Goal: Transaction & Acquisition: Obtain resource

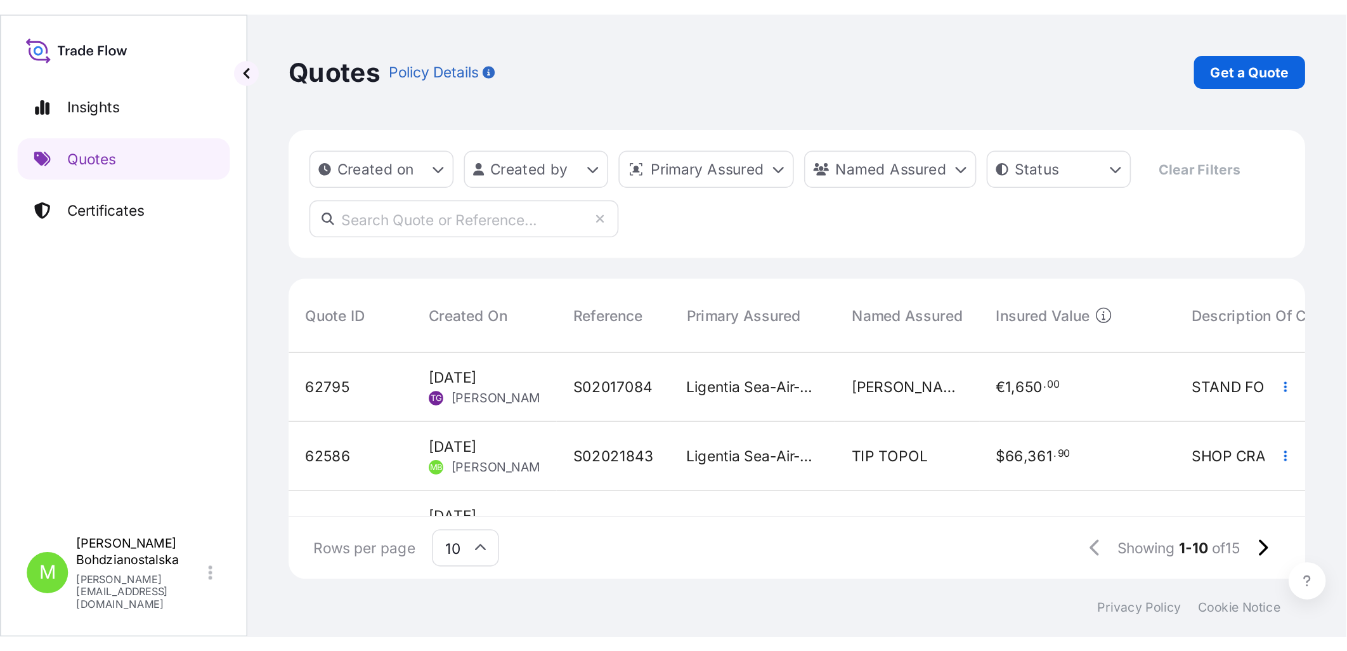
scroll to position [434, 1133]
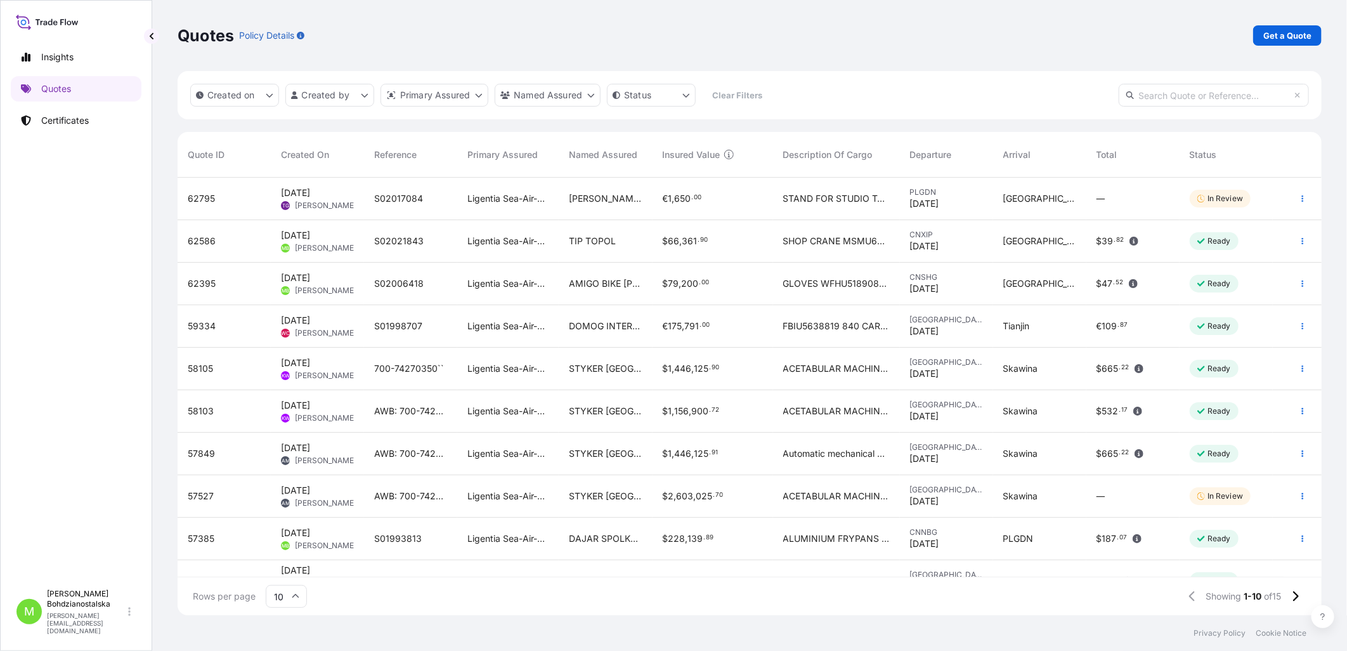
click at [827, 39] on div "Quotes Policy Details Get a Quote" at bounding box center [750, 35] width 1144 height 20
click at [58, 90] on p "Quotes" at bounding box center [56, 88] width 30 height 13
click at [827, 26] on div "Quotes Policy Details Get a Quote" at bounding box center [750, 35] width 1144 height 20
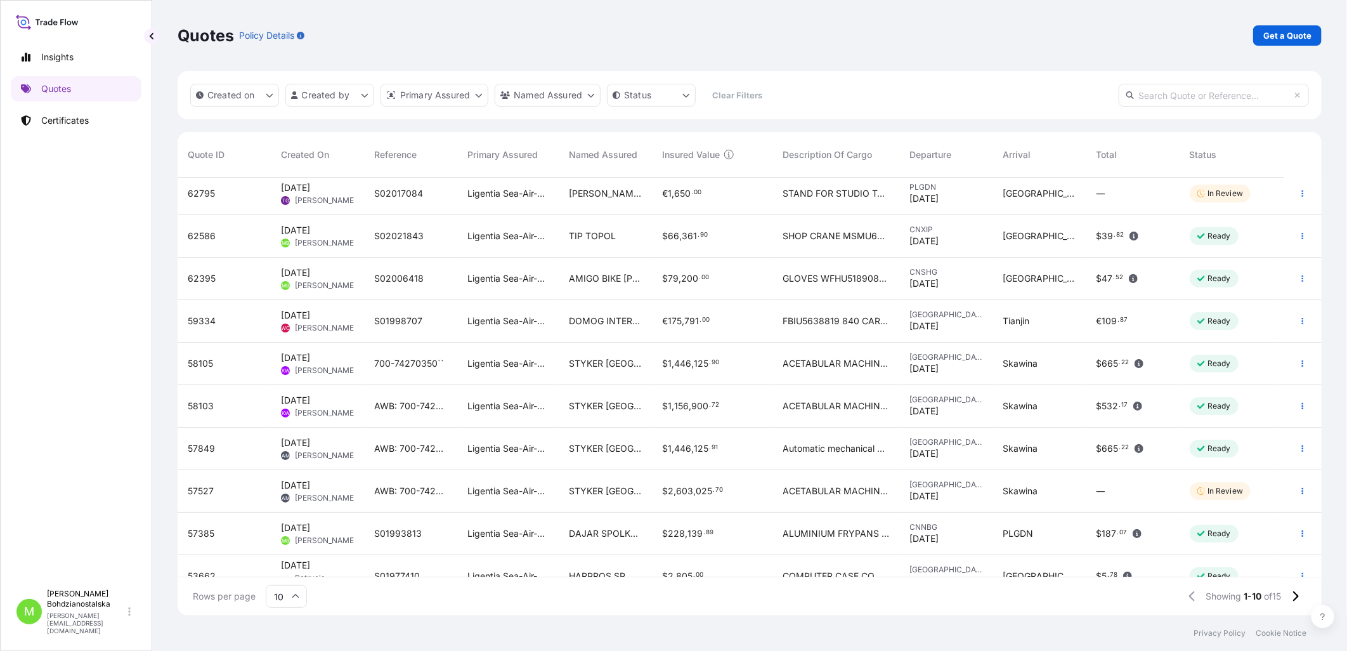
scroll to position [0, 0]
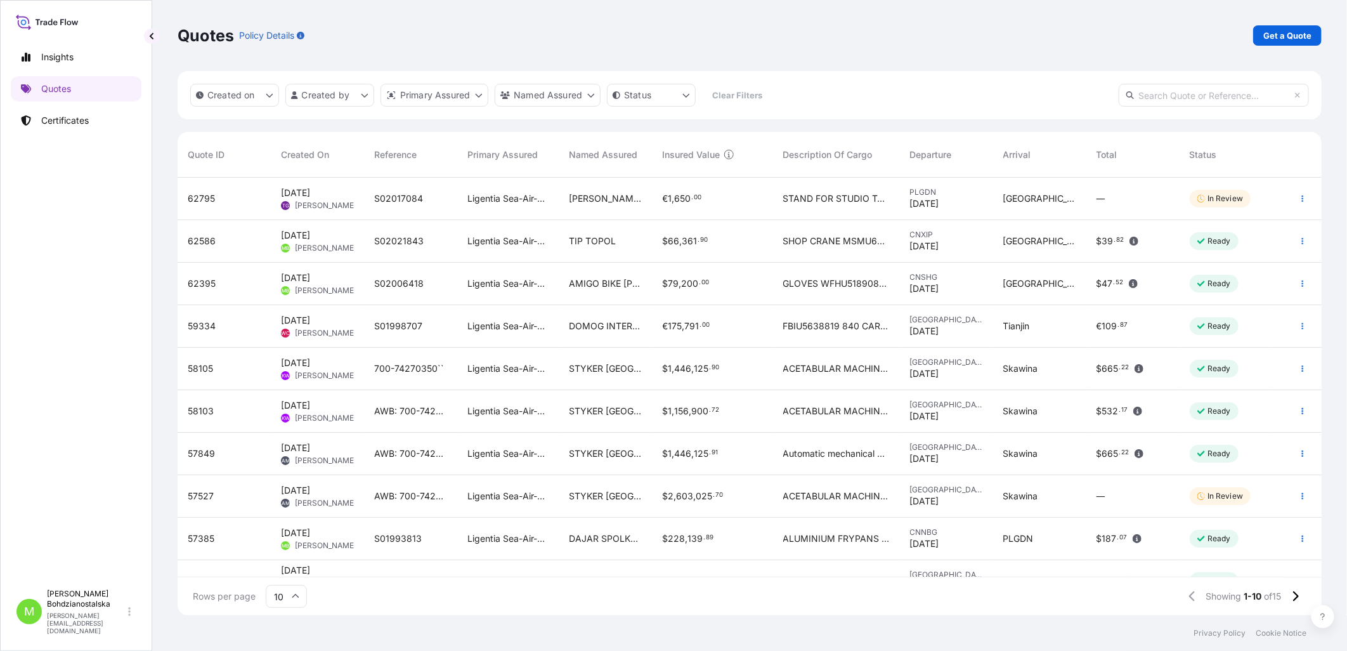
click at [706, 36] on div "Quotes Policy Details Get a Quote" at bounding box center [750, 35] width 1144 height 20
click at [55, 84] on p "Quotes" at bounding box center [56, 88] width 30 height 13
click at [576, 37] on div "Quotes Policy Details Get a Quote" at bounding box center [750, 35] width 1144 height 20
click at [96, 382] on div "Insights Quotes Certificates" at bounding box center [76, 308] width 131 height 550
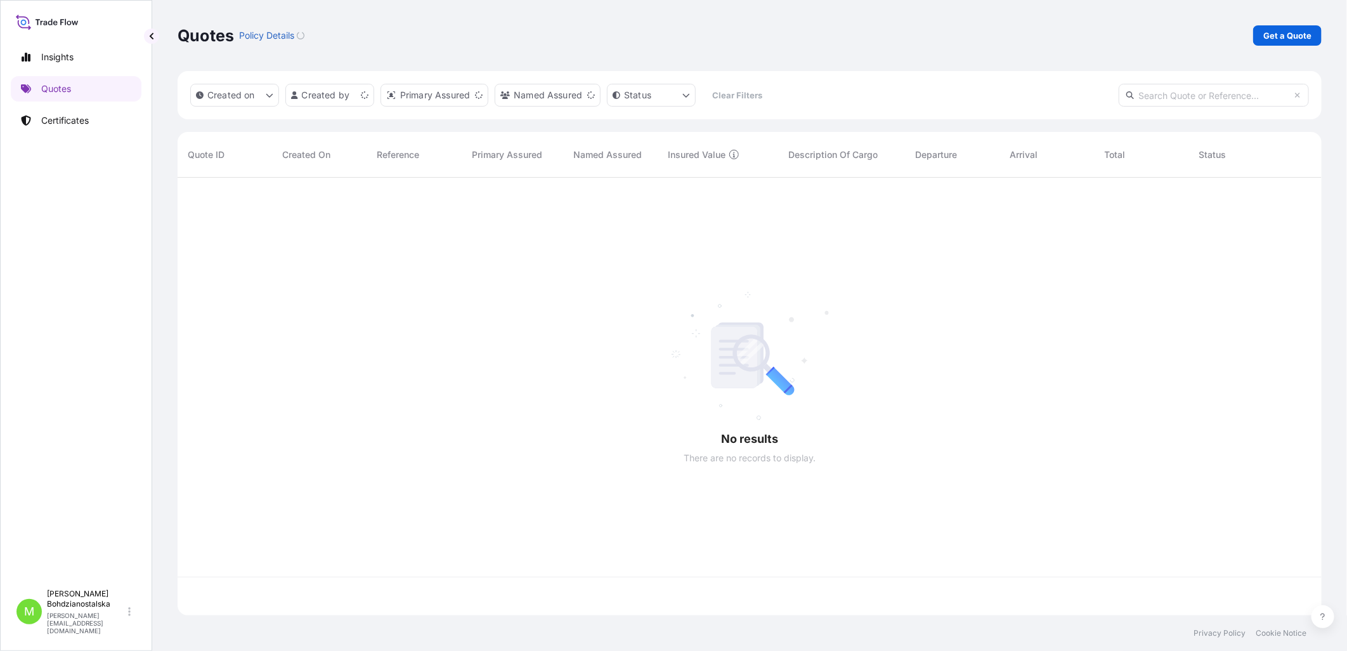
scroll to position [434, 1133]
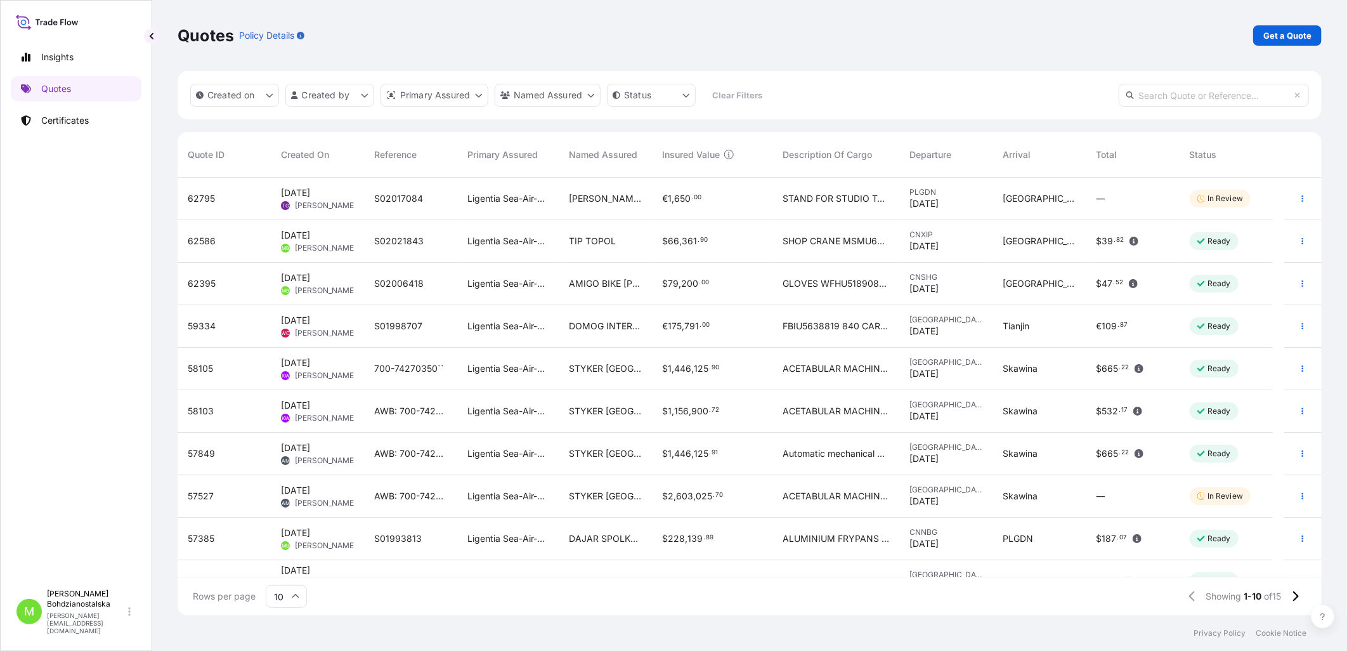
click at [1105, 59] on div "Quotes Policy Details Get a Quote" at bounding box center [750, 35] width 1144 height 71
click at [619, 25] on div "Quotes Policy Details Get a Quote" at bounding box center [750, 35] width 1144 height 20
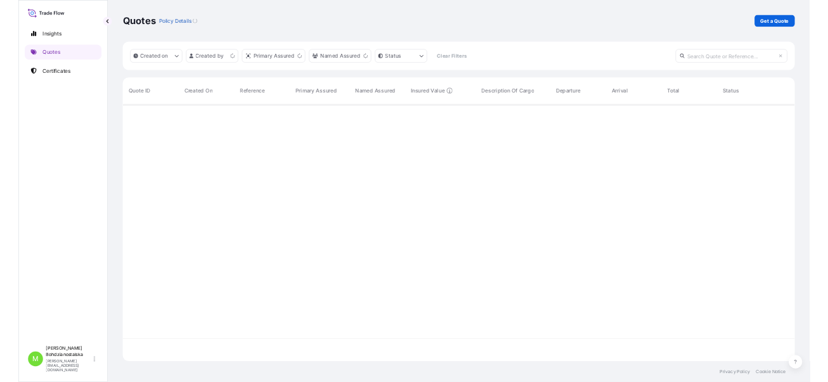
scroll to position [434, 1133]
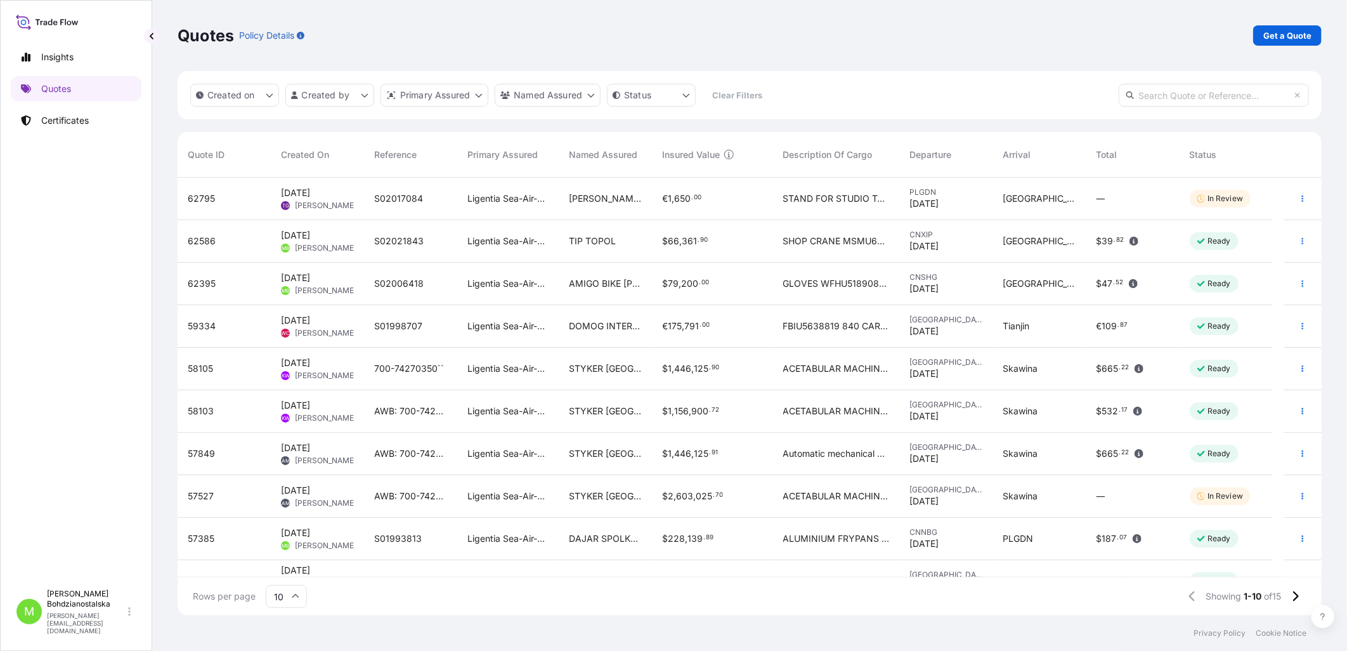
click at [660, 43] on div "Quotes Policy Details Get a Quote" at bounding box center [750, 35] width 1144 height 20
click at [670, 49] on div "Quotes Policy Details Get a Quote" at bounding box center [750, 35] width 1144 height 71
click at [582, 633] on footer "Privacy Policy Cookie Notice" at bounding box center [749, 633] width 1195 height 36
click at [1302, 36] on p "Get a Quote" at bounding box center [1287, 35] width 48 height 13
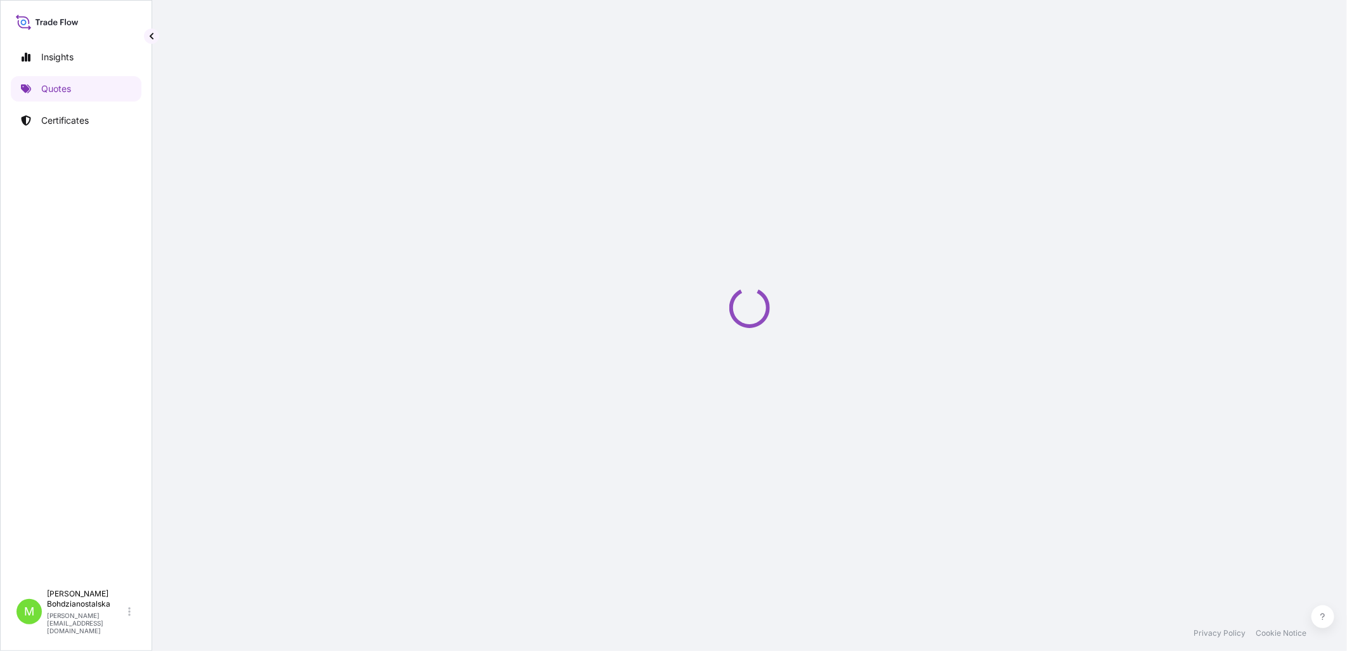
select select "Sea"
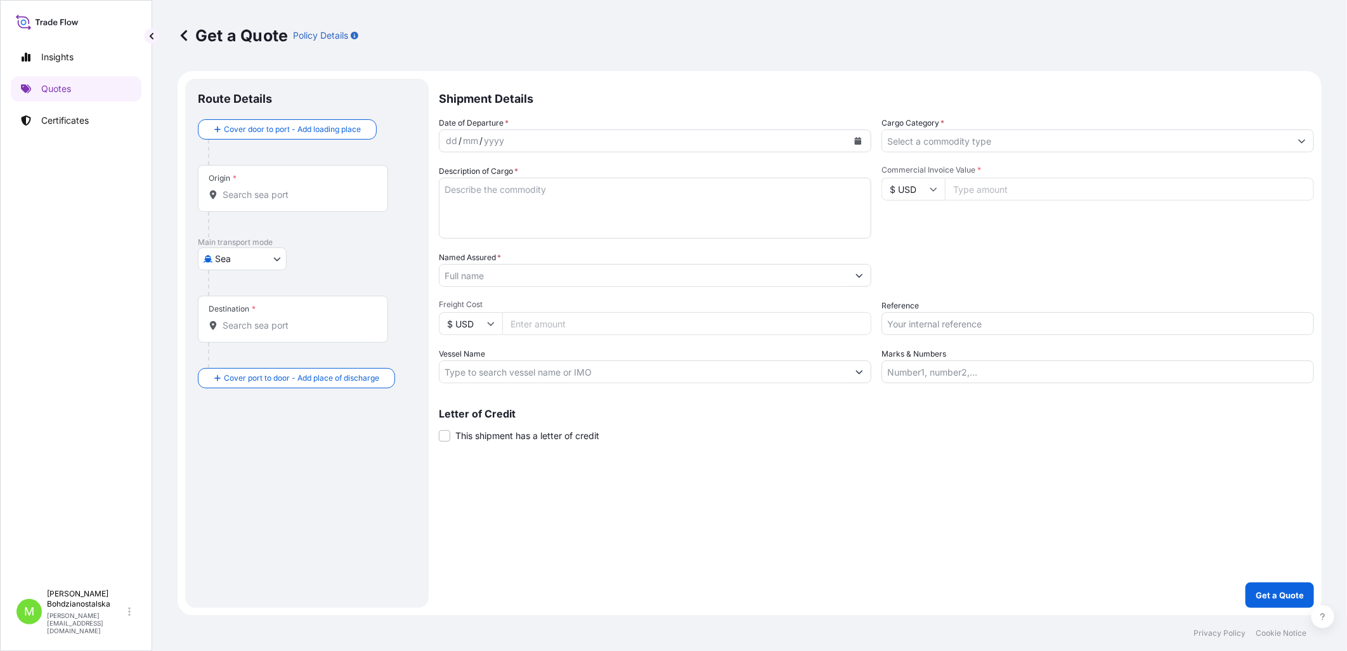
click at [255, 195] on input "Origin *" at bounding box center [298, 194] width 150 height 13
paste input "Xingang"
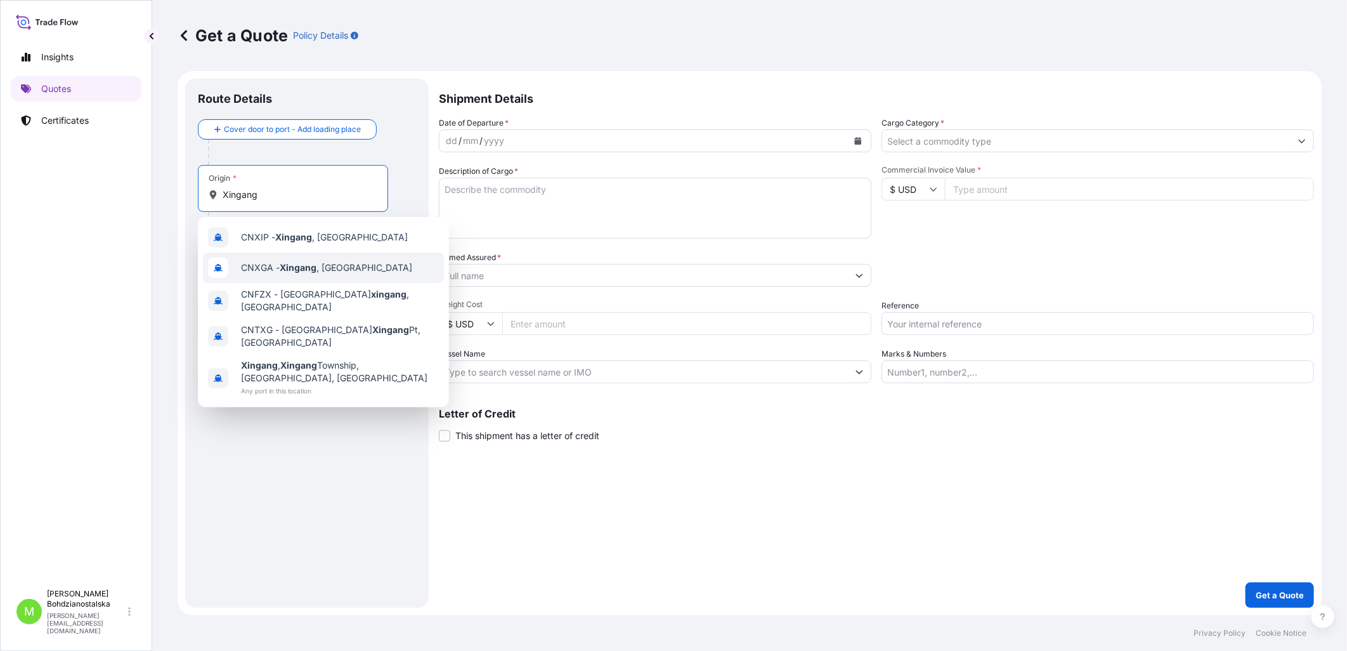
click at [266, 266] on span "CNXGA - Xingang , [GEOGRAPHIC_DATA]" at bounding box center [326, 267] width 171 height 13
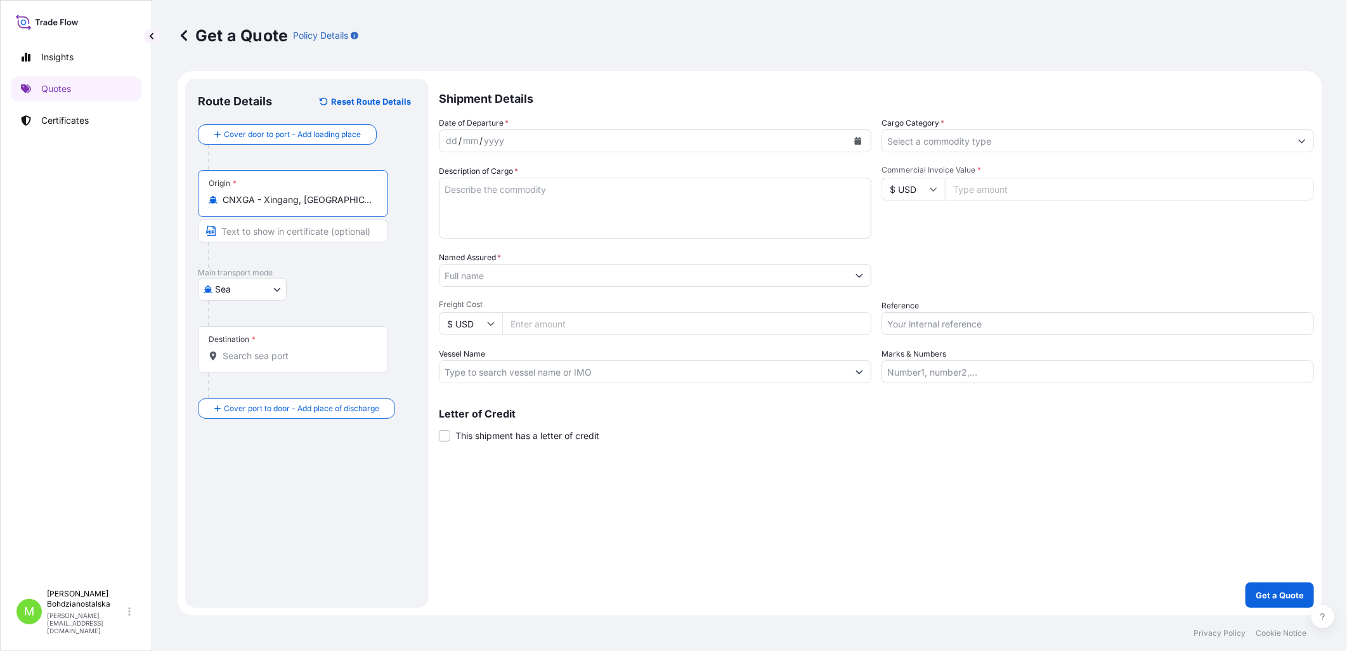
type input "CNXGA - Xingang, [GEOGRAPHIC_DATA]"
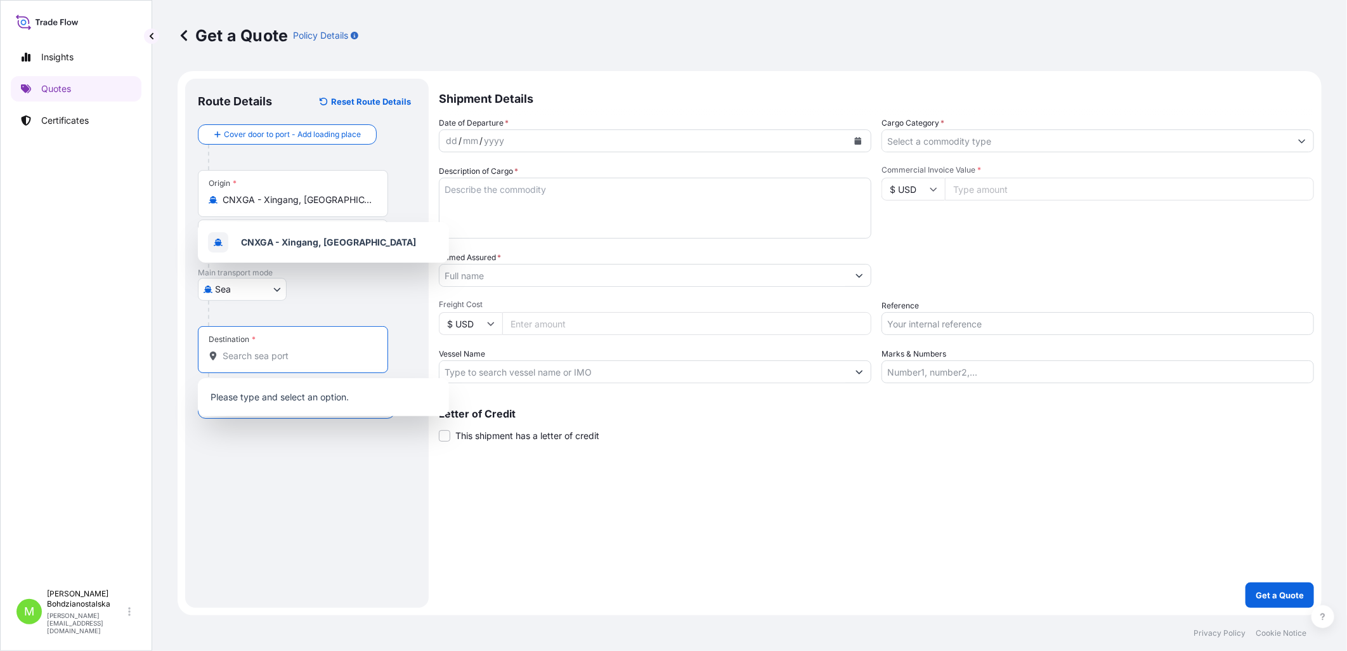
click at [263, 353] on input "Destination *" at bounding box center [298, 355] width 150 height 13
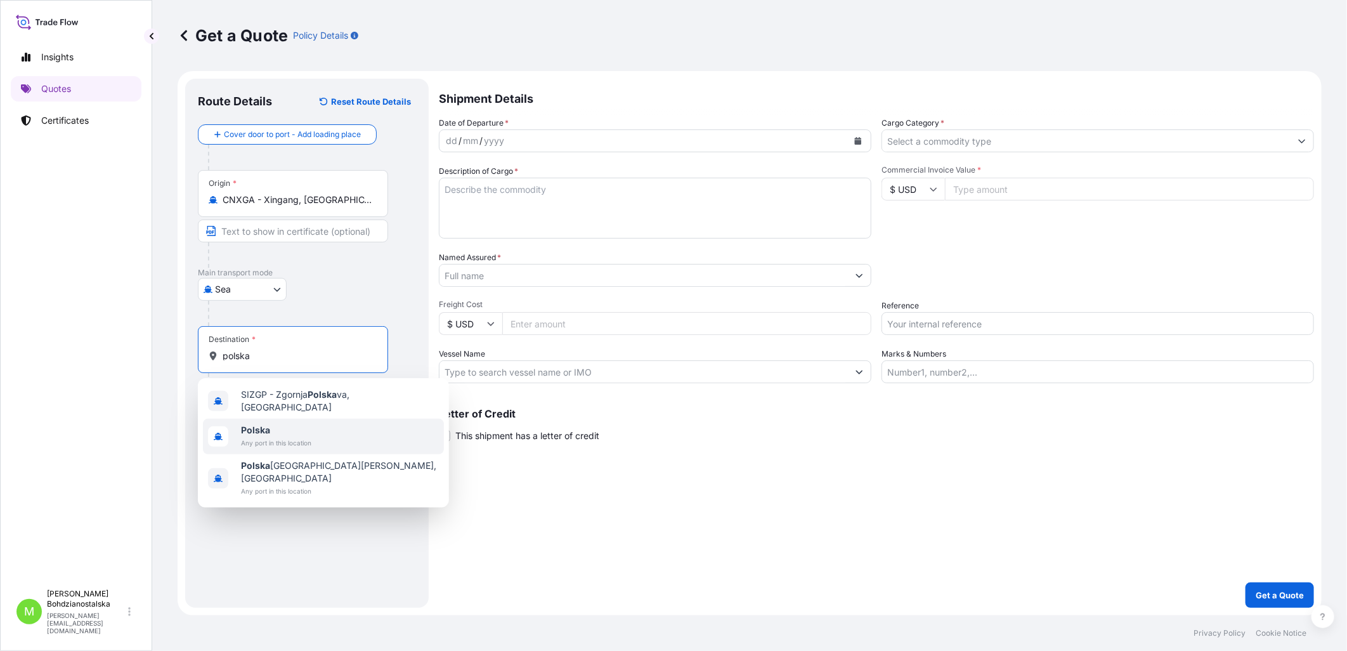
click at [251, 429] on span "Polska" at bounding box center [276, 430] width 70 height 13
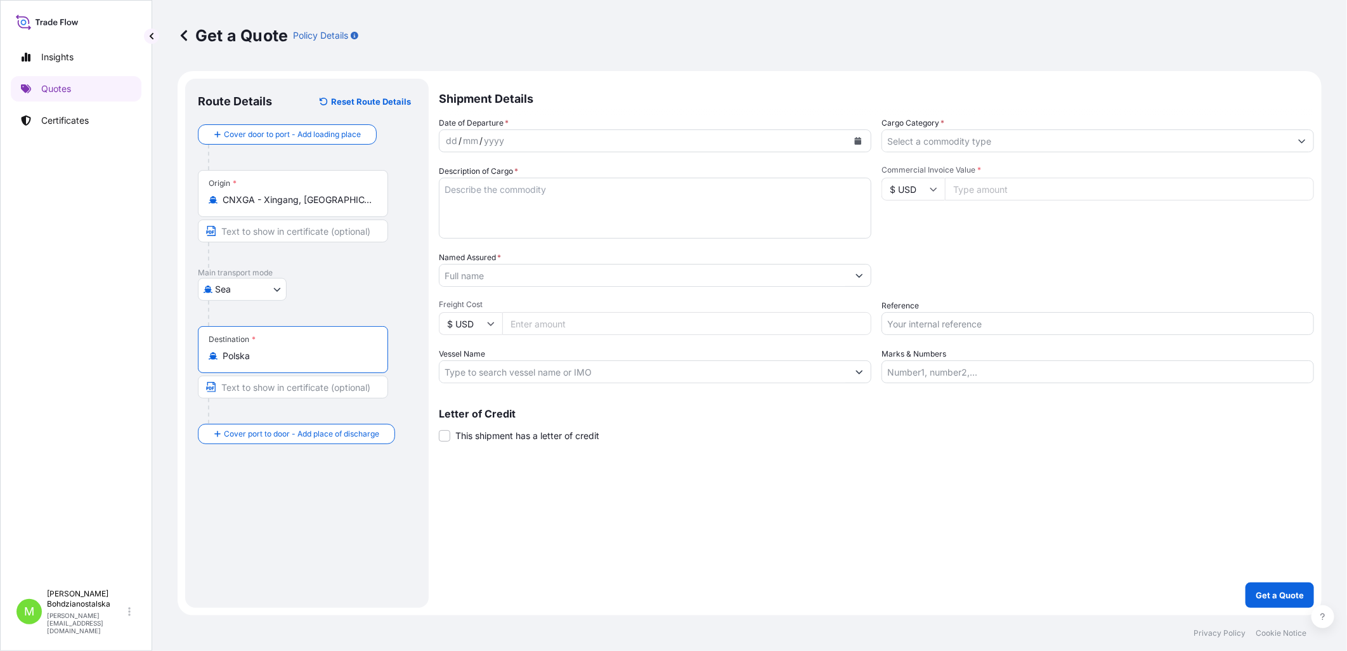
type input "Polska"
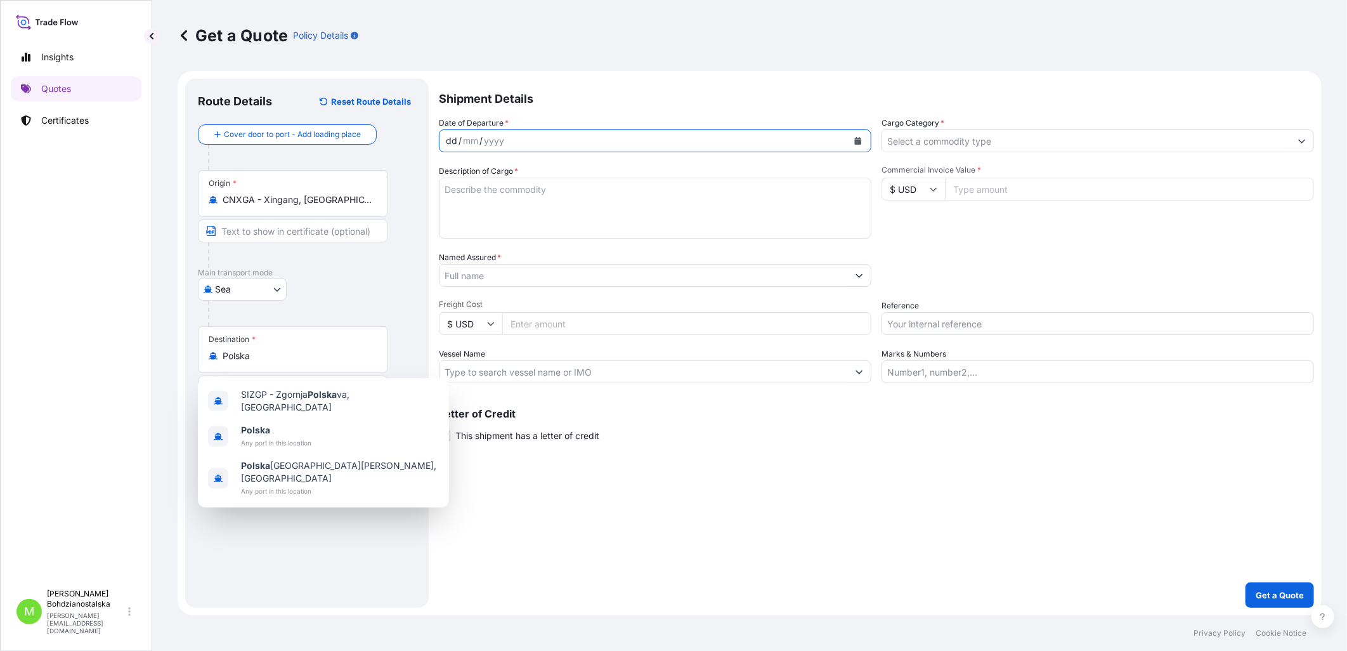
click at [444, 138] on div "dd" at bounding box center [451, 140] width 14 height 15
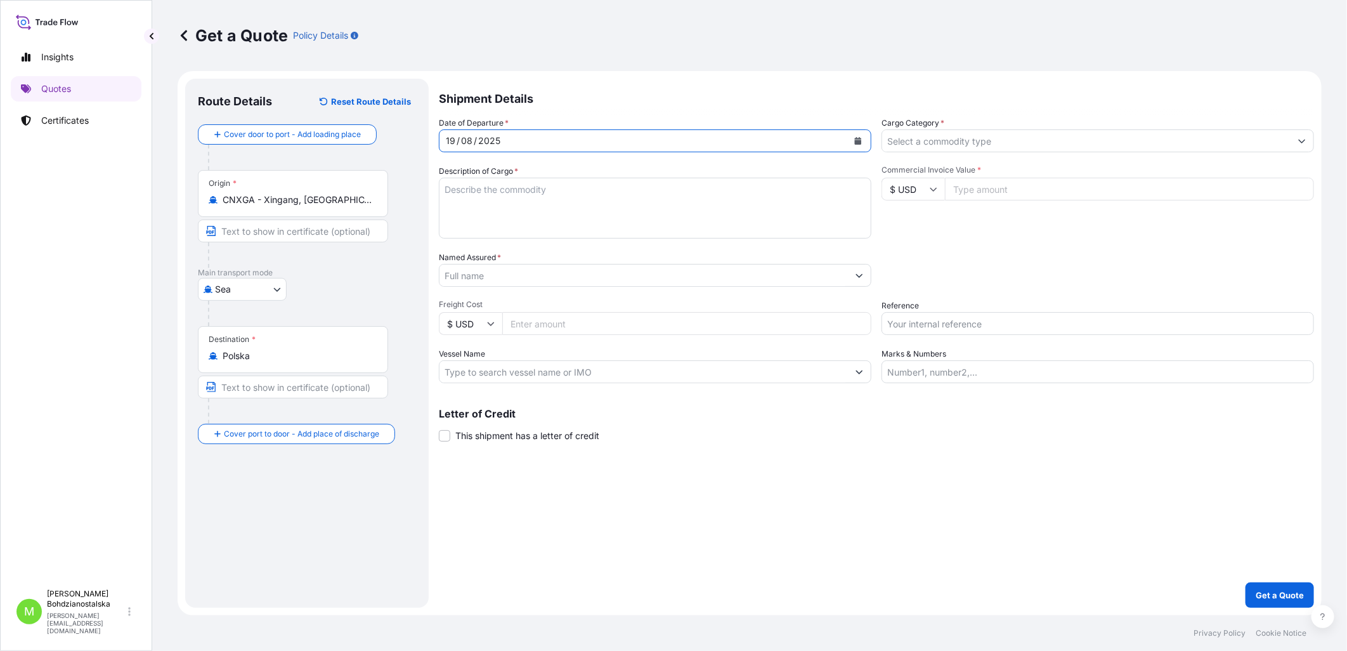
click at [912, 137] on input "Cargo Category *" at bounding box center [1086, 140] width 408 height 23
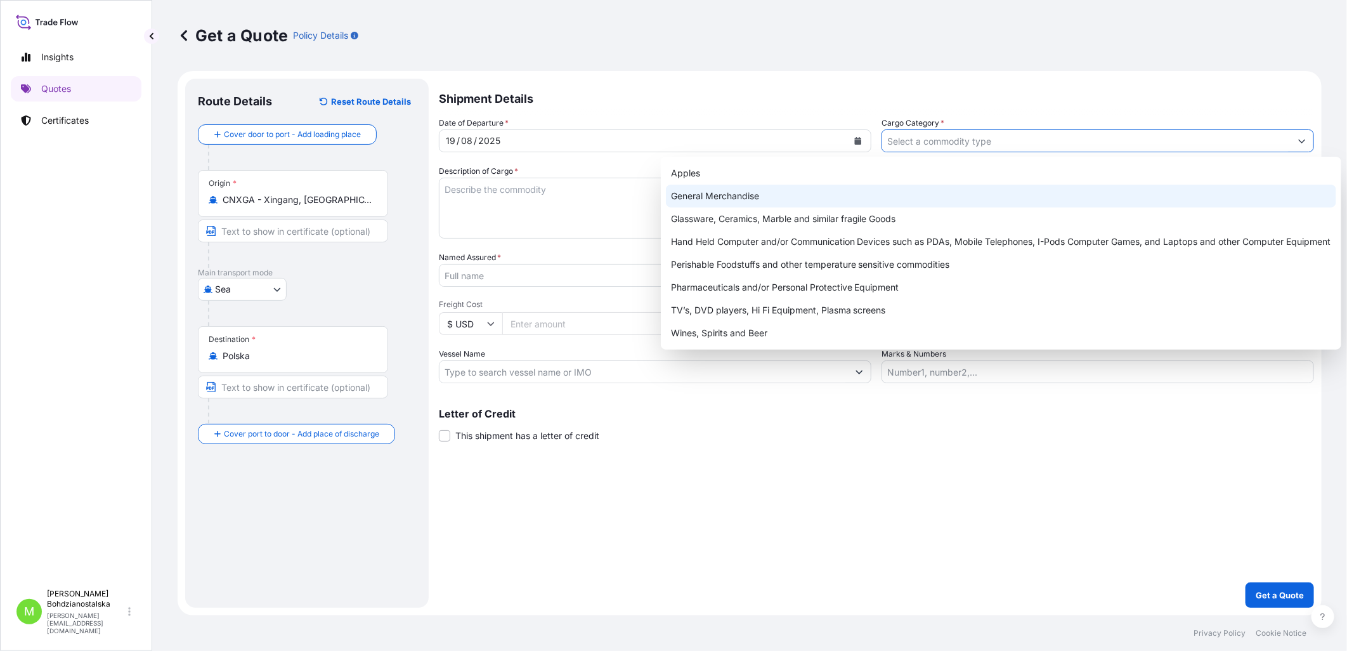
click at [759, 188] on div "General Merchandise" at bounding box center [1001, 196] width 670 height 23
type input "General Merchandise"
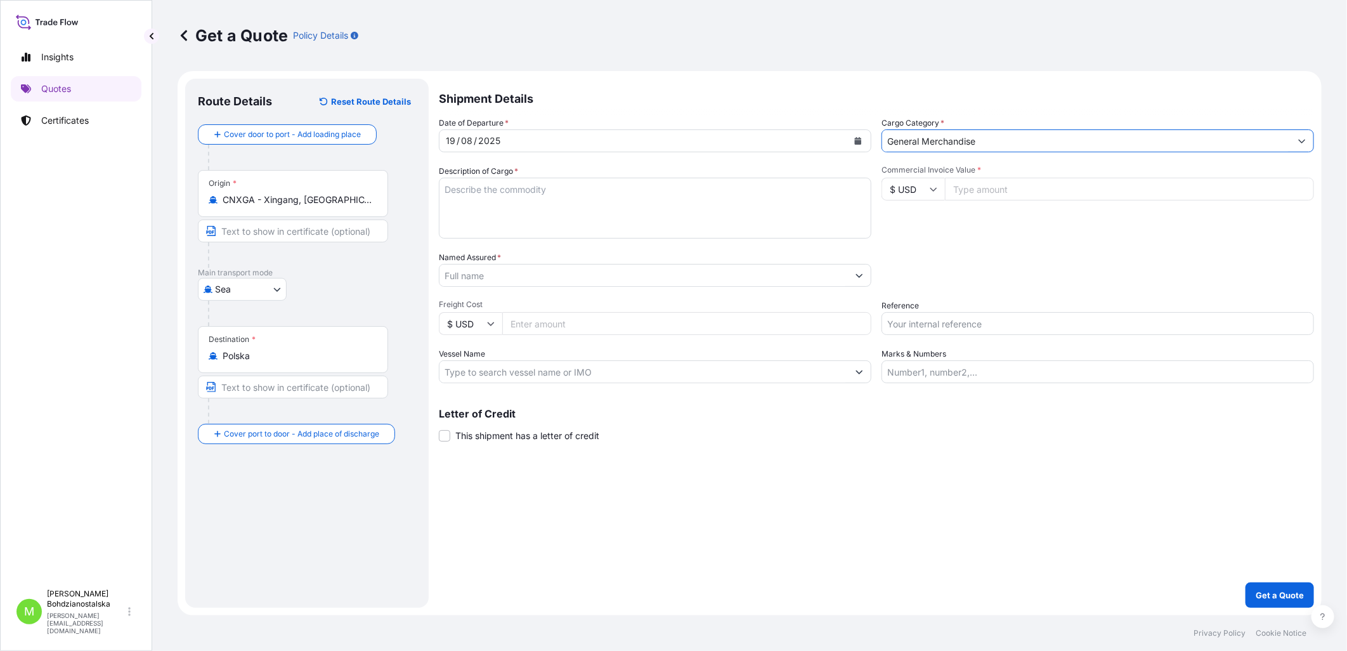
click at [554, 195] on textarea "Description of Cargo *" at bounding box center [655, 208] width 432 height 61
click at [934, 321] on input "Reference" at bounding box center [1097, 323] width 432 height 23
paste input "S02007941"
type input "S02007941"
click at [479, 189] on textarea "Description of Cargo *" at bounding box center [655, 208] width 432 height 61
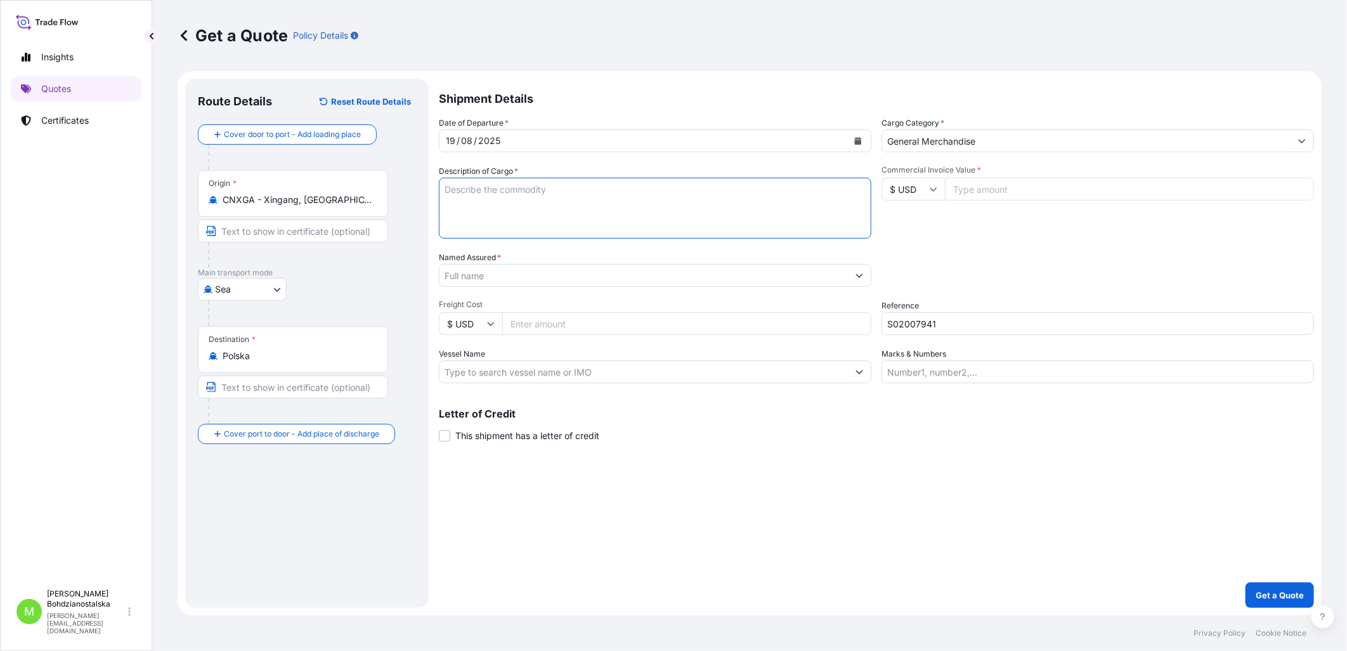
paste textarea "ADJUSTABLE DUMBBELL"
click at [470, 211] on textarea "ADJUSTABLE DUMBBELL" at bounding box center [655, 208] width 432 height 61
paste textarea "MSNU1840593"
click at [675, 216] on textarea "ADJUSTABLE [PERSON_NAME] MSNU1840593 40hc," at bounding box center [655, 208] width 432 height 61
paste textarea "20 100,000"
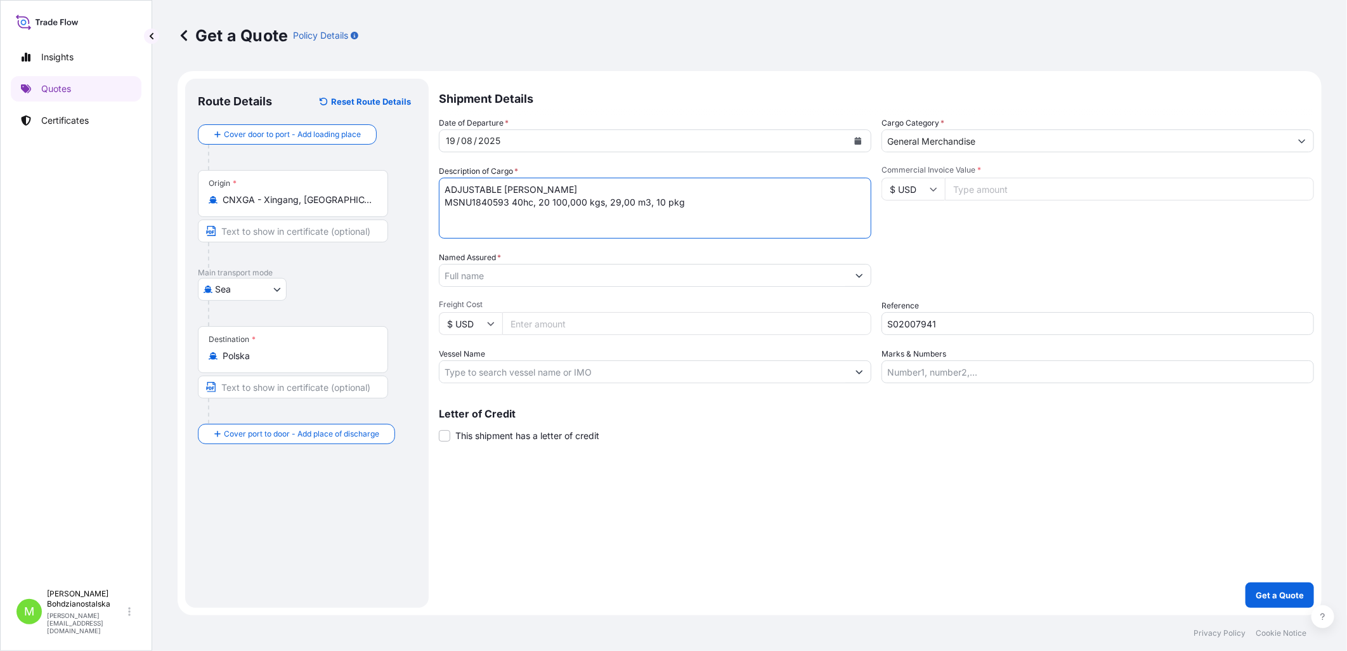
type textarea "ADJUSTABLE [PERSON_NAME] MSNU1840593 40hc, 20 100,000 kgs, 29,00 m3, 10 pkg"
click at [968, 186] on input "Commercial Invoice Value *" at bounding box center [1129, 189] width 369 height 23
type input "49812.00"
click at [470, 276] on input "Named Assured *" at bounding box center [643, 275] width 408 height 23
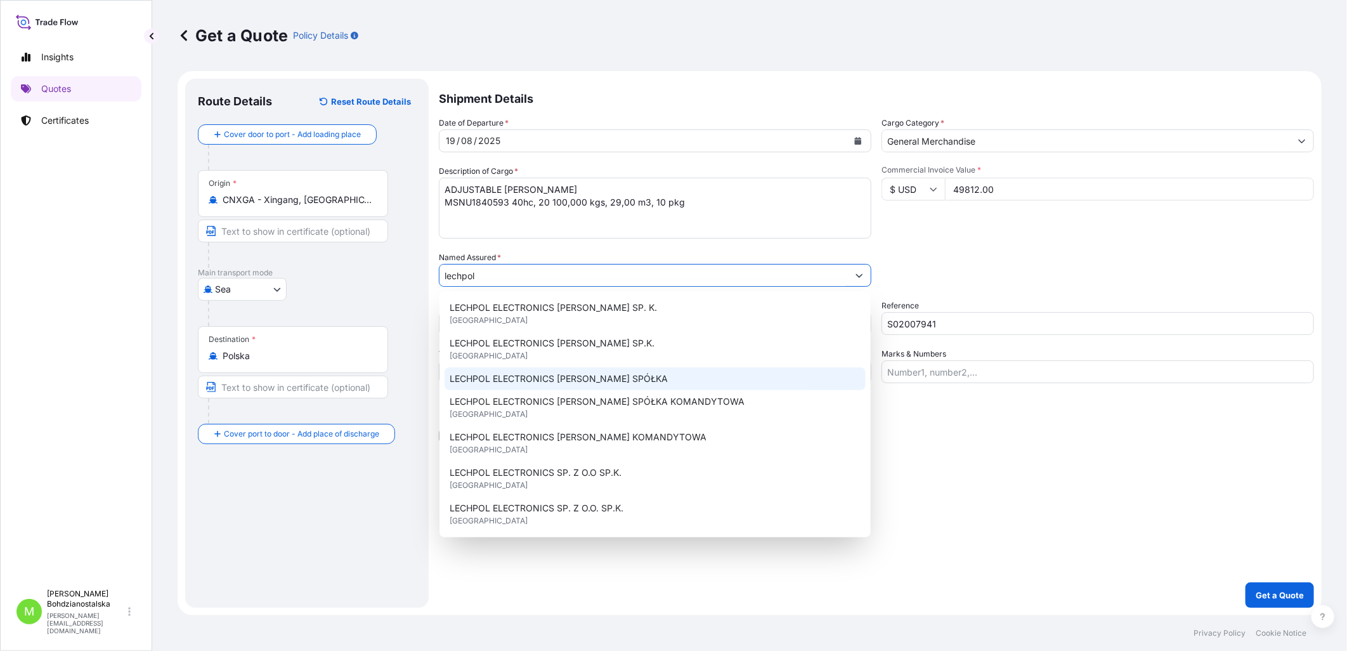
click at [587, 377] on span "LECHPOL ELECTRONICS [PERSON_NAME] SPÓŁKA" at bounding box center [559, 378] width 218 height 13
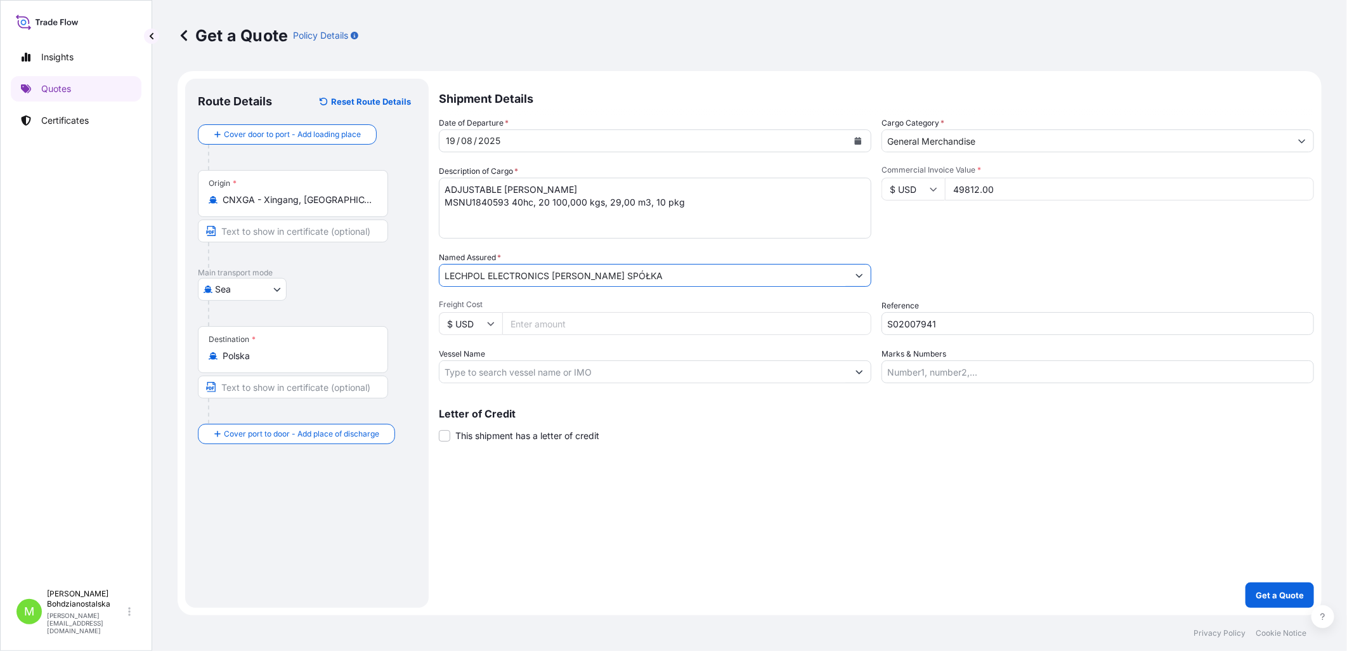
type input "LECHPOL ELECTRONICS [PERSON_NAME] SPÓŁKA"
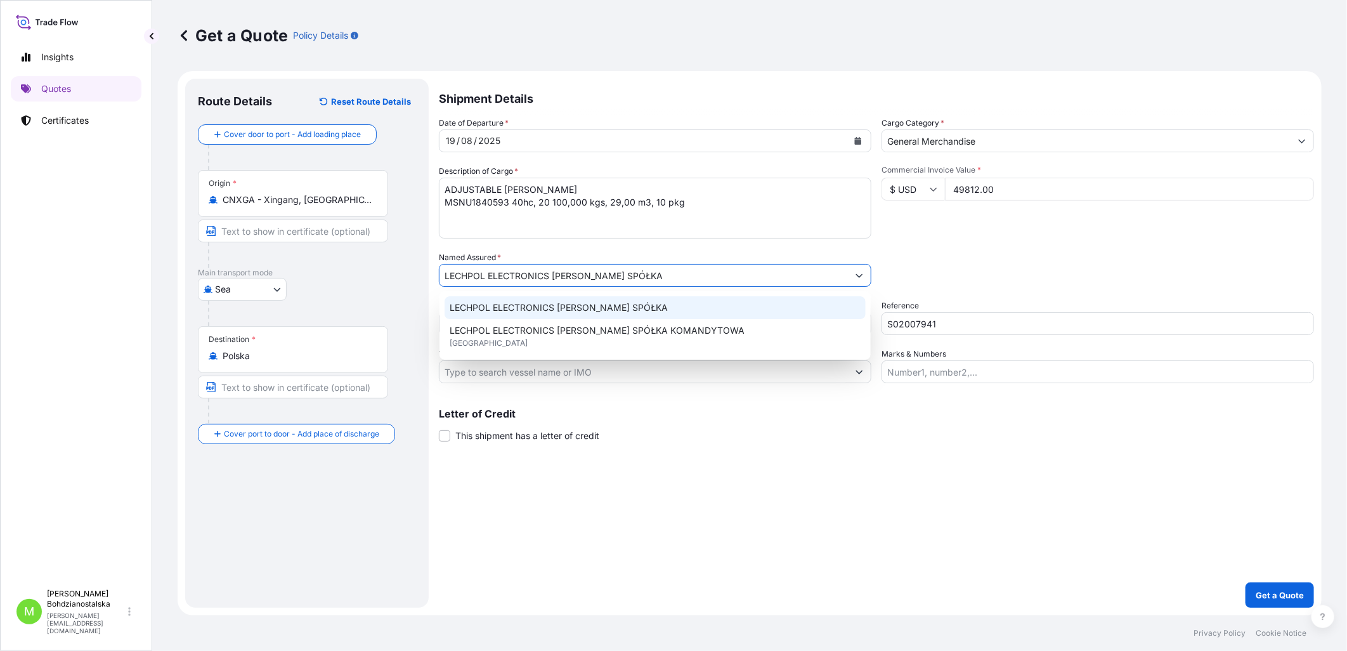
click at [911, 506] on div "Shipment Details Date of Departure * [DATE] Cargo Category * General Merchandis…" at bounding box center [876, 343] width 875 height 529
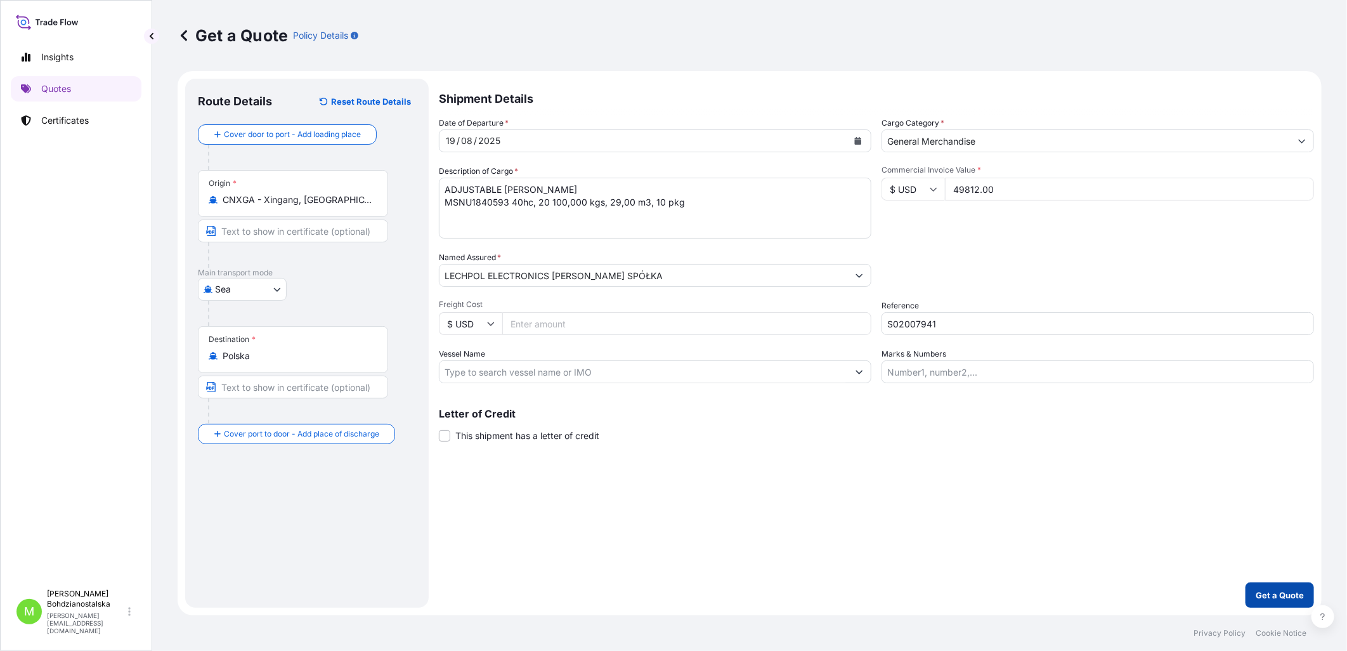
click at [1271, 584] on button "Get a Quote" at bounding box center [1279, 594] width 68 height 25
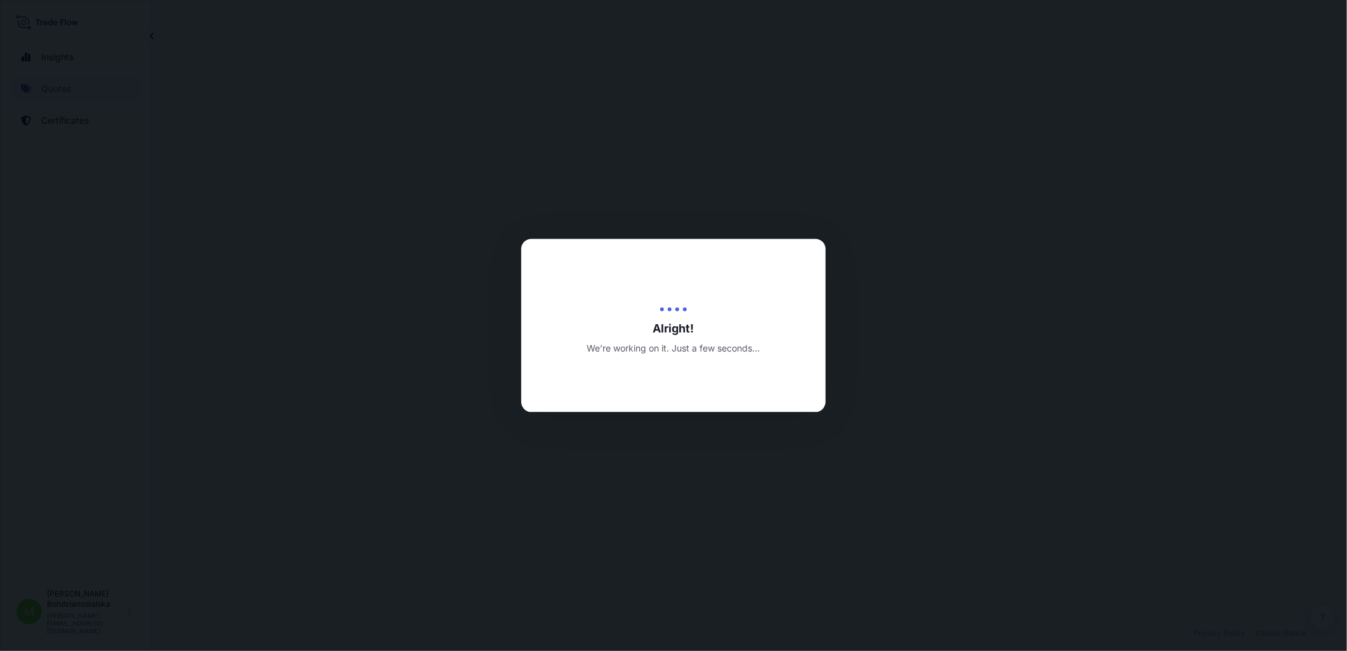
select select "Sea"
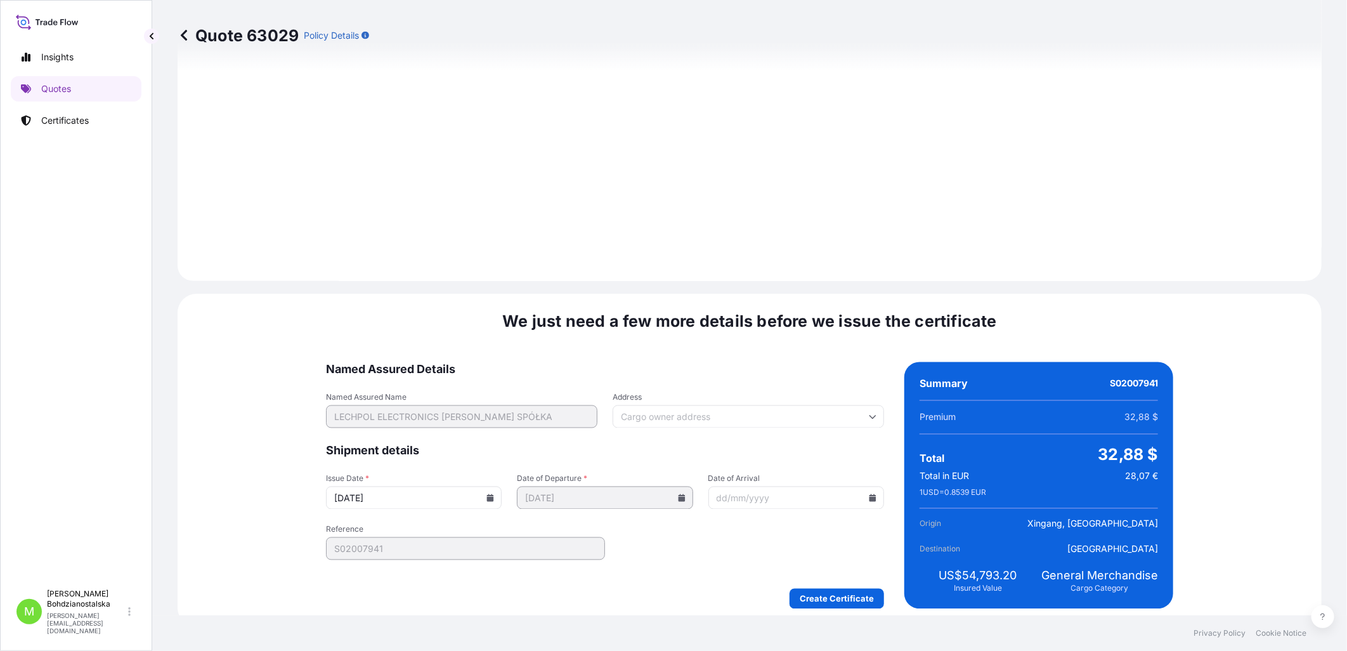
scroll to position [1284, 0]
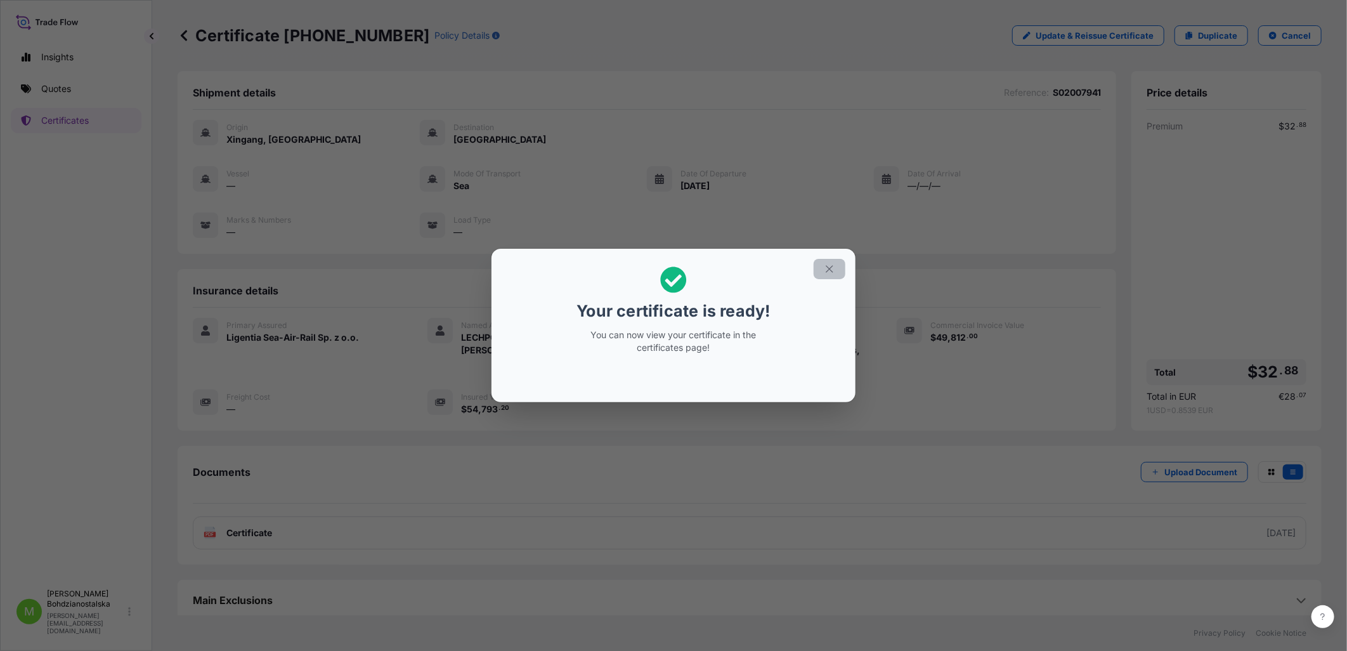
click at [825, 276] on button "button" at bounding box center [830, 269] width 32 height 20
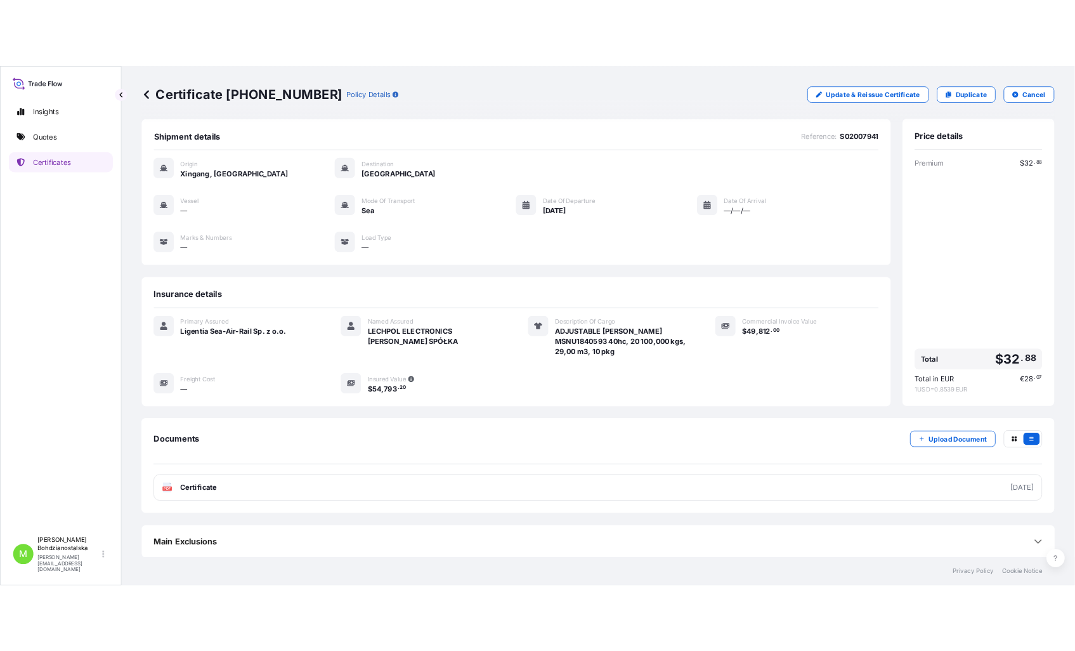
scroll to position [6, 0]
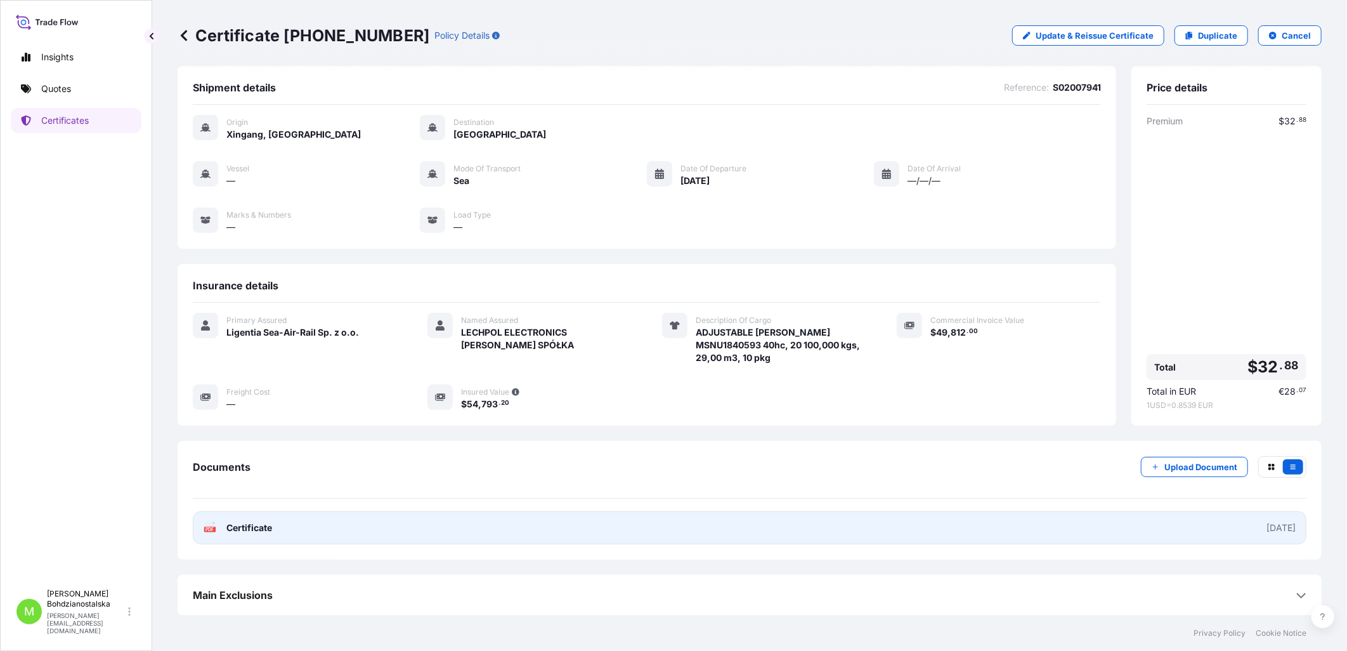
click at [244, 536] on link "PDF Certificate [DATE]" at bounding box center [749, 527] width 1113 height 33
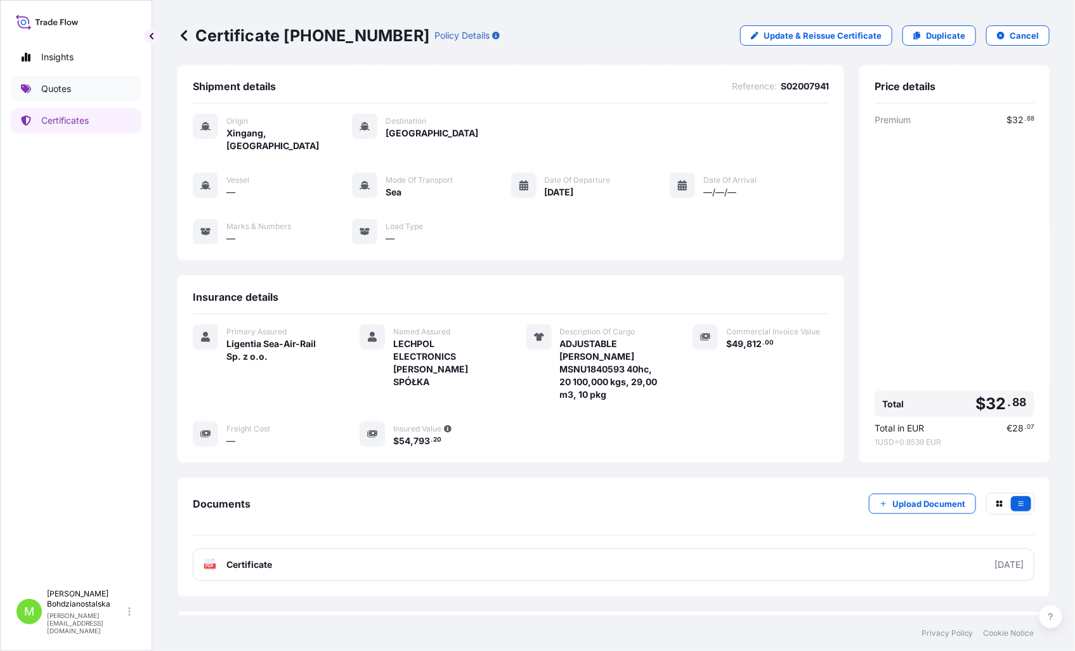
click at [67, 86] on p "Quotes" at bounding box center [56, 88] width 30 height 13
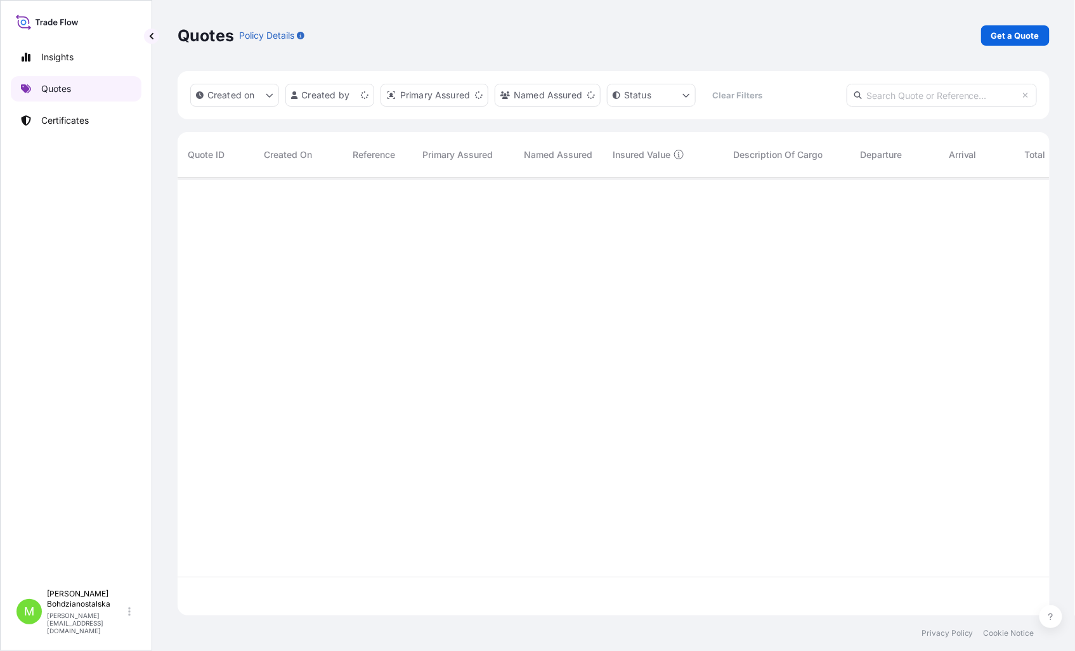
scroll to position [434, 861]
click at [1027, 34] on p "Get a Quote" at bounding box center [1015, 35] width 48 height 13
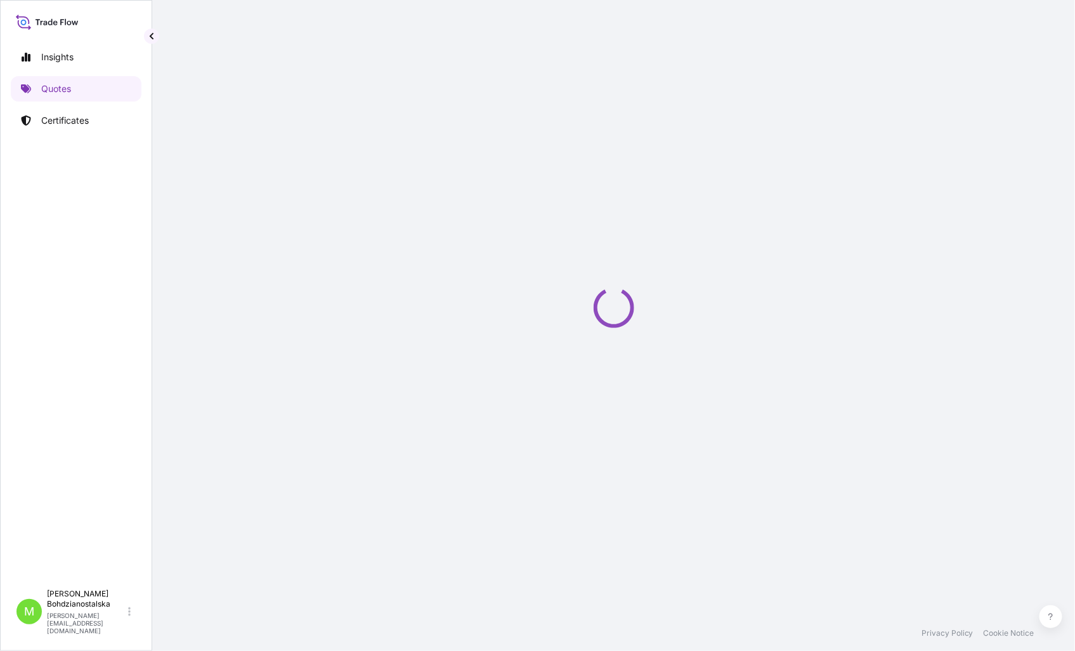
select select "Sea"
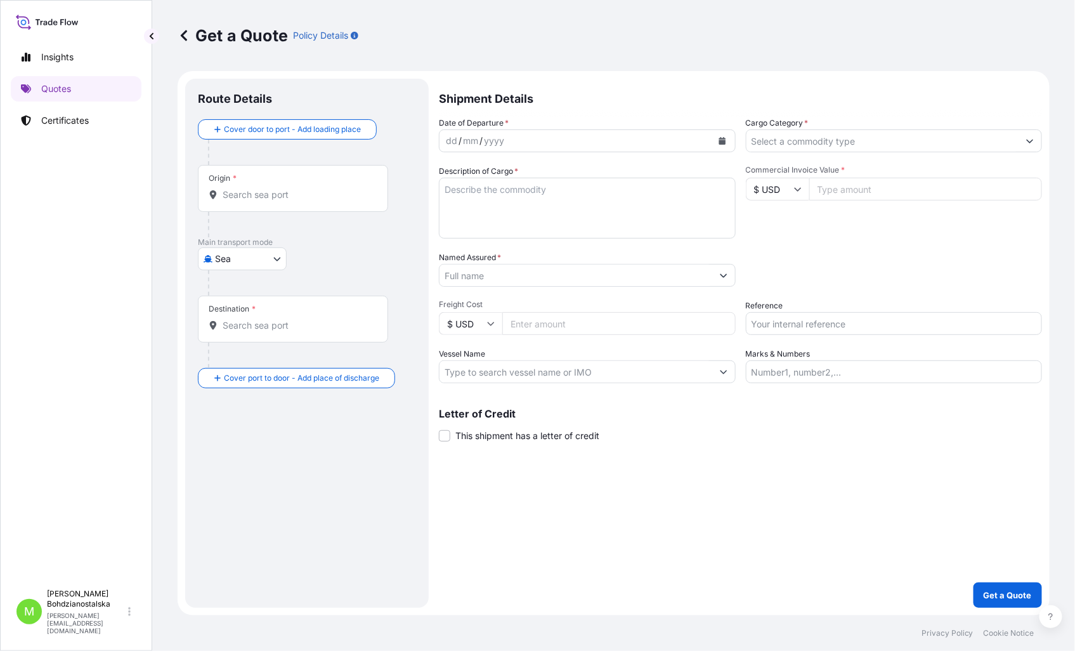
click at [237, 198] on input "Origin *" at bounding box center [298, 194] width 150 height 13
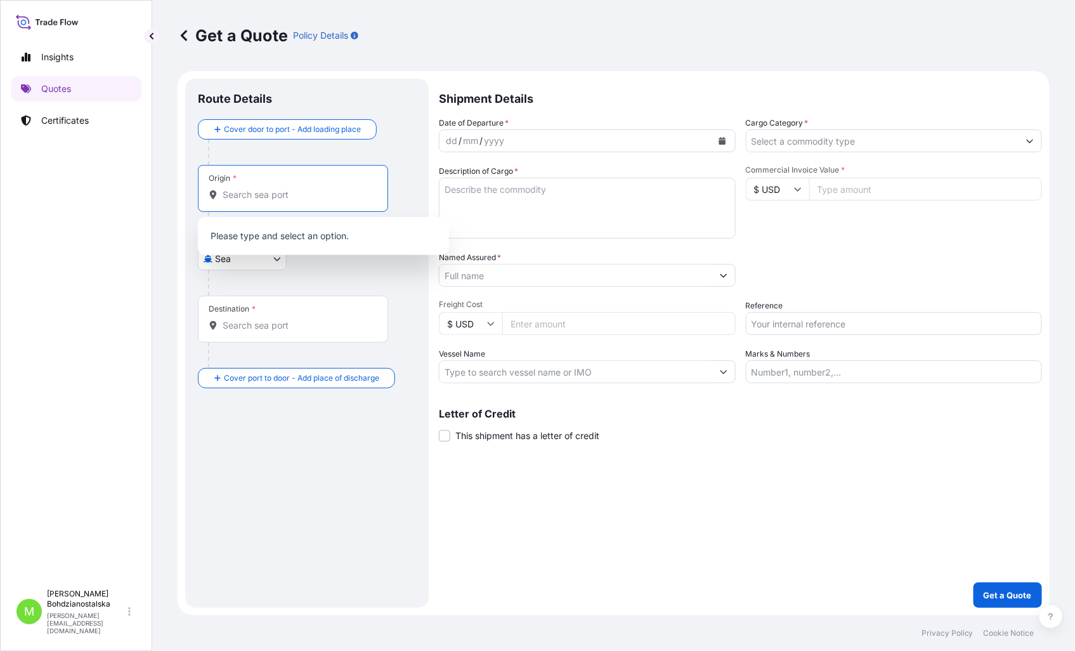
paste input "Chittagong"
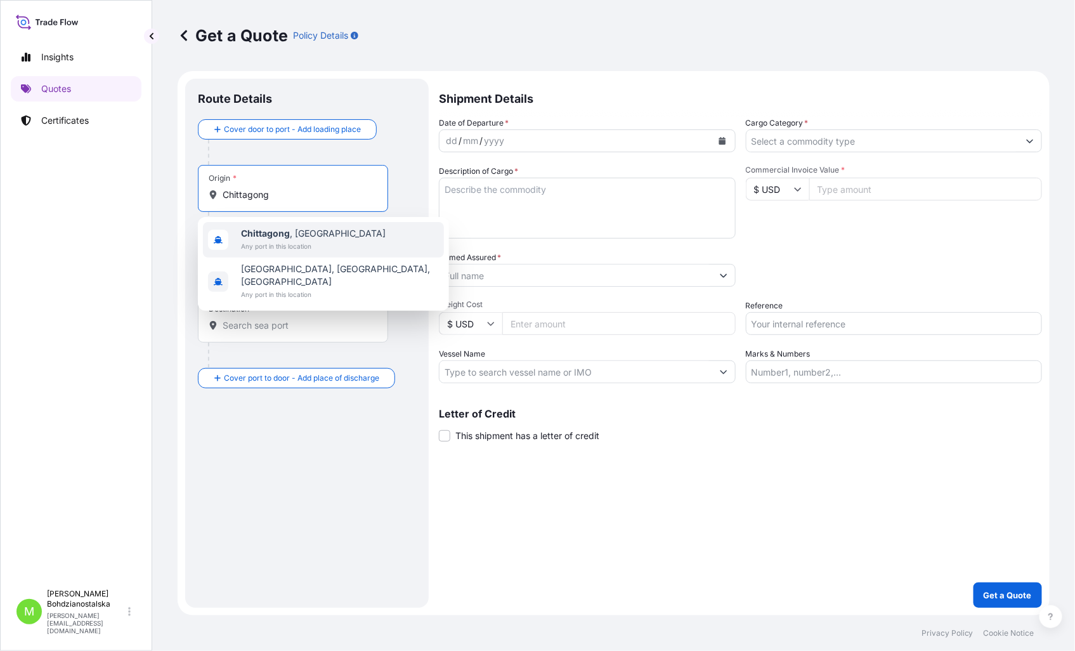
click at [280, 243] on span "Any port in this location" at bounding box center [313, 246] width 145 height 13
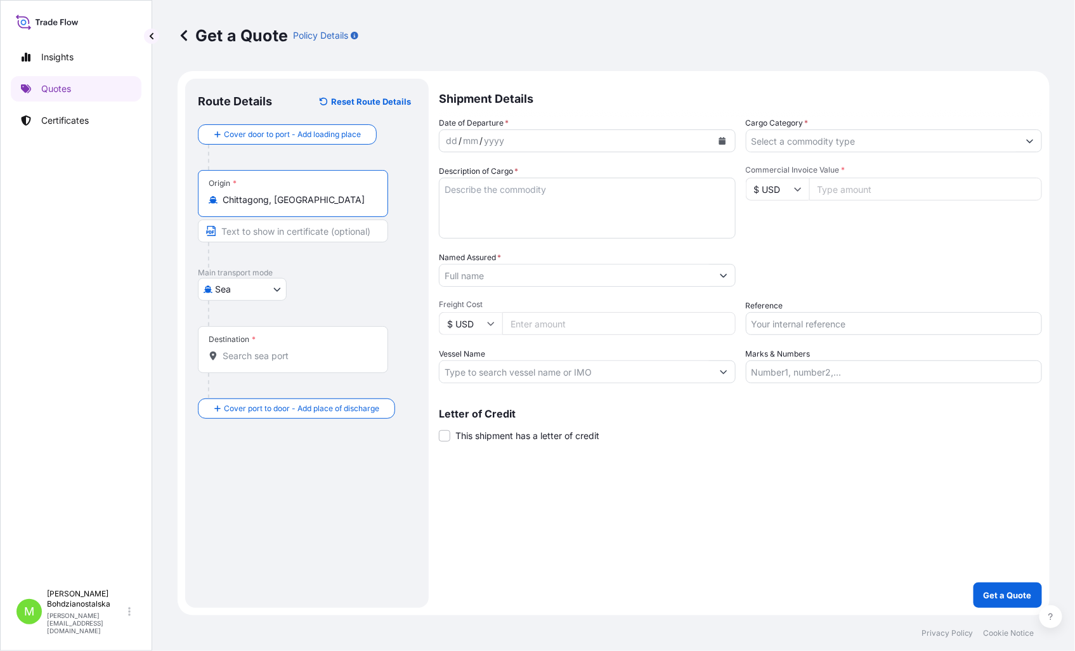
type input "Chittagong, [GEOGRAPHIC_DATA]"
click at [242, 364] on div "Destination *" at bounding box center [293, 349] width 190 height 47
click at [242, 362] on input "Destination *" at bounding box center [298, 355] width 150 height 13
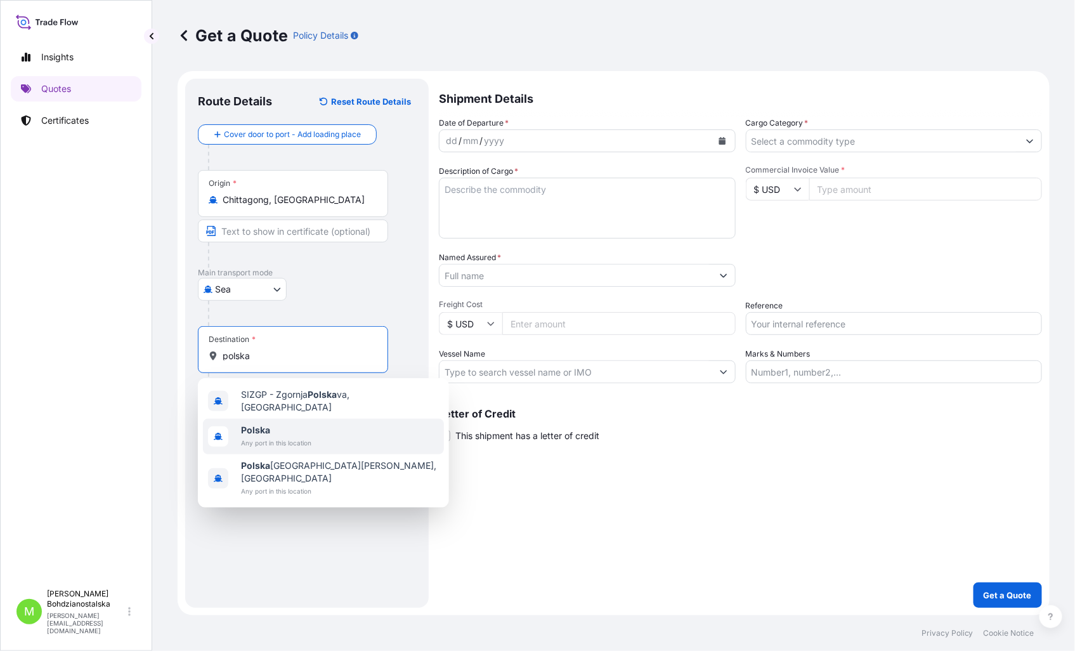
click at [299, 436] on span "Any port in this location" at bounding box center [276, 442] width 70 height 13
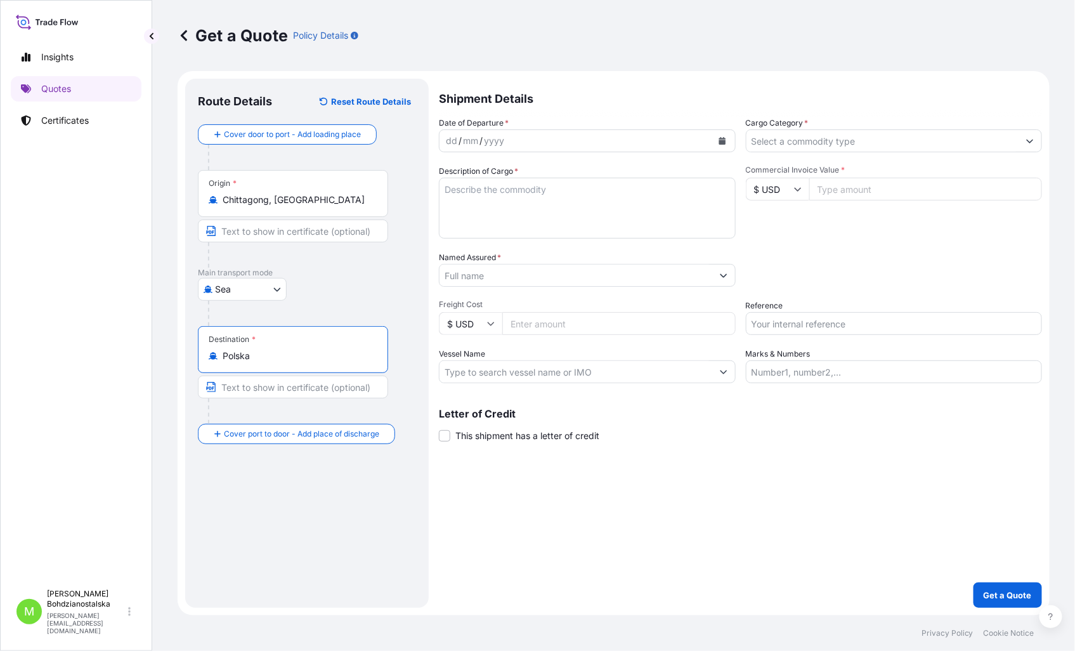
type input "Polska"
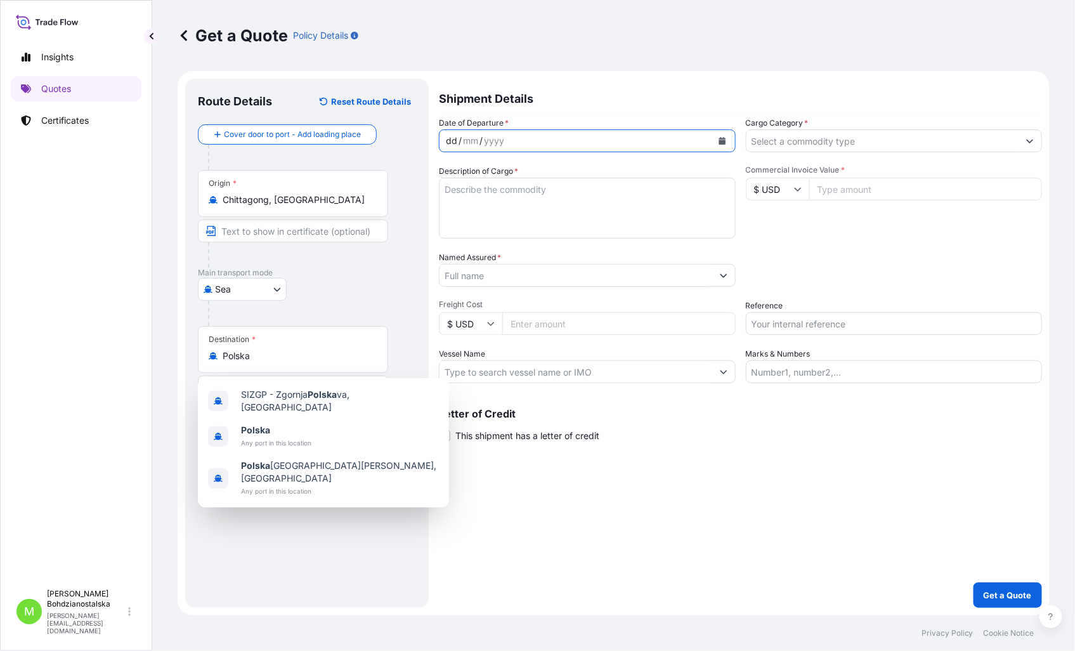
click at [453, 141] on div "dd" at bounding box center [451, 140] width 14 height 15
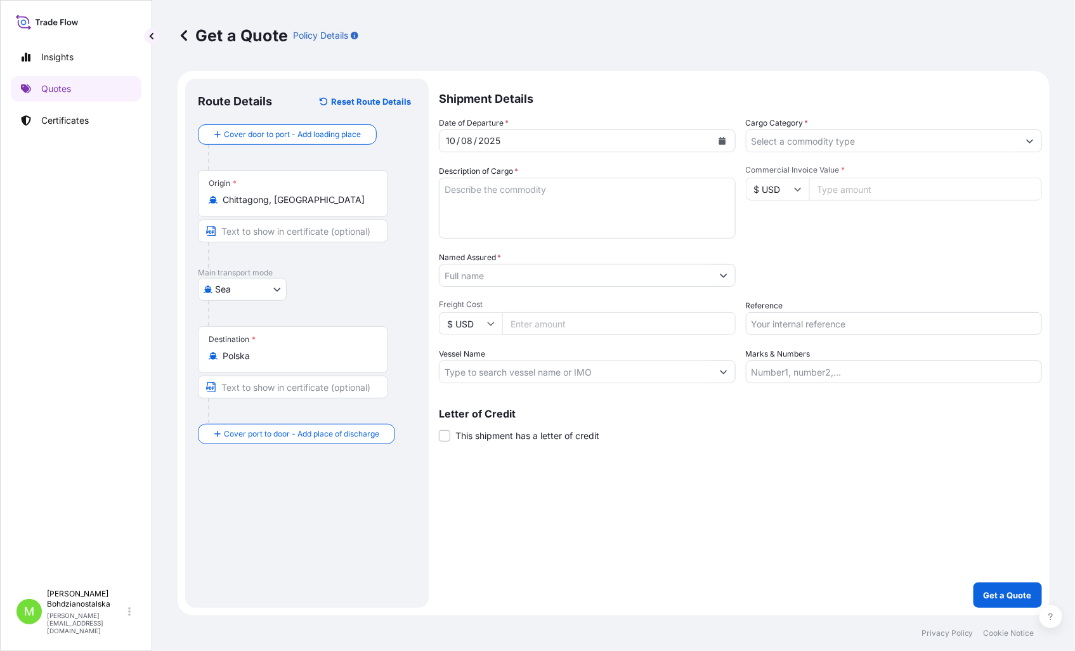
click at [831, 156] on div "Date of Departure * [DATE] Cargo Category * Description of Cargo * Commercial I…" at bounding box center [740, 250] width 603 height 266
click at [826, 148] on input "Cargo Category *" at bounding box center [882, 140] width 273 height 23
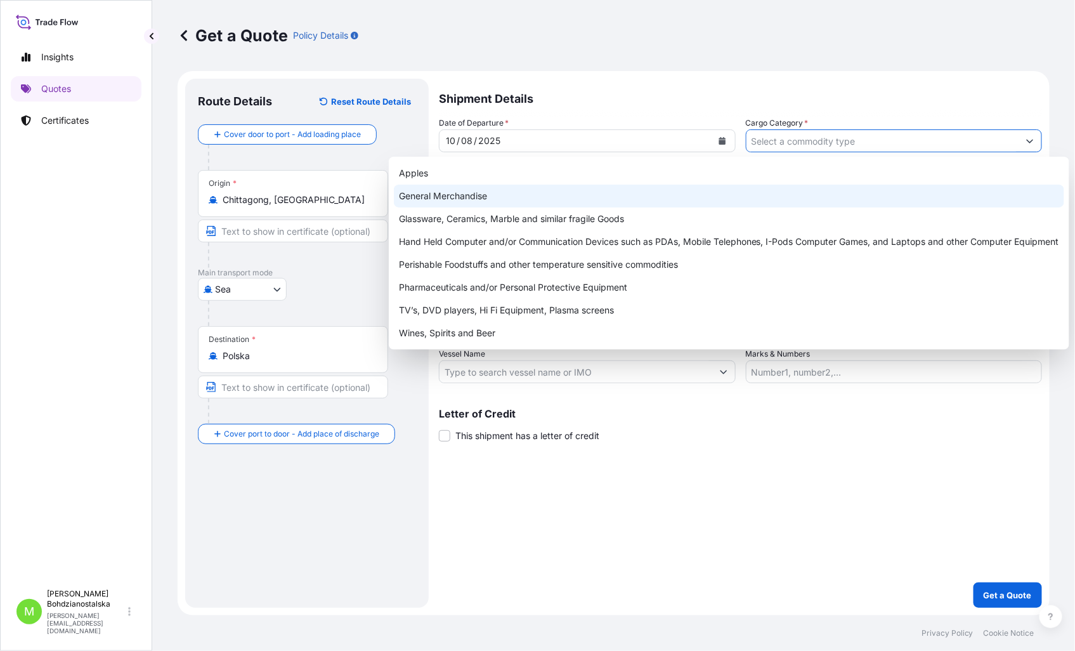
click at [482, 204] on div "General Merchandise" at bounding box center [729, 196] width 670 height 23
type input "General Merchandise"
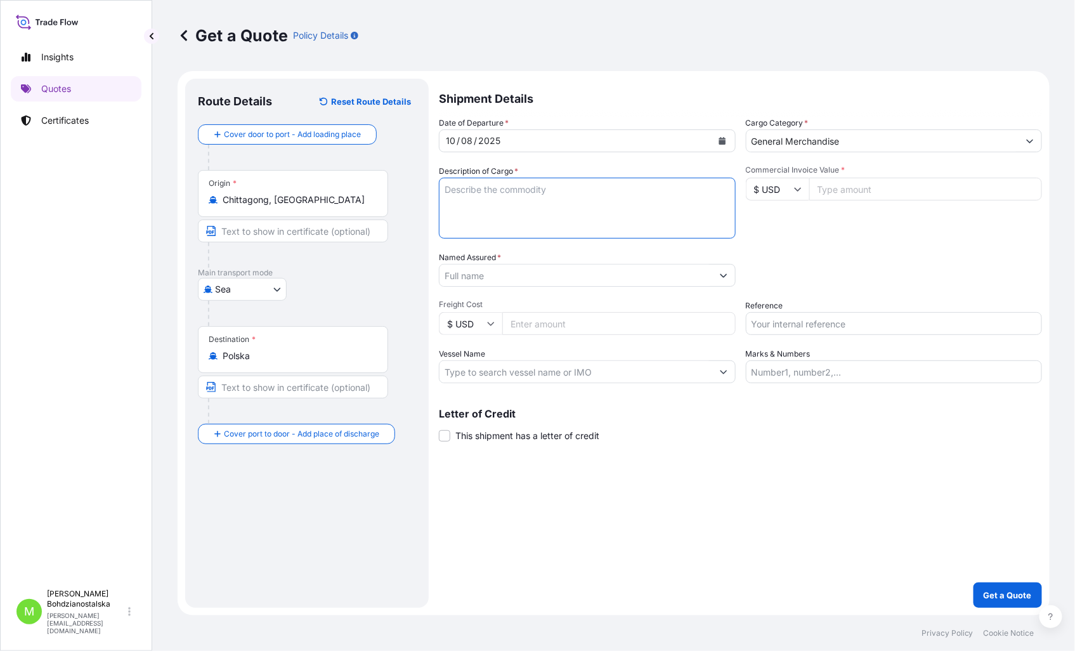
click at [528, 200] on textarea "Description of Cargo *" at bounding box center [587, 208] width 297 height 61
click at [509, 193] on textarea "Description of Cargo *" at bounding box center [587, 208] width 297 height 61
paste textarea "MEN'S M2 JOGGER BLK COLORWAY"
click at [486, 217] on textarea "MEN'S M2 JOGGER BLK COLORWAY" at bounding box center [587, 208] width 297 height 61
paste textarea "TRHU6009806"
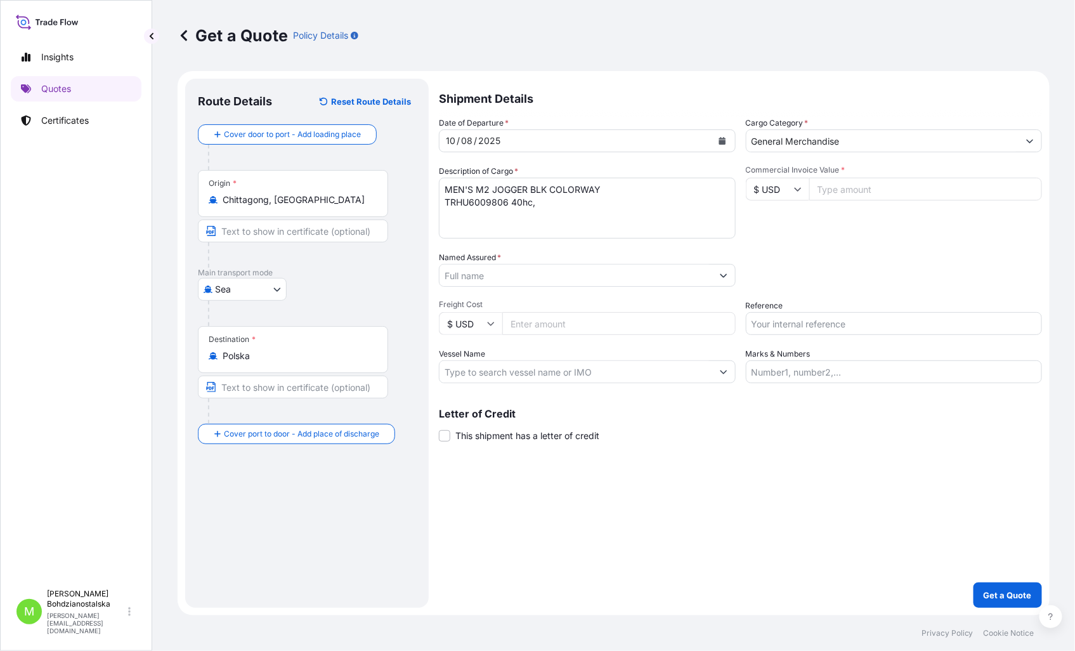
click at [552, 204] on textarea "MEN'S M2 JOGGER BLK COLORWAY TRHU6009806 40hc," at bounding box center [587, 208] width 297 height 61
paste textarea "1 884,000"
type textarea "MEN'S M2 JOGGER BLK COLORWAY TRHU6009806 40hc, 1 884,000 kgs, 10,210 m3, 104ctn"
click at [886, 185] on input "Commercial Invoice Value *" at bounding box center [925, 189] width 233 height 23
type input "21311.00"
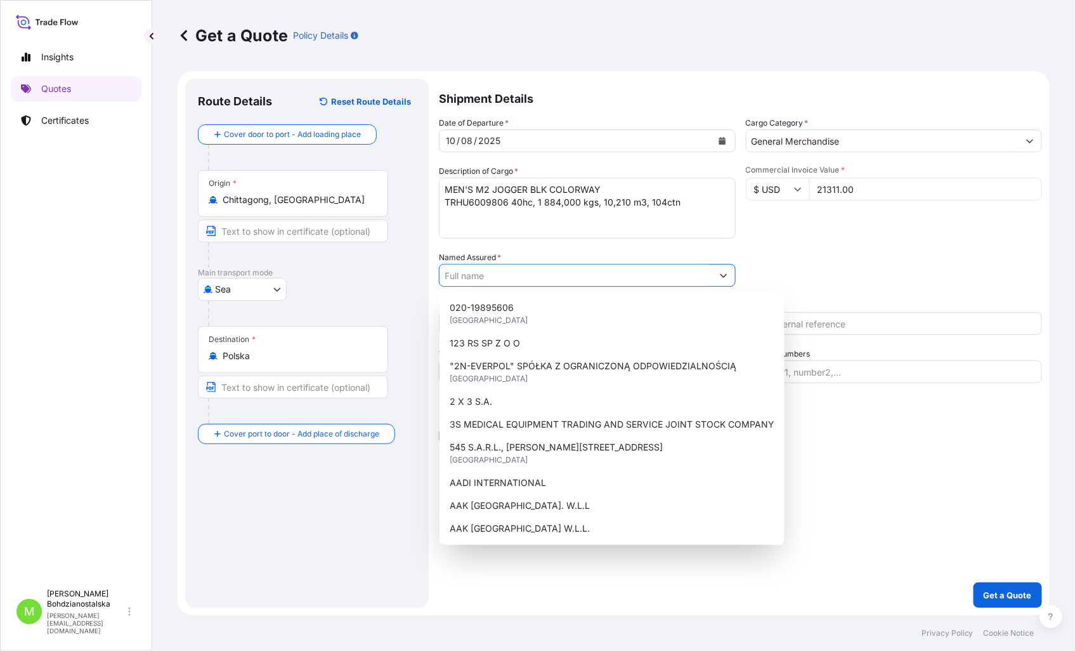
click at [498, 284] on input "Named Assured *" at bounding box center [575, 275] width 273 height 23
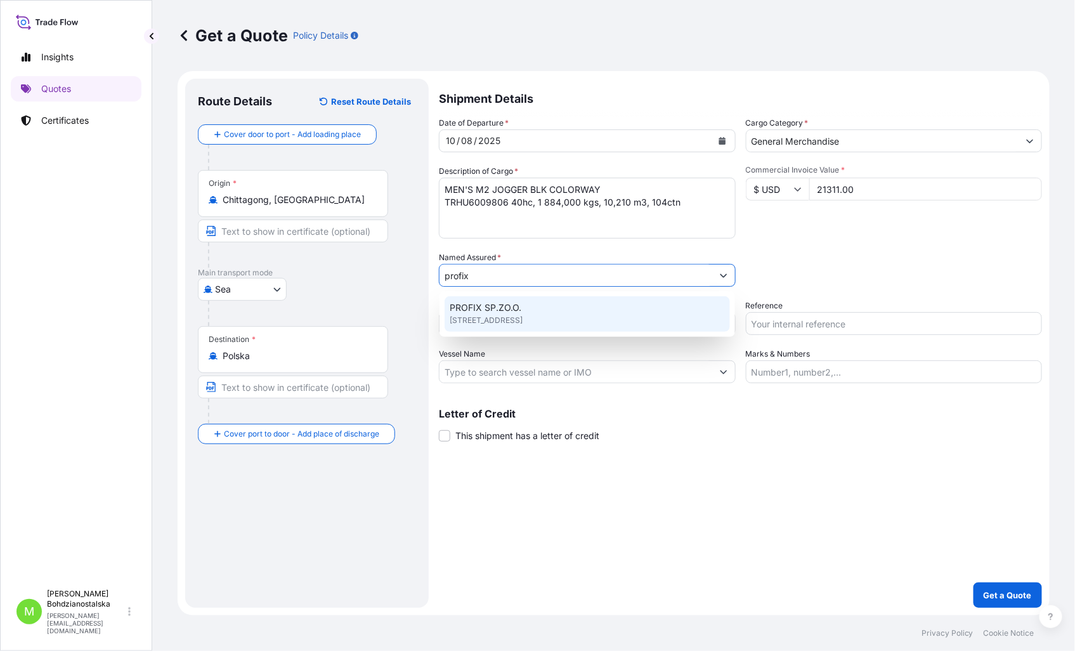
click at [535, 304] on div "PROFIX SP.ZO.O. [STREET_ADDRESS]" at bounding box center [586, 314] width 285 height 36
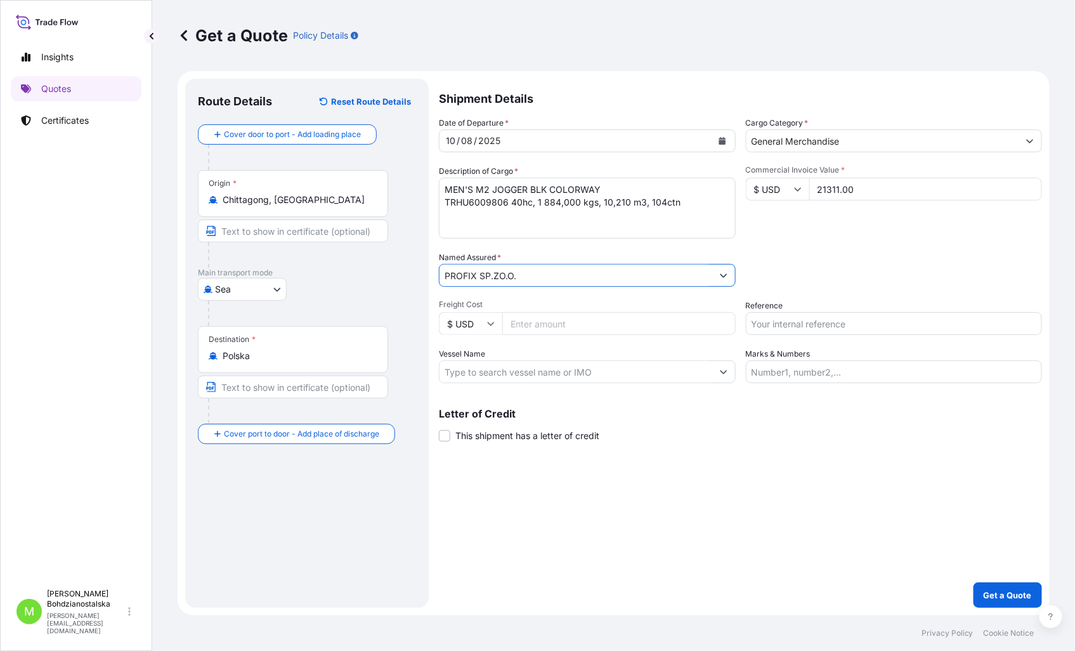
type input "PROFIX SP.ZO.O."
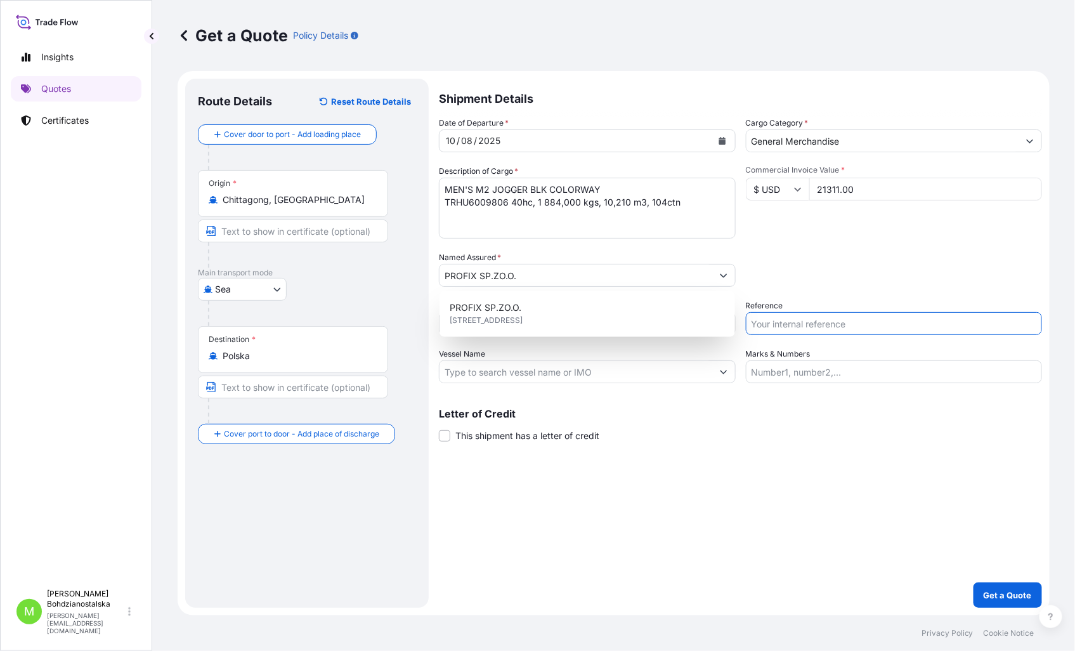
click at [764, 314] on input "Reference" at bounding box center [894, 323] width 297 height 23
type input "s"
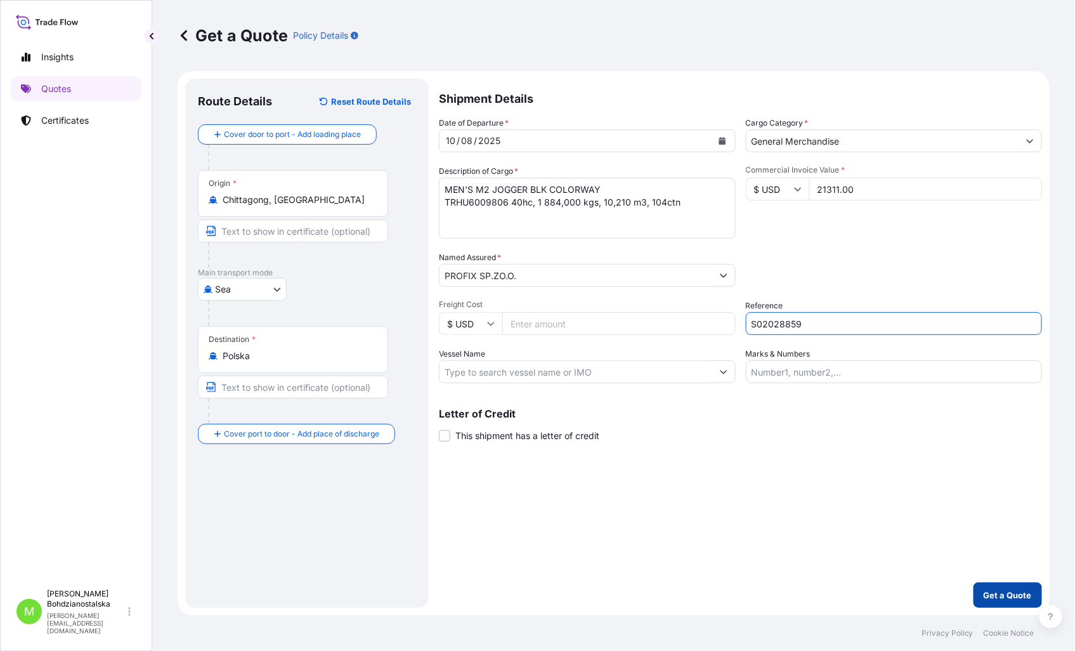
type input "S02028859"
click at [1002, 588] on p "Get a Quote" at bounding box center [1007, 594] width 48 height 13
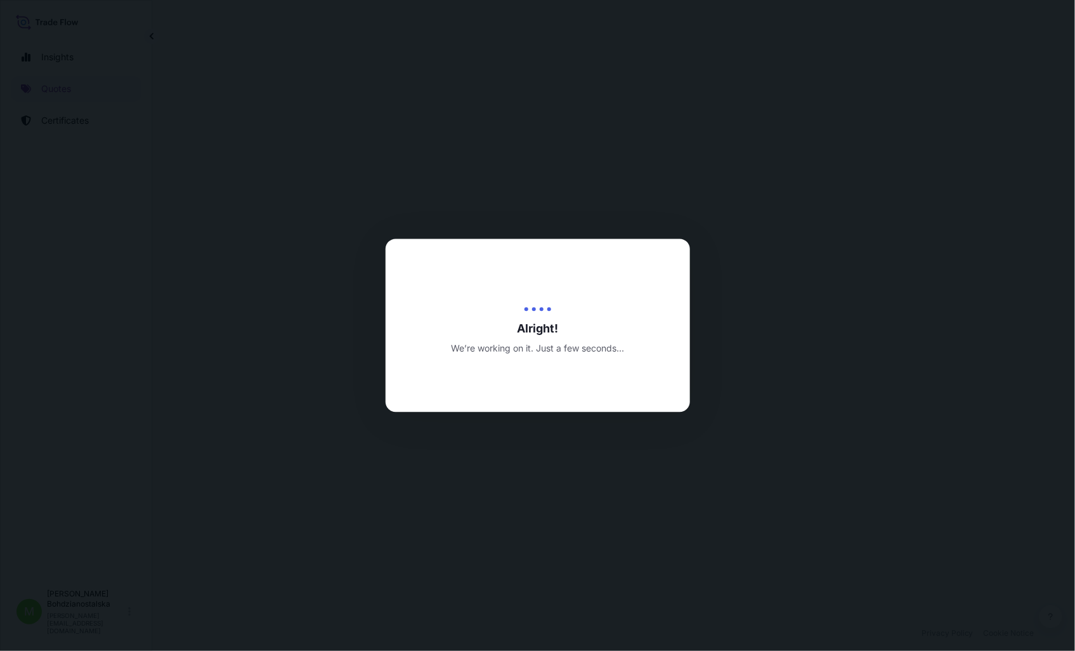
select select "Sea"
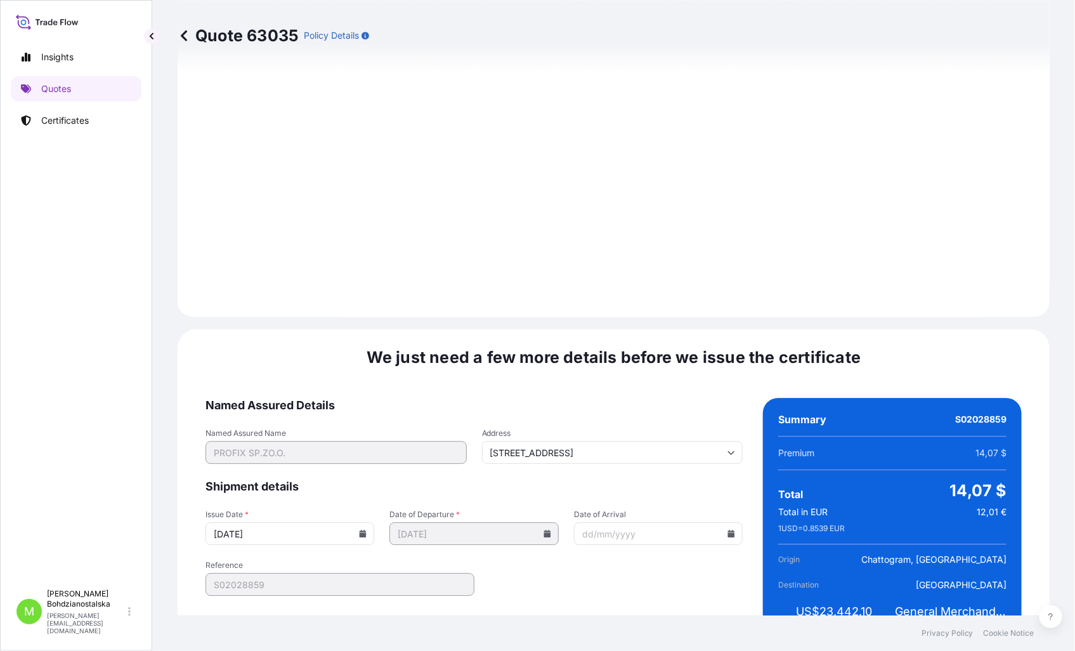
scroll to position [1284, 0]
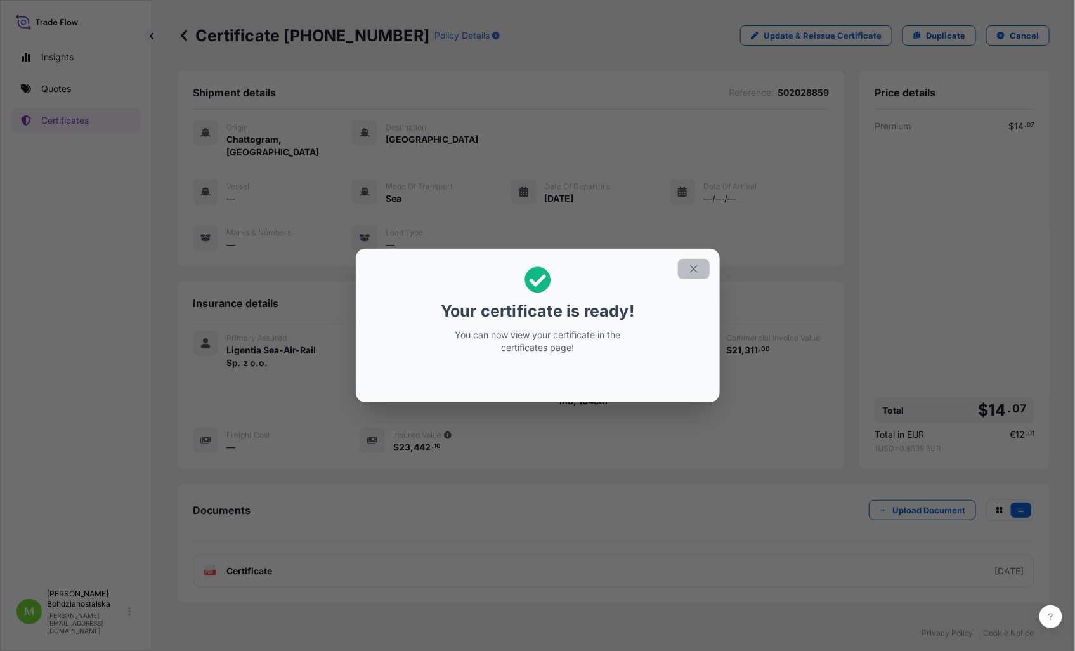
click at [696, 271] on icon "button" at bounding box center [693, 269] width 7 height 7
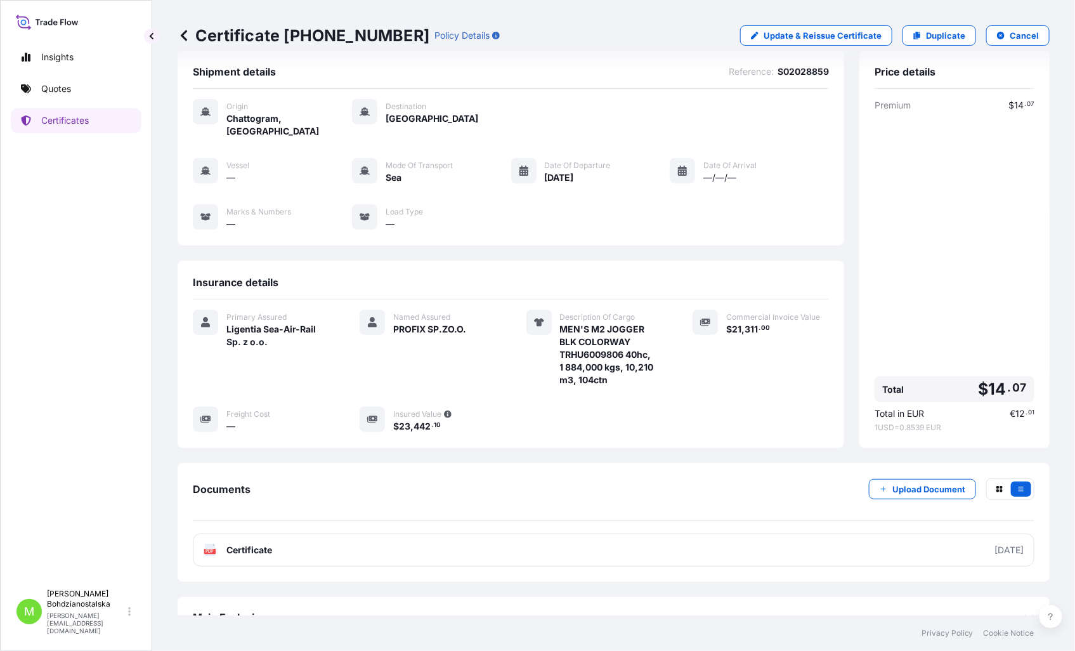
scroll to position [32, 0]
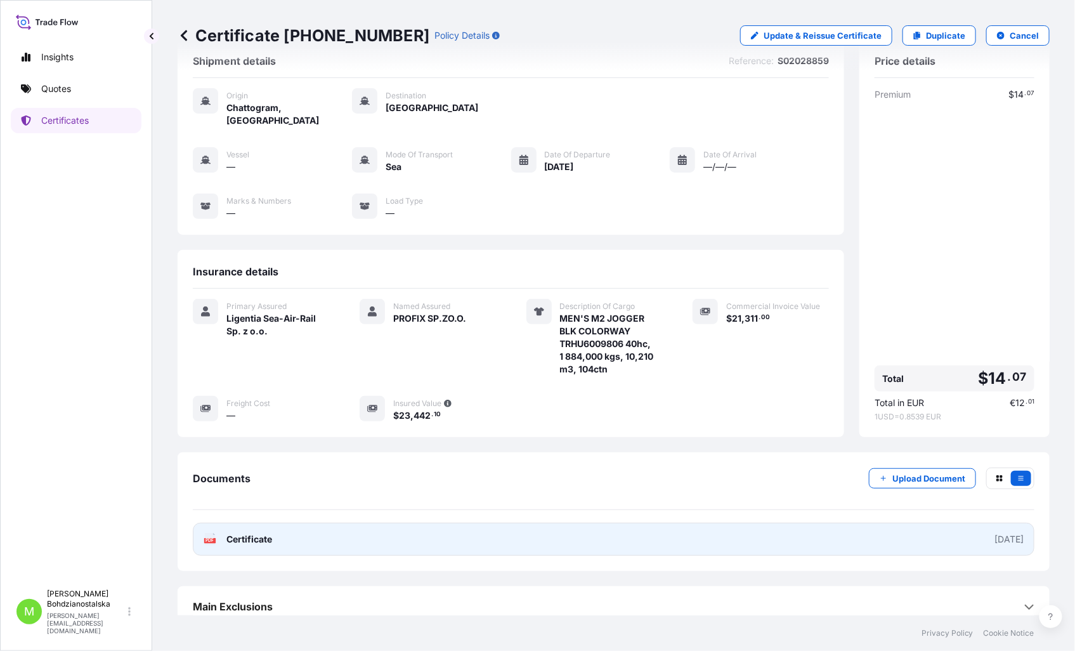
click at [315, 522] on link "PDF Certificate [DATE]" at bounding box center [613, 538] width 841 height 33
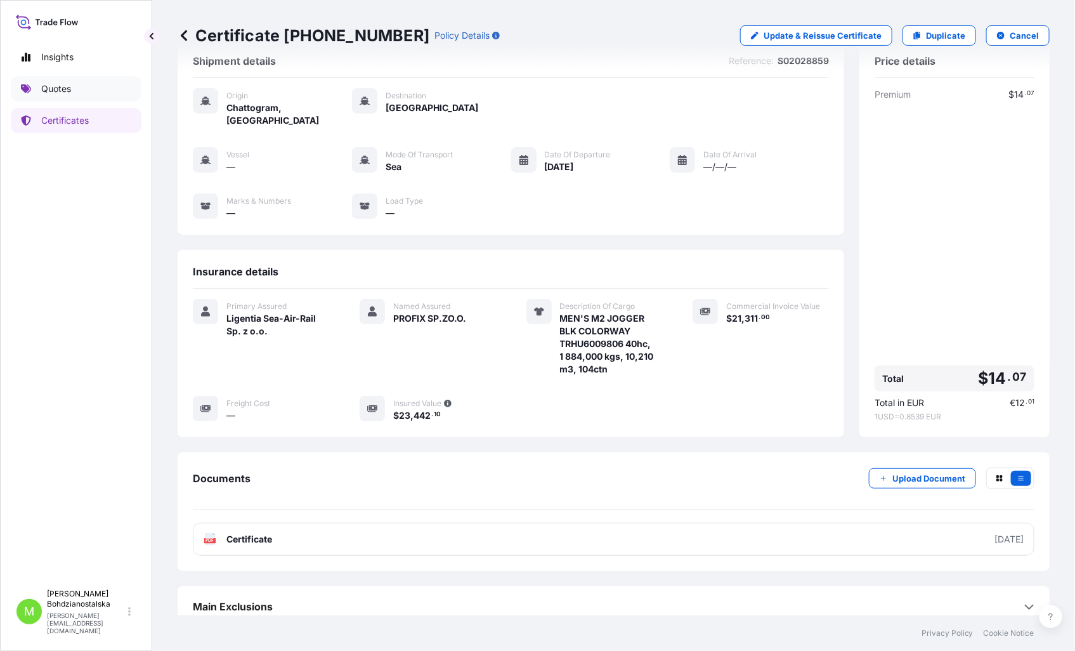
click at [68, 86] on p "Quotes" at bounding box center [56, 88] width 30 height 13
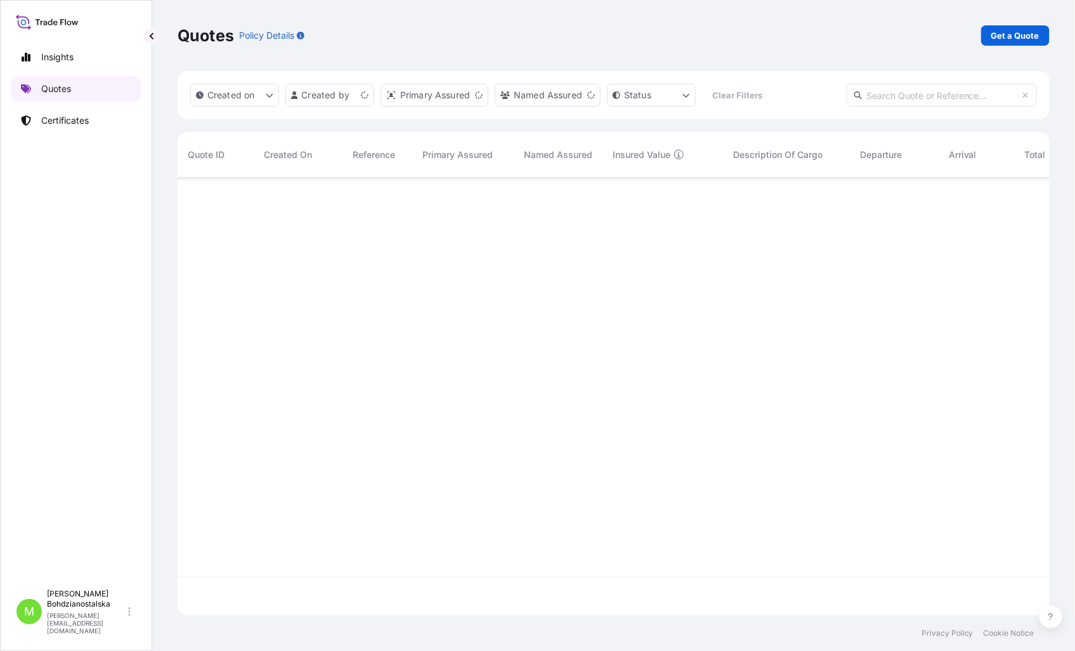
scroll to position [434, 861]
click at [1026, 34] on p "Get a Quote" at bounding box center [1015, 35] width 48 height 13
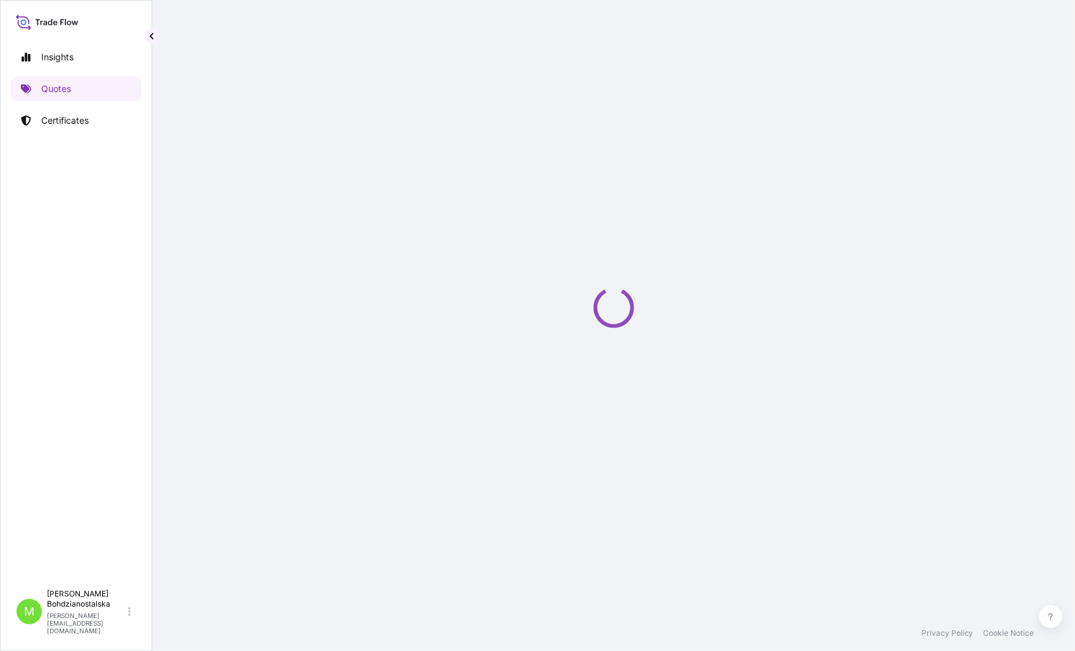
select select "Sea"
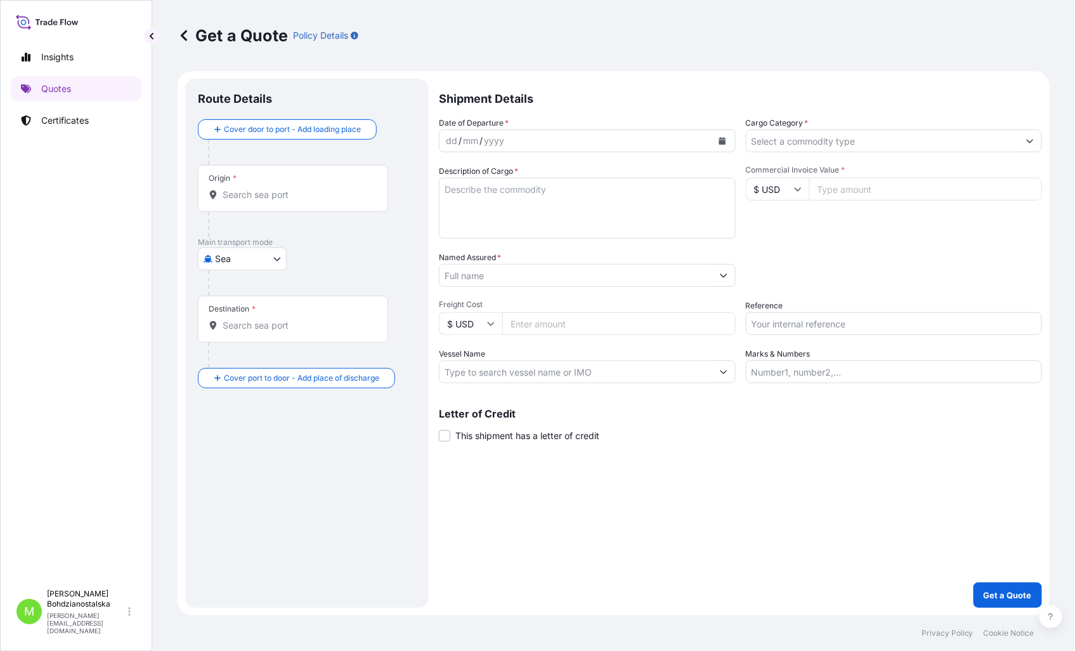
click at [512, 275] on input "Named Assured *" at bounding box center [575, 275] width 273 height 23
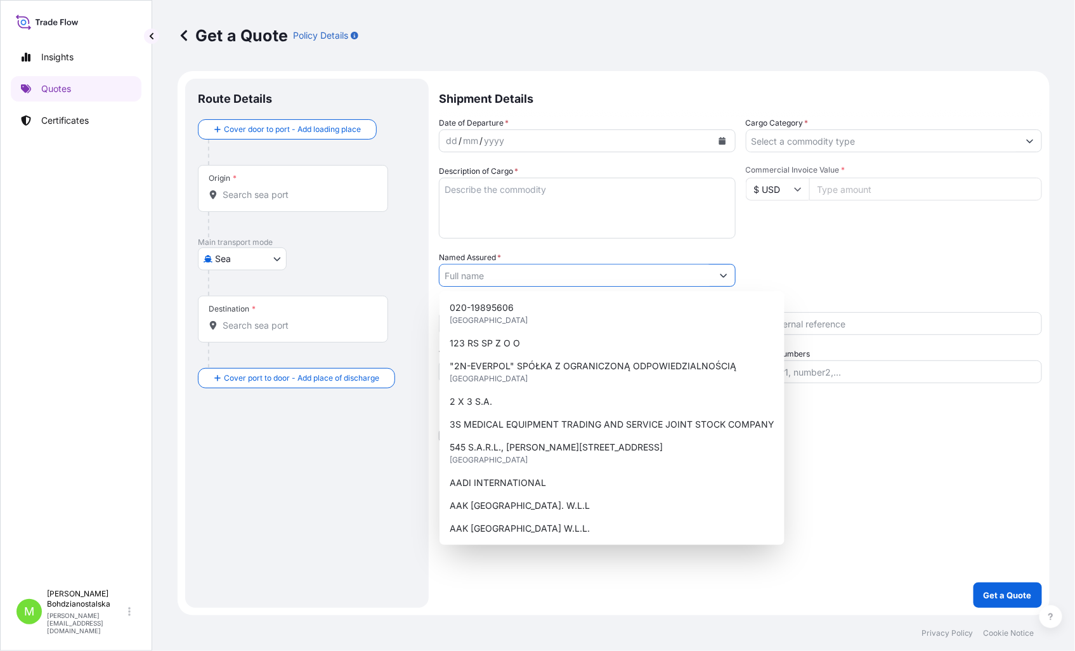
click at [465, 267] on input "Named Assured *" at bounding box center [575, 275] width 273 height 23
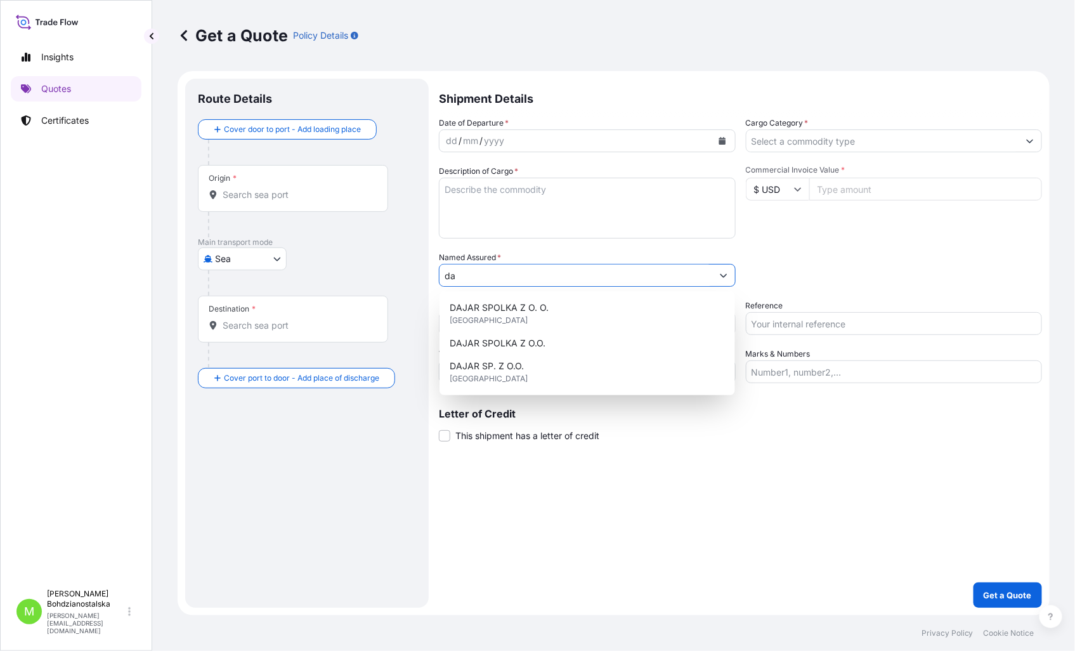
type input "d"
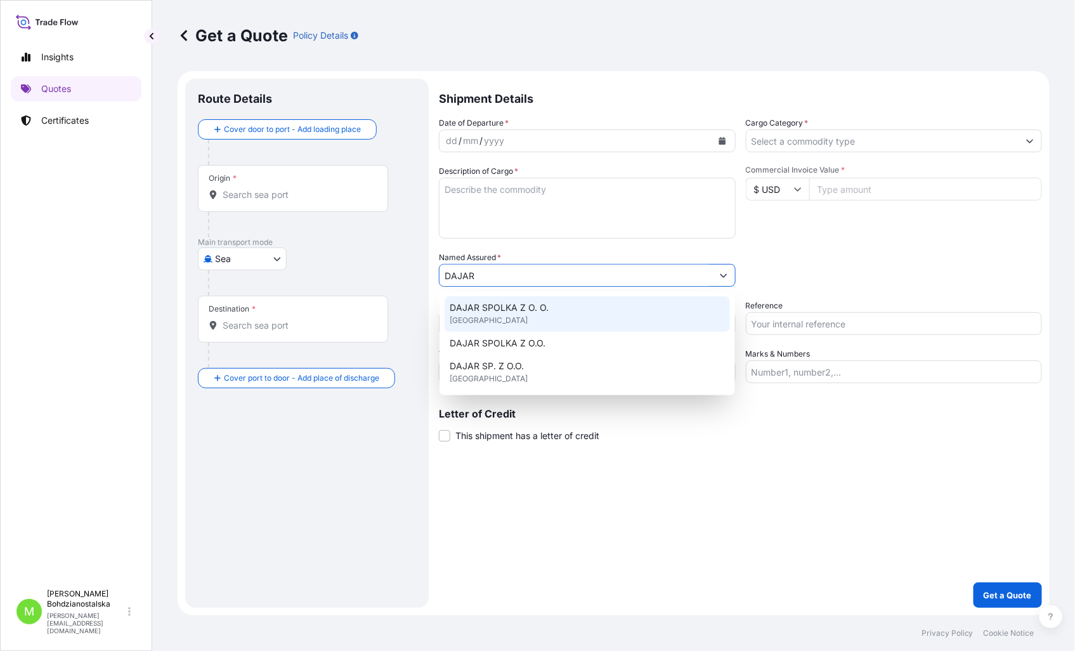
click at [542, 308] on span "DAJAR SPOLKA Z O. O." at bounding box center [499, 307] width 99 height 13
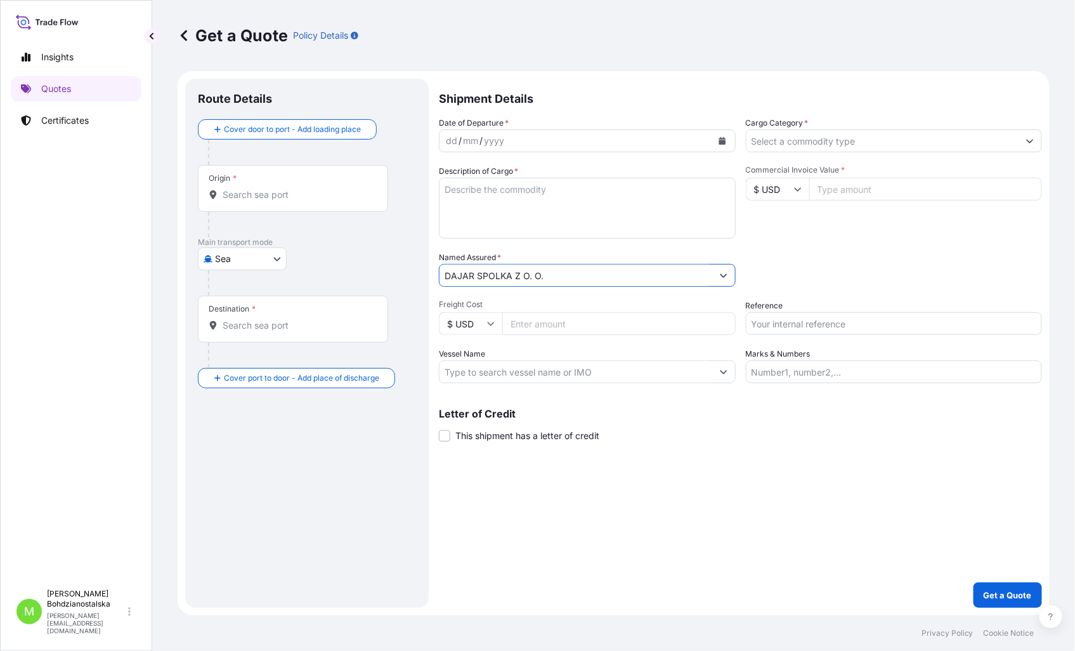
type input "DAJAR SPOLKA Z O. O."
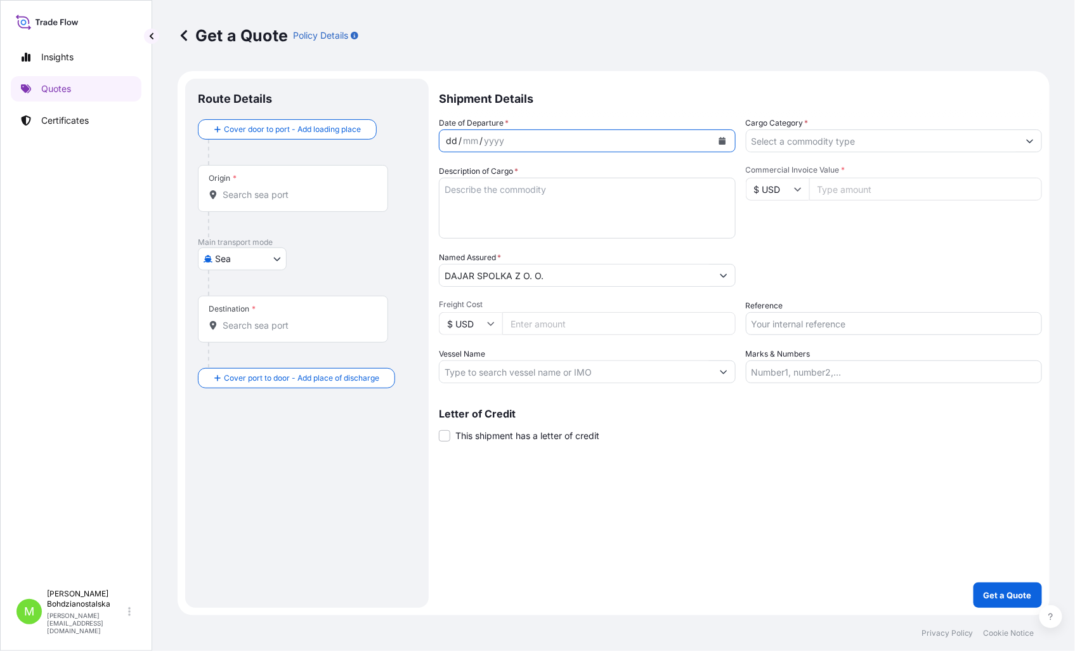
click at [446, 138] on div "dd" at bounding box center [451, 140] width 14 height 15
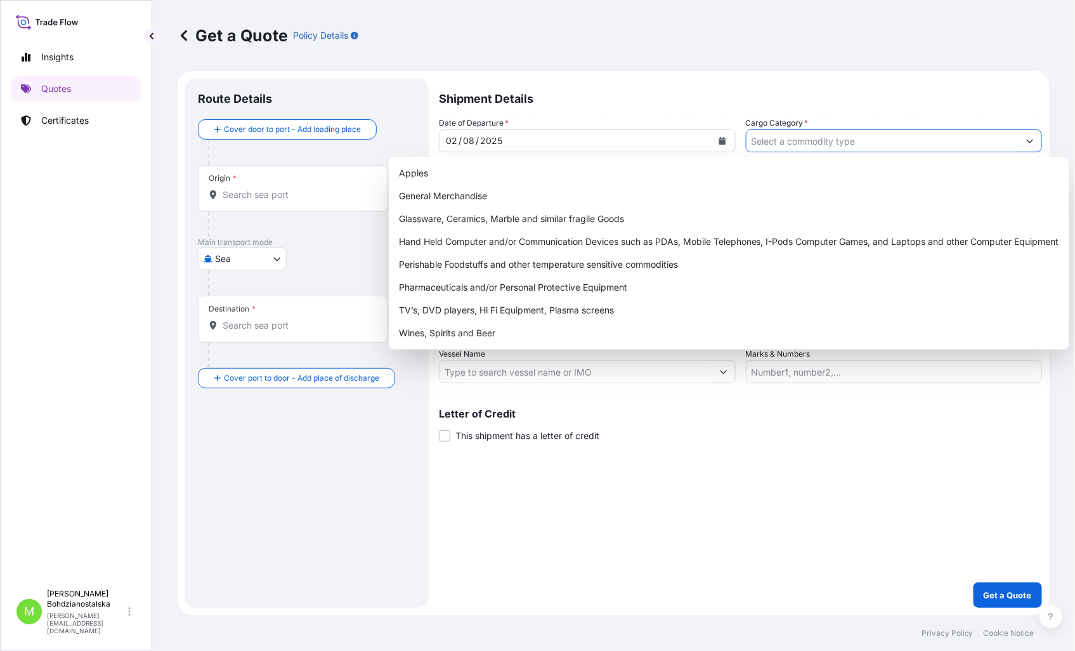
click at [765, 136] on input "Cargo Category *" at bounding box center [882, 140] width 273 height 23
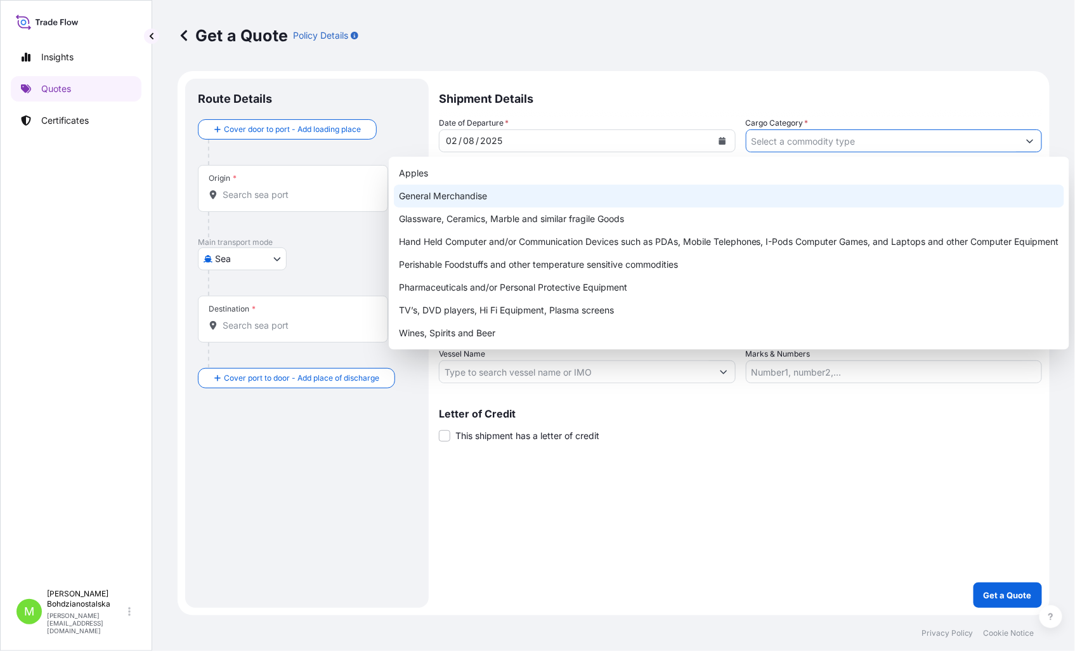
click at [552, 187] on div "General Merchandise" at bounding box center [729, 196] width 670 height 23
type input "General Merchandise"
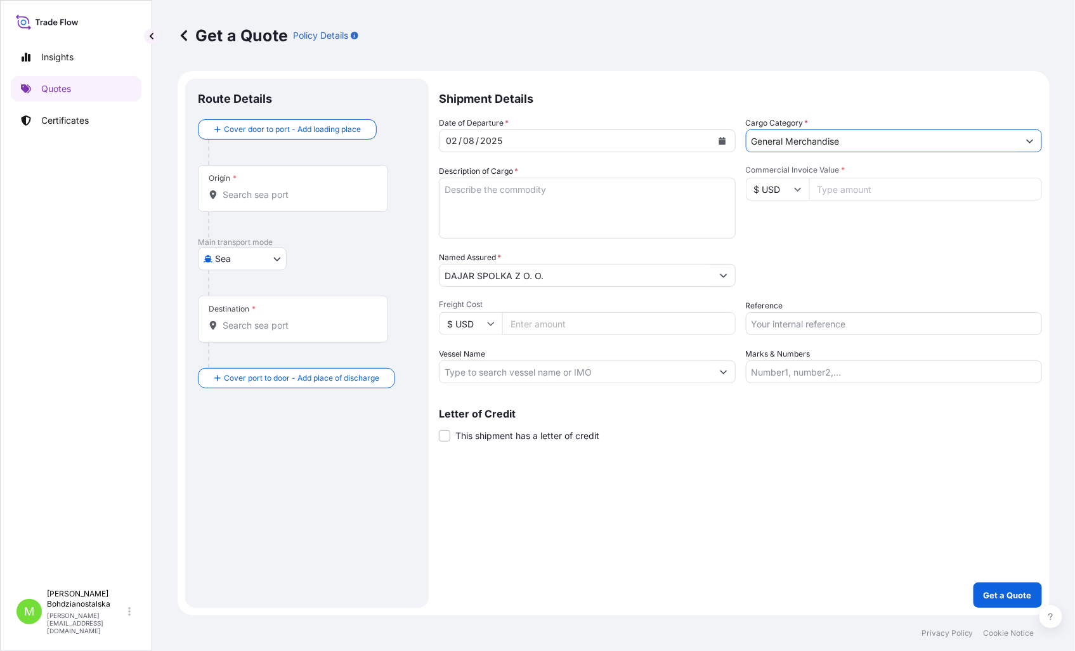
click at [516, 185] on textarea "Description of Cargo *" at bounding box center [587, 208] width 297 height 61
click at [485, 200] on textarea "Description of Cargo *" at bounding box center [587, 208] width 297 height 61
paste textarea "ROUND PLASTIC BASKET"
click at [470, 211] on textarea "ROUND PLASTIC BASKET" at bounding box center [587, 208] width 297 height 61
paste textarea "TCLU6750090"
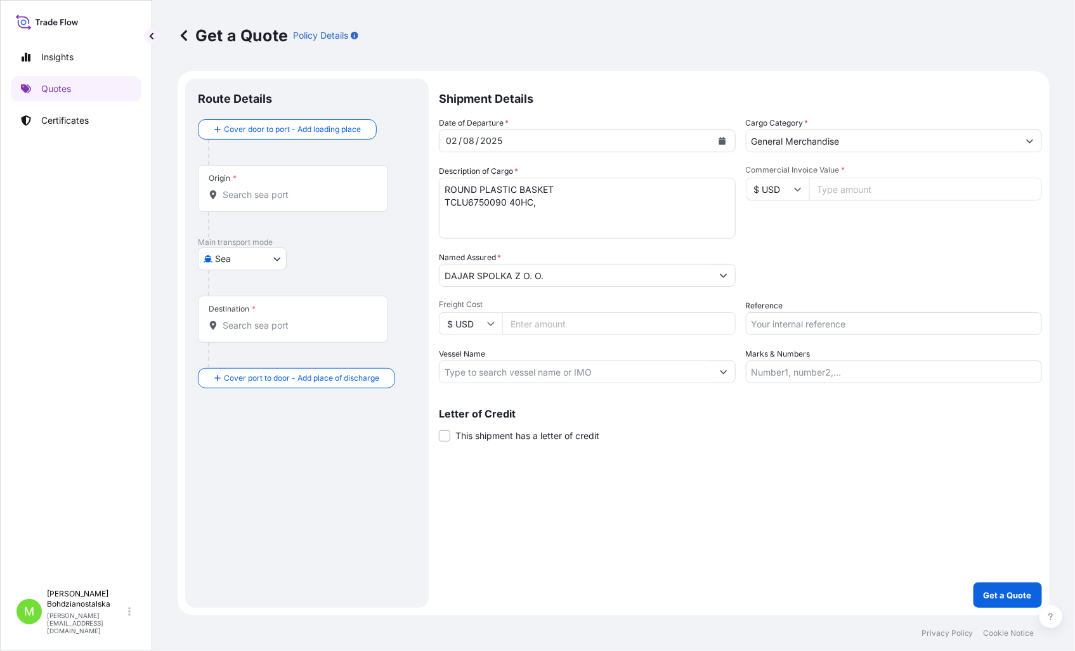
click at [495, 224] on textarea "ROUND PLASTIC BASKET TCLU6750090 40HC," at bounding box center [587, 208] width 297 height 61
click at [644, 211] on textarea "ROUND PLASTIC BASKET TCLU6750090 40HC," at bounding box center [587, 208] width 297 height 61
paste textarea "APHU7010727"
click at [542, 207] on textarea "ROUND PLASTIC BASKET TCLU6750090 40HC, APHU7010727 40HC," at bounding box center [587, 208] width 297 height 61
paste textarea "5180,240"
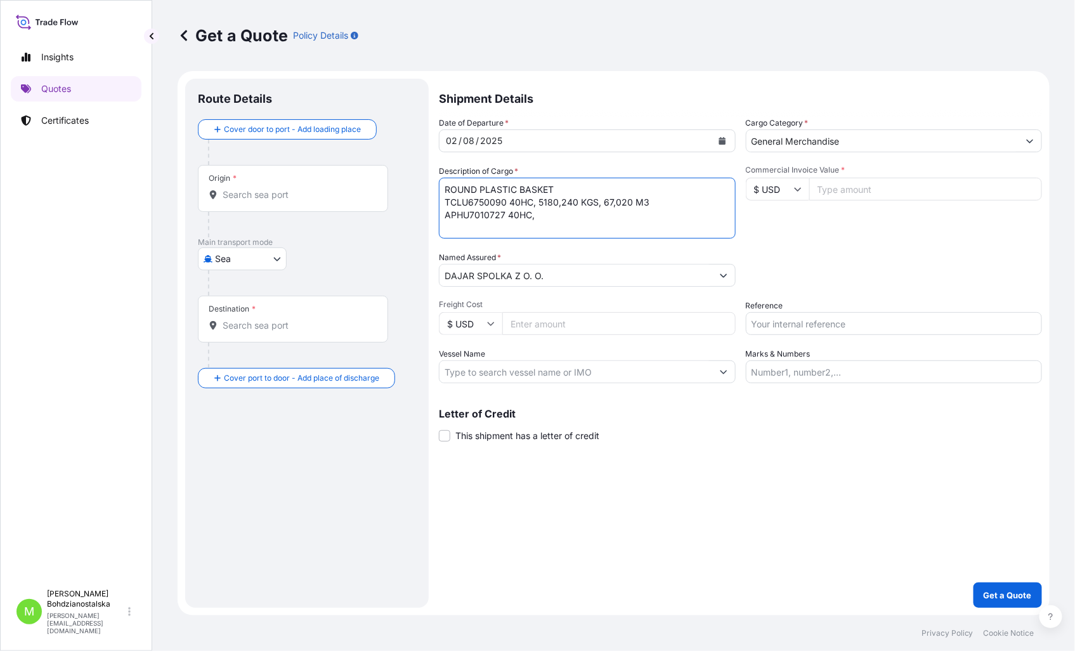
click at [556, 212] on textarea "ROUND PLASTIC BASKET TCLU6750090 40HC, 5180,240 KGS, 67,020 M3 APHU7010727 40HC," at bounding box center [587, 208] width 297 height 61
click at [566, 214] on textarea "ROUND PLASTIC BASKET TCLU6750090 40HC, 5180,240 KGS, 67,020 M3 APHU7010727 40HC," at bounding box center [587, 208] width 297 height 61
paste textarea "1100,580"
click at [654, 192] on textarea "ROUND PLASTIC BASKET TCLU6750090 40HC, 5180,240 KGS, 67,020 M3 APHU7010727 40HC…" at bounding box center [587, 208] width 297 height 61
click at [649, 198] on textarea "ROUND PLASTIC BASKET TCLU6750090 40HC, 5180,240 KGS, 67,020 M3 APHU7010727 40HC…" at bounding box center [587, 208] width 297 height 61
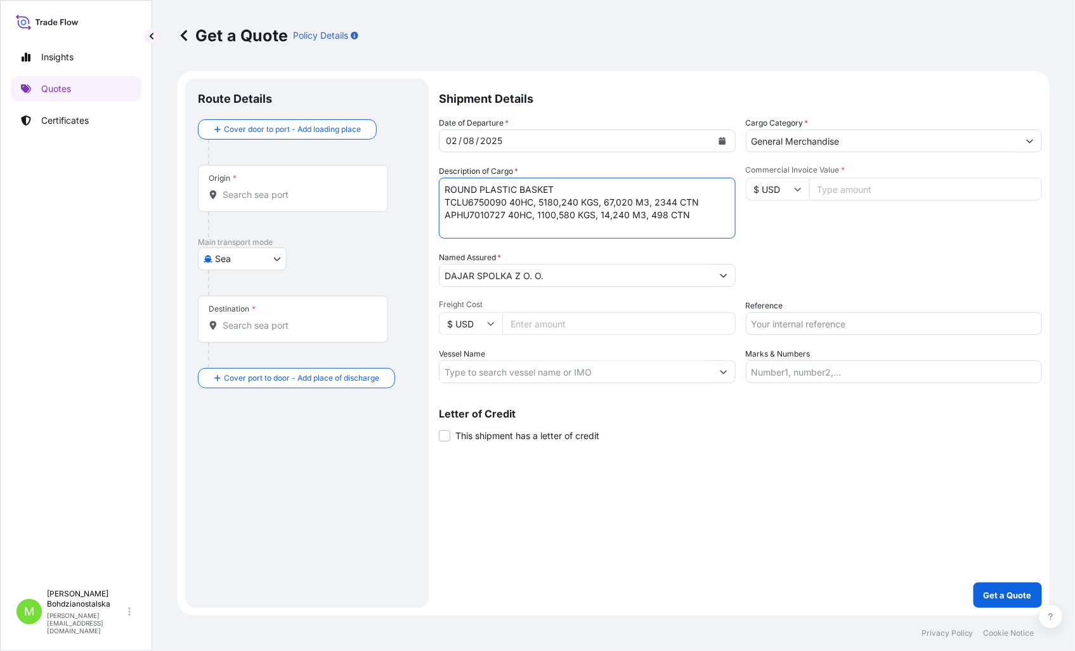
type textarea "ROUND PLASTIC BASKET TCLU6750090 40HC, 5180,240 KGS, 67,020 M3, 2344 CTN APHU70…"
click at [529, 327] on input "Freight Cost" at bounding box center [618, 323] width 233 height 23
type input "3025"
click at [940, 193] on input "Commercial Invoice Value *" at bounding box center [925, 189] width 233 height 23
type input "17052"
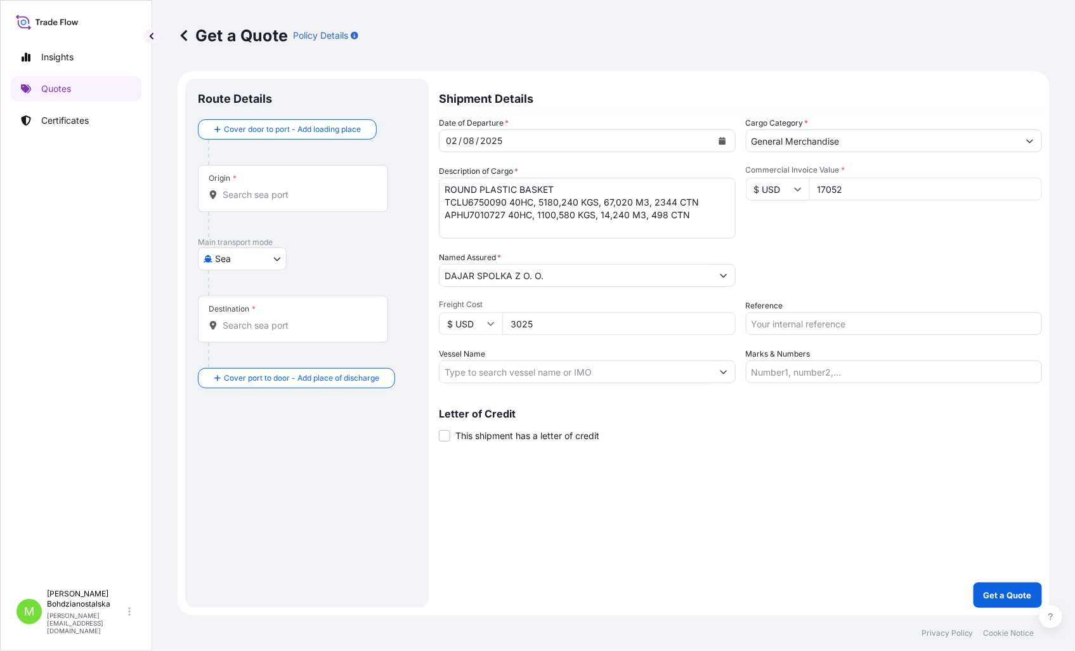
click at [954, 256] on div "Packing Category Type to search a container mode Please select a primary mode o…" at bounding box center [894, 269] width 297 height 36
click at [856, 325] on input "Reference" at bounding box center [894, 323] width 297 height 23
click at [871, 328] on input "Reference" at bounding box center [894, 323] width 297 height 23
type input "S02013877"
click at [823, 444] on div "Shipment Details Date of Departure * [DATE] Cargo Category * General Merchandis…" at bounding box center [740, 343] width 603 height 529
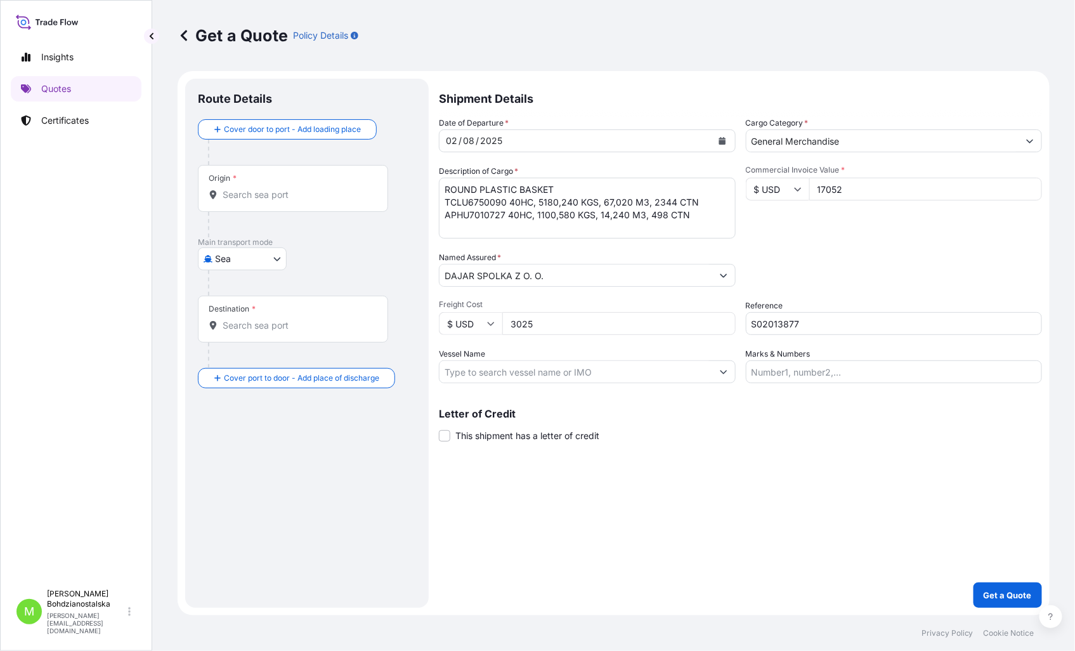
click at [854, 192] on input "17052" at bounding box center [925, 189] width 233 height 23
type input "17052.00"
click at [922, 537] on div "Shipment Details Date of Departure * [DATE] Cargo Category * General Merchandis…" at bounding box center [740, 343] width 603 height 529
click at [1013, 594] on p "Get a Quote" at bounding box center [1007, 594] width 48 height 13
click at [241, 192] on input "Origin * Please select an origin" at bounding box center [298, 194] width 150 height 13
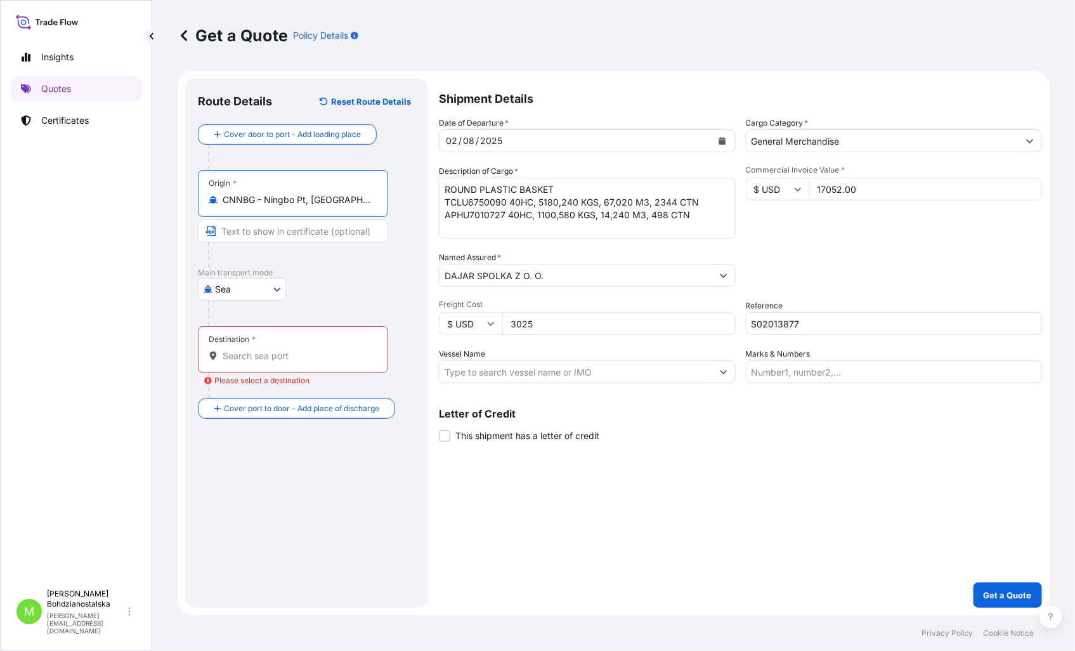
type input "CNNBG - Ningbo Pt, [GEOGRAPHIC_DATA]"
click at [259, 365] on div "Destination *" at bounding box center [295, 349] width 195 height 47
click at [259, 362] on input "Destination * Please select a destination" at bounding box center [300, 355] width 154 height 13
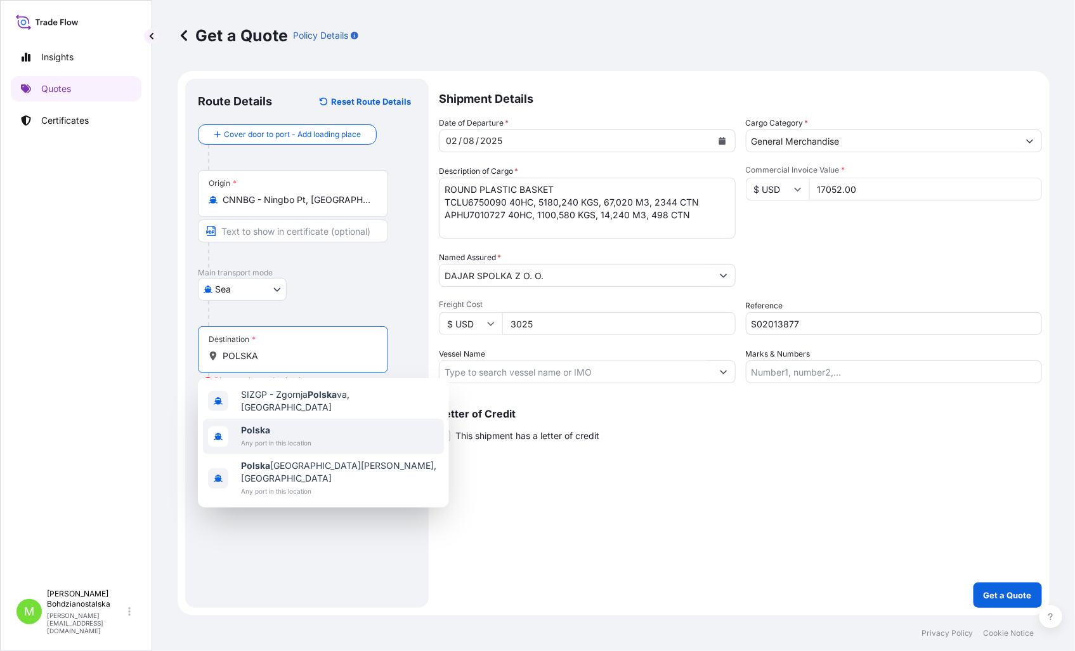
click at [277, 427] on span "Polska" at bounding box center [276, 430] width 70 height 13
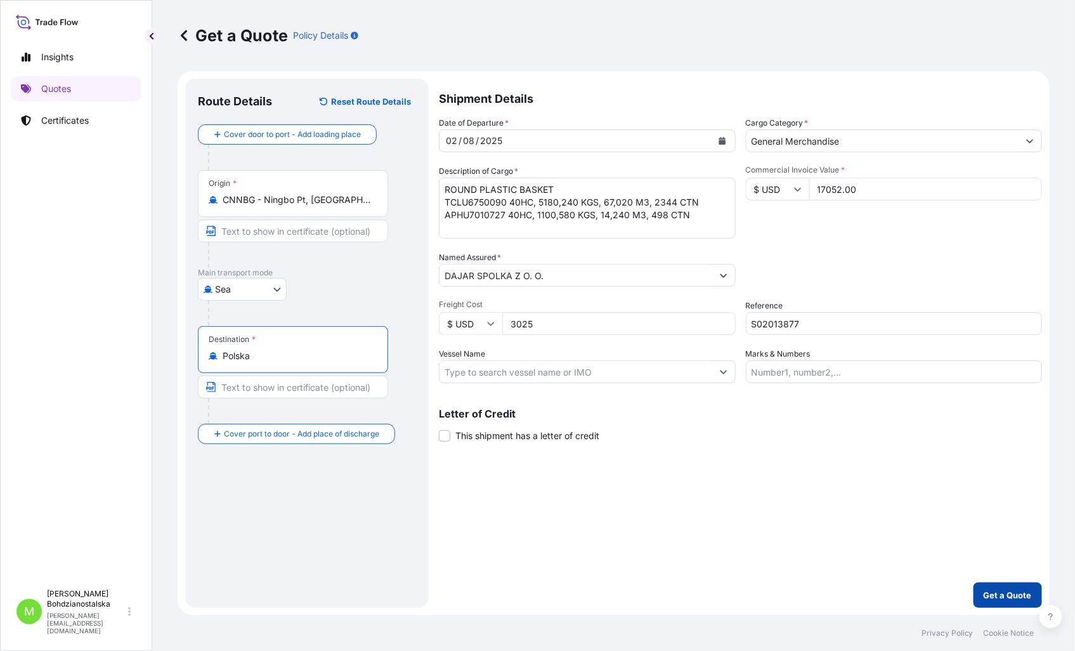
type input "Polska"
click at [1017, 597] on p "Get a Quote" at bounding box center [1007, 594] width 48 height 13
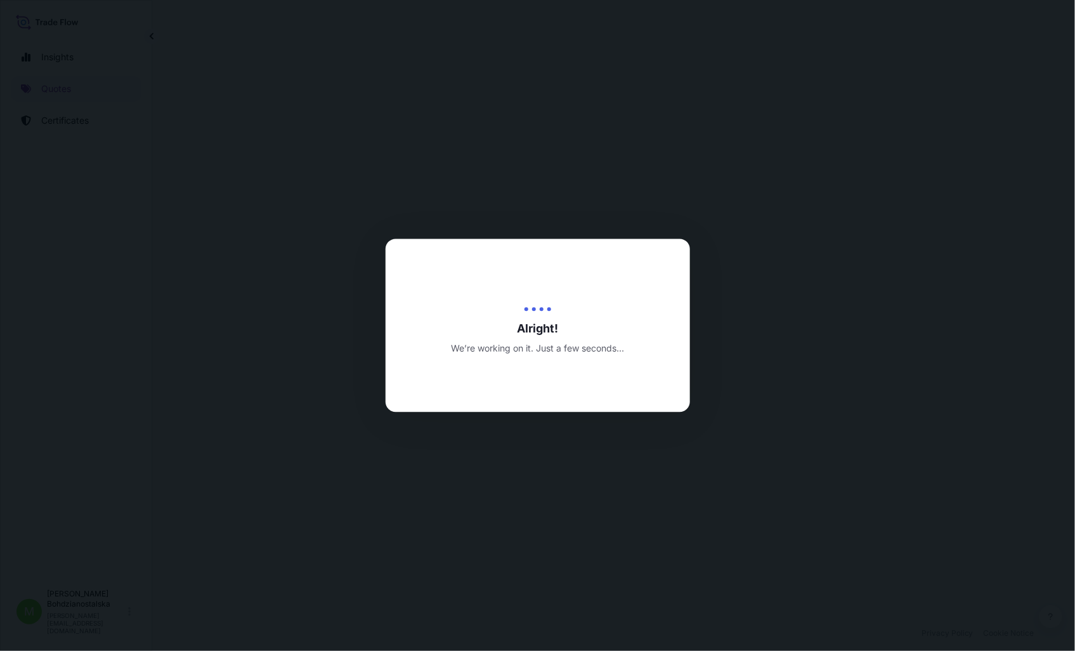
select select "Sea"
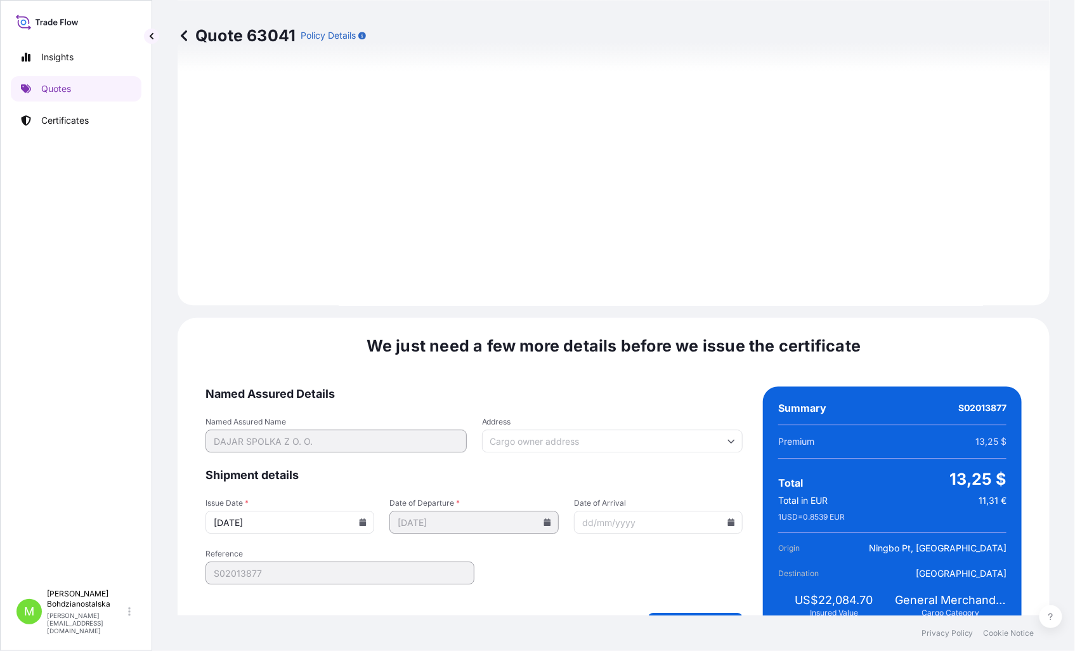
scroll to position [1297, 0]
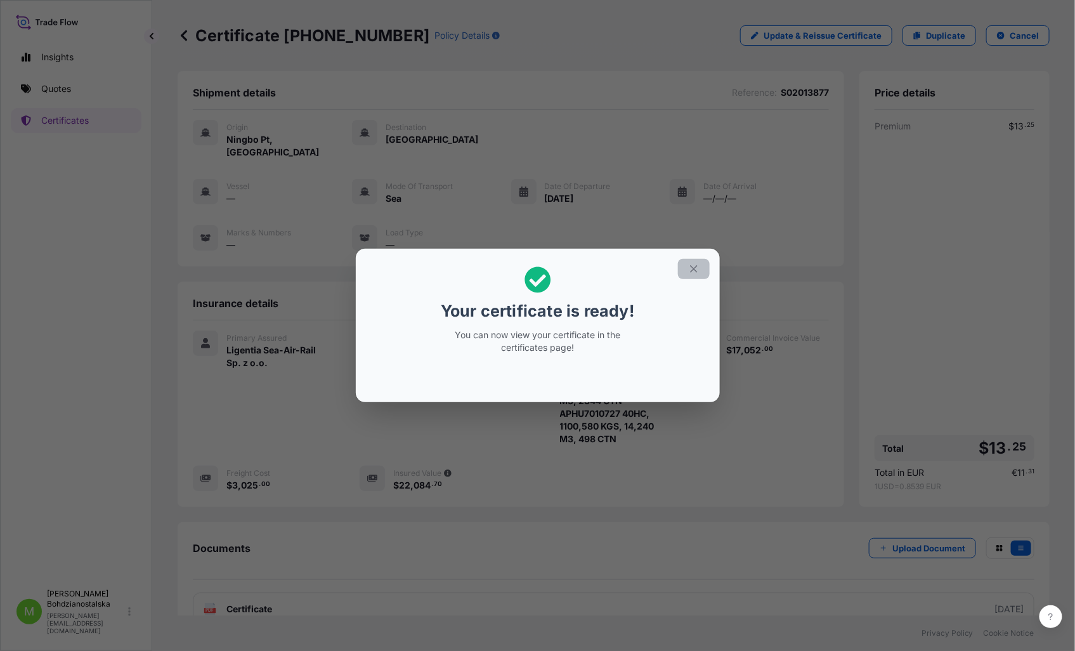
click at [694, 265] on icon "button" at bounding box center [693, 268] width 11 height 11
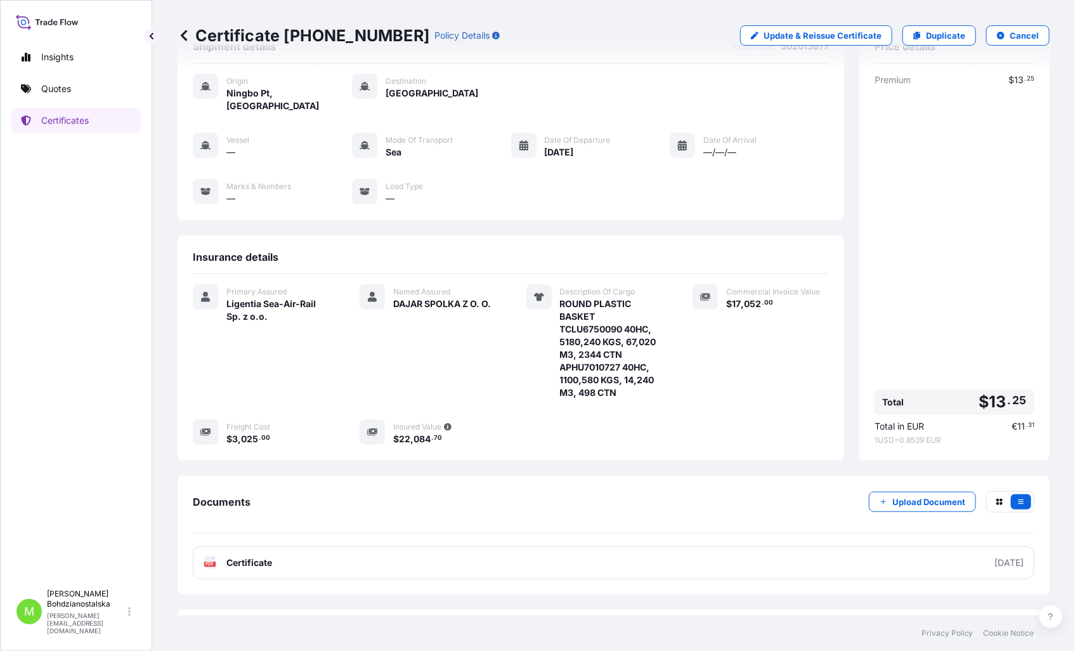
scroll to position [70, 0]
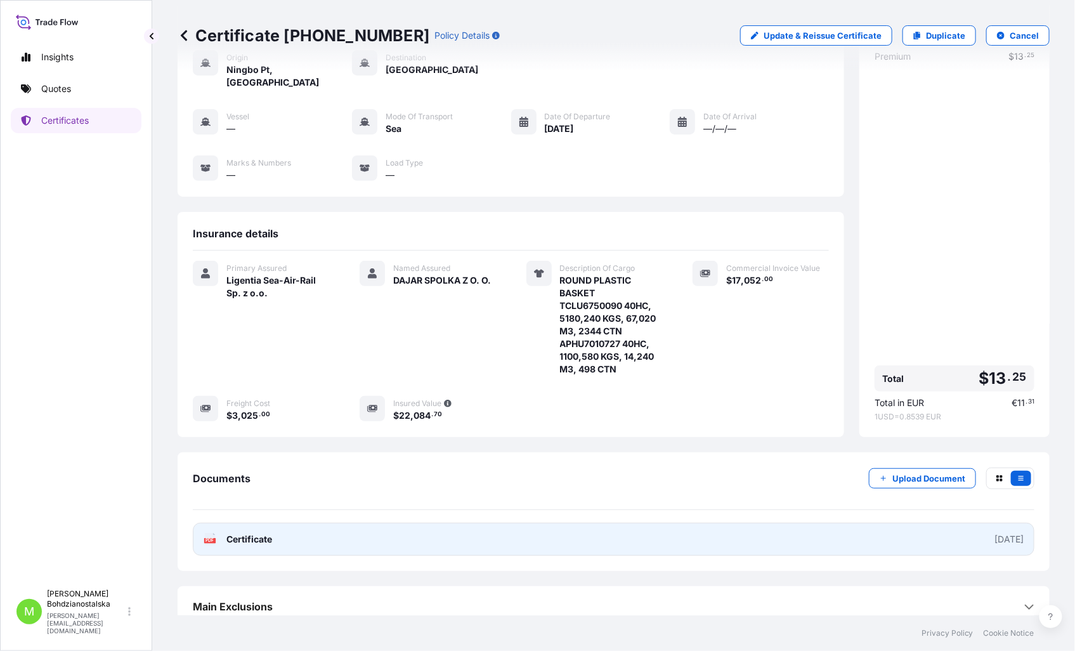
click at [254, 533] on span "Certificate" at bounding box center [249, 539] width 46 height 13
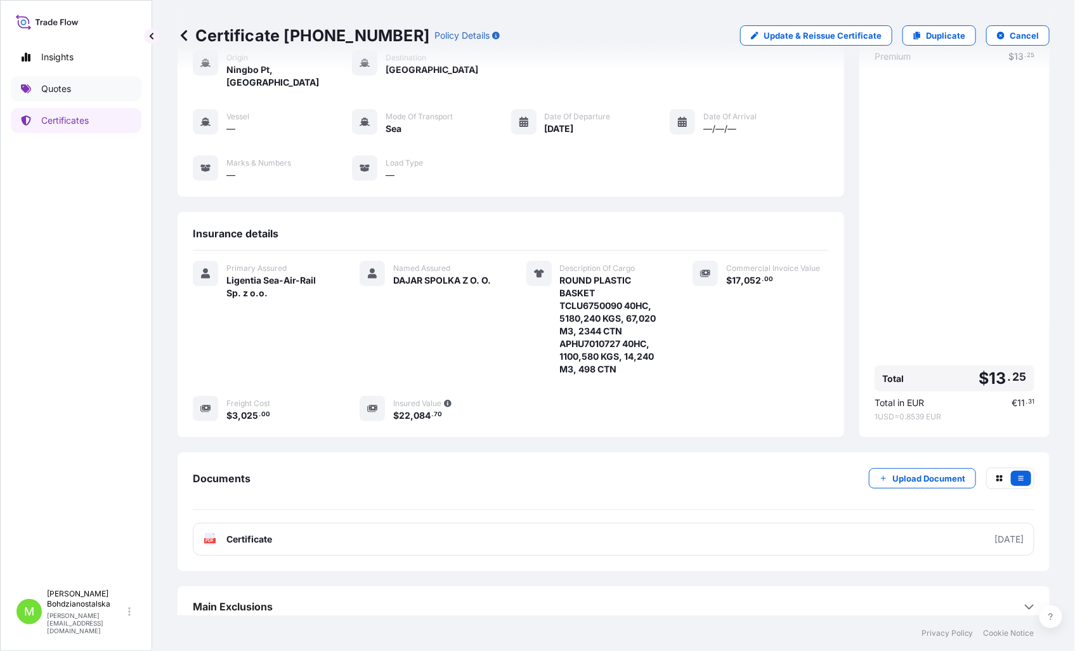
click at [72, 88] on link "Quotes" at bounding box center [76, 88] width 131 height 25
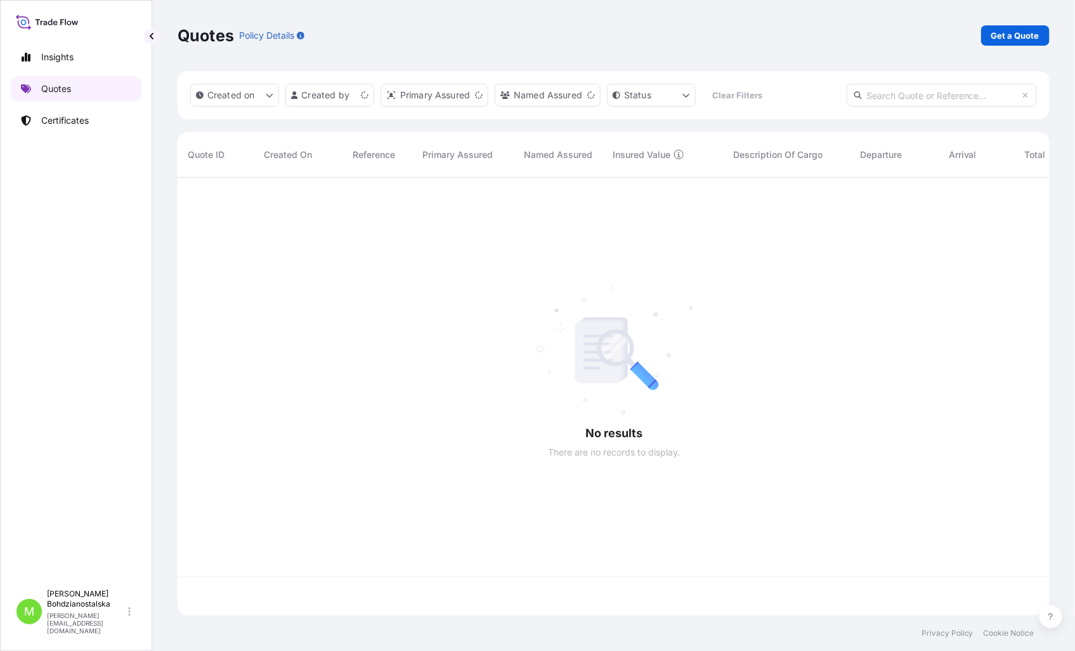
scroll to position [434, 861]
click at [1035, 32] on p "Get a Quote" at bounding box center [1015, 35] width 48 height 13
select select "Sea"
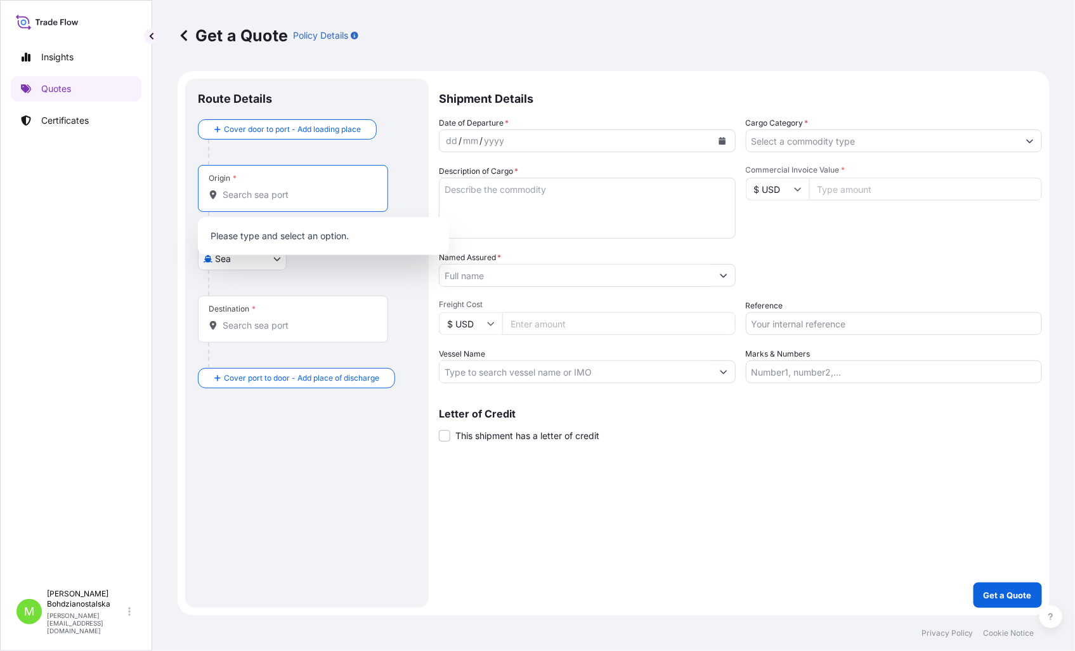
click at [283, 198] on input "Origin *" at bounding box center [298, 194] width 150 height 13
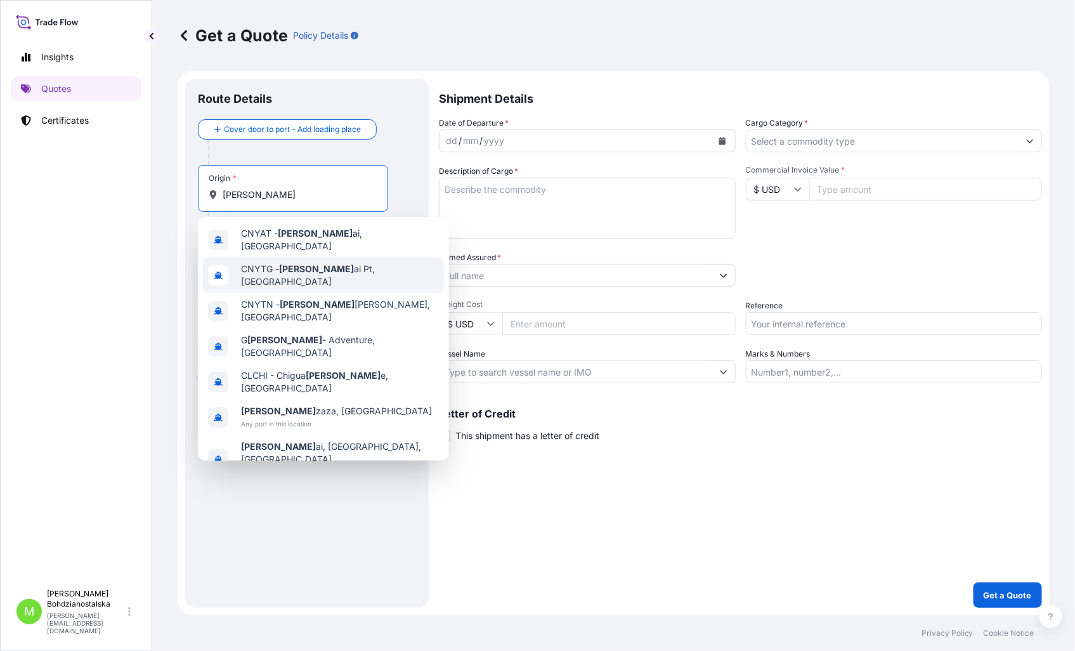
click at [338, 266] on span "CNYTG - [PERSON_NAME] Pt, [GEOGRAPHIC_DATA]" at bounding box center [340, 275] width 198 height 25
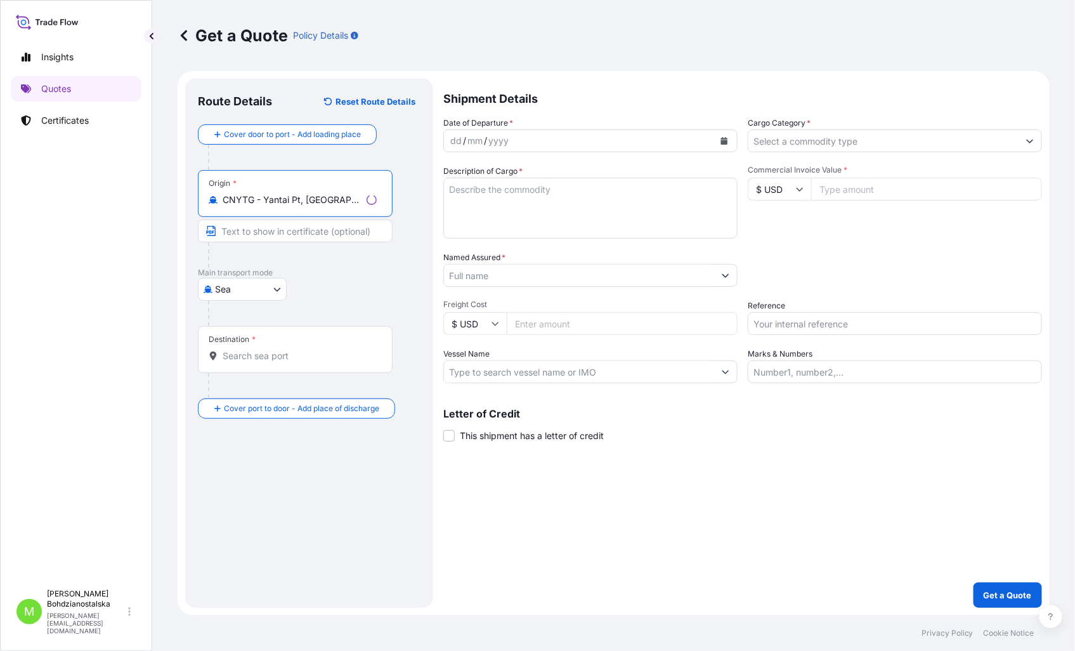
type input "CNYTG - Yantai Pt, [GEOGRAPHIC_DATA]"
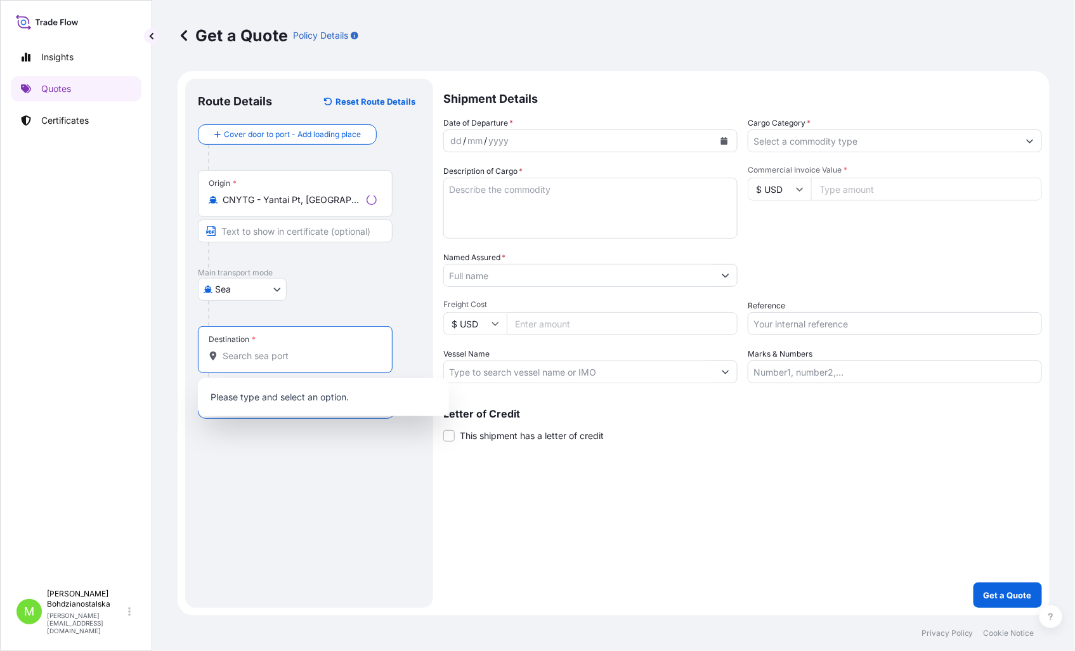
click at [264, 355] on input "Destination *" at bounding box center [300, 355] width 154 height 13
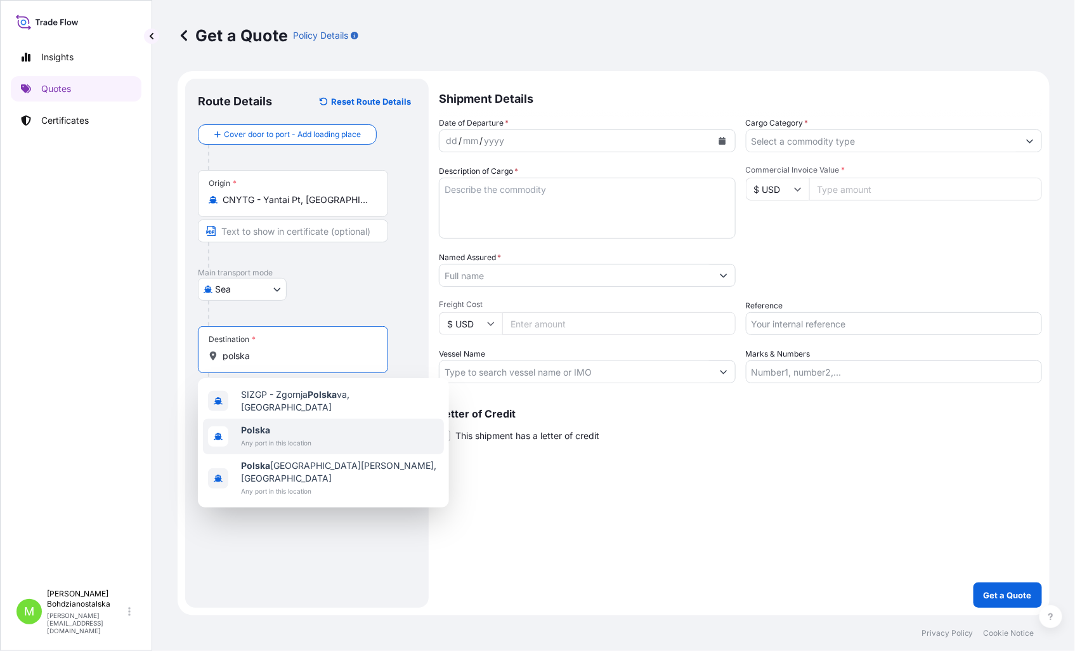
click at [290, 436] on span "Any port in this location" at bounding box center [276, 442] width 70 height 13
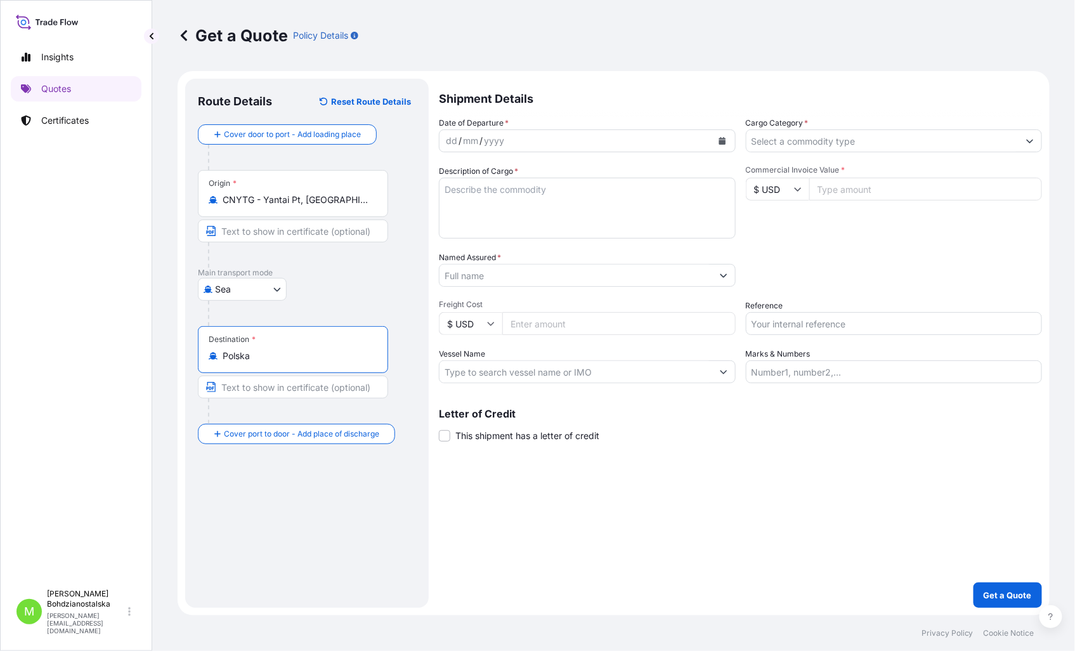
type input "Polska"
drag, startPoint x: 448, startPoint y: 143, endPoint x: 476, endPoint y: 145, distance: 28.0
click at [449, 143] on div "dd" at bounding box center [451, 140] width 14 height 15
click at [829, 139] on input "Cargo Category *" at bounding box center [882, 140] width 273 height 23
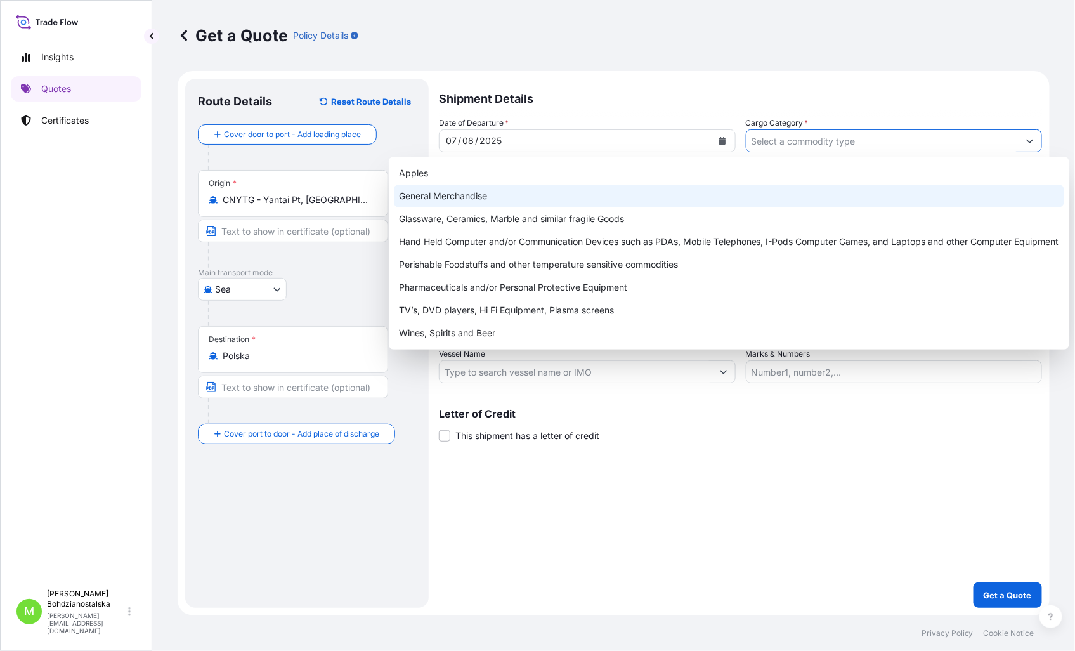
click at [429, 195] on div "General Merchandise" at bounding box center [729, 196] width 670 height 23
type input "General Merchandise"
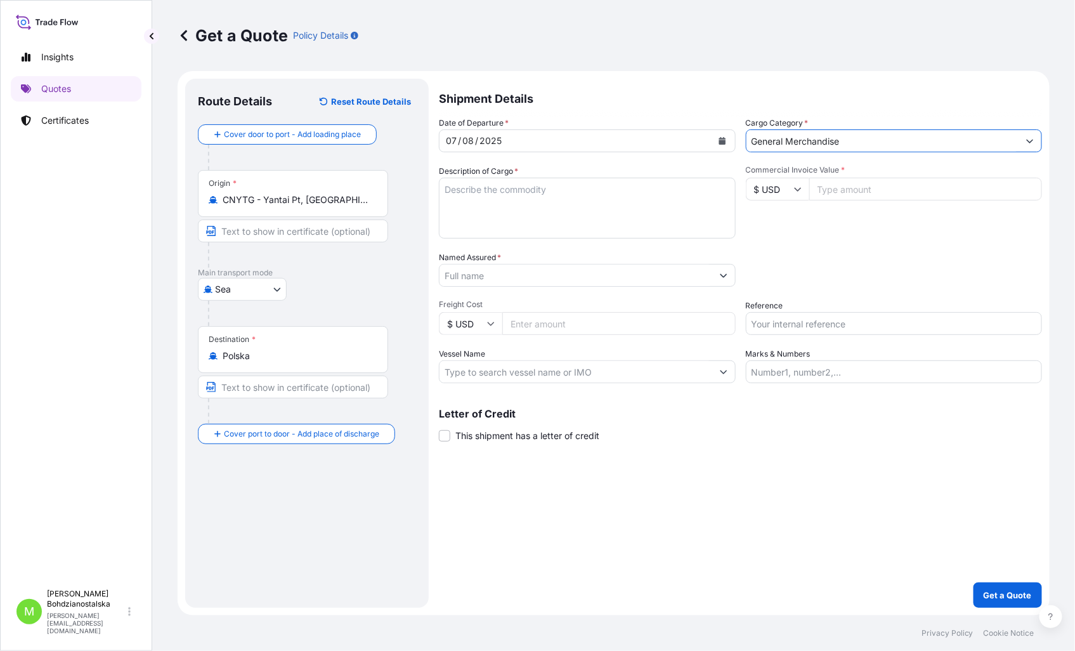
click at [470, 186] on textarea "Description of Cargo *" at bounding box center [587, 208] width 297 height 61
click at [477, 200] on textarea "Description of Cargo *" at bounding box center [587, 208] width 297 height 61
paste textarea "velvet hanger"
click at [510, 220] on textarea "velvet hanger" at bounding box center [587, 208] width 297 height 61
paste textarea "CMAU9361483"
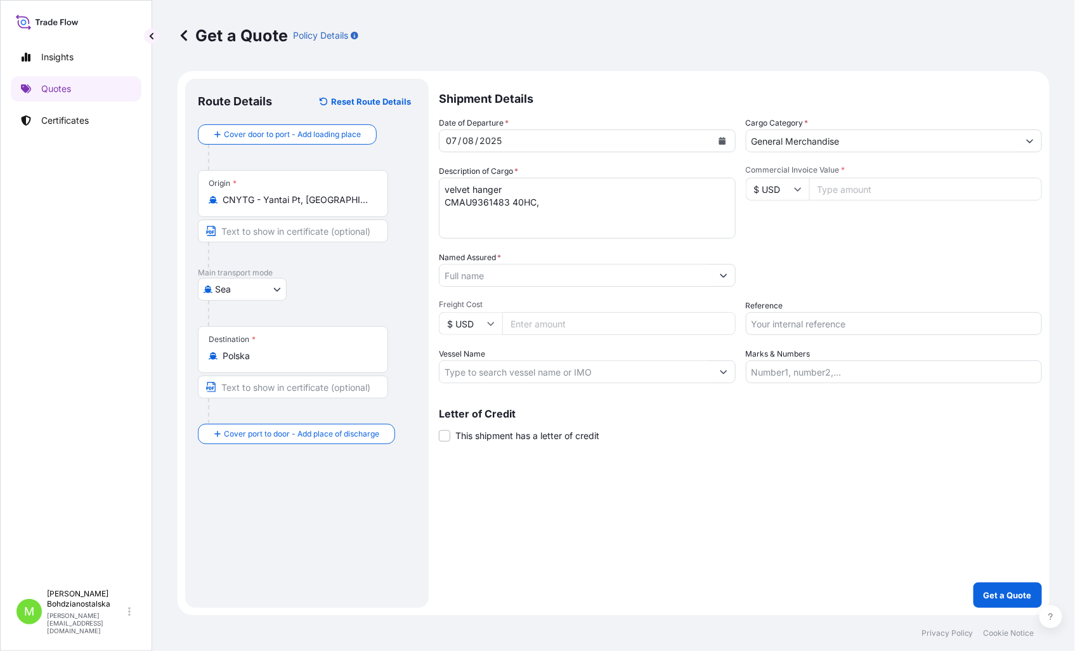
click at [590, 198] on textarea "velvet hanger CMAU9361483 40HC," at bounding box center [587, 208] width 297 height 61
paste textarea "11602,500"
type textarea "velvet hanger CMAU9361483 40HC, 11602,500 KGS, 67,579 M3, 975 CTN"
click at [856, 188] on input "Commercial Invoice Value *" at bounding box center [925, 189] width 233 height 23
paste input "109920"
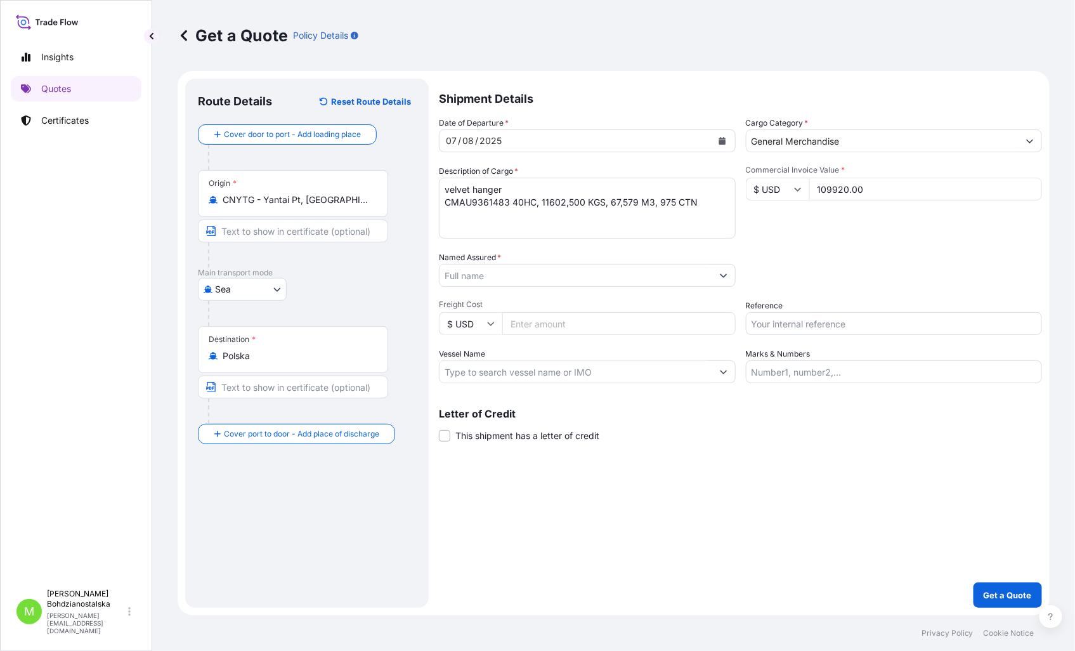
type input "109920.00"
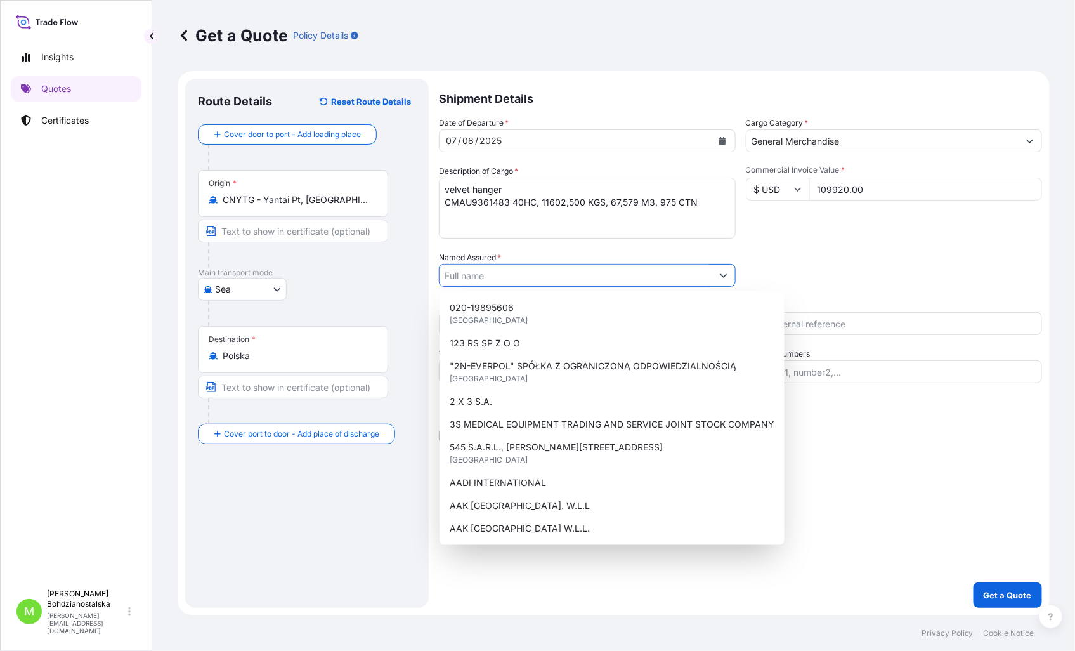
click at [496, 273] on input "Named Assured *" at bounding box center [575, 275] width 273 height 23
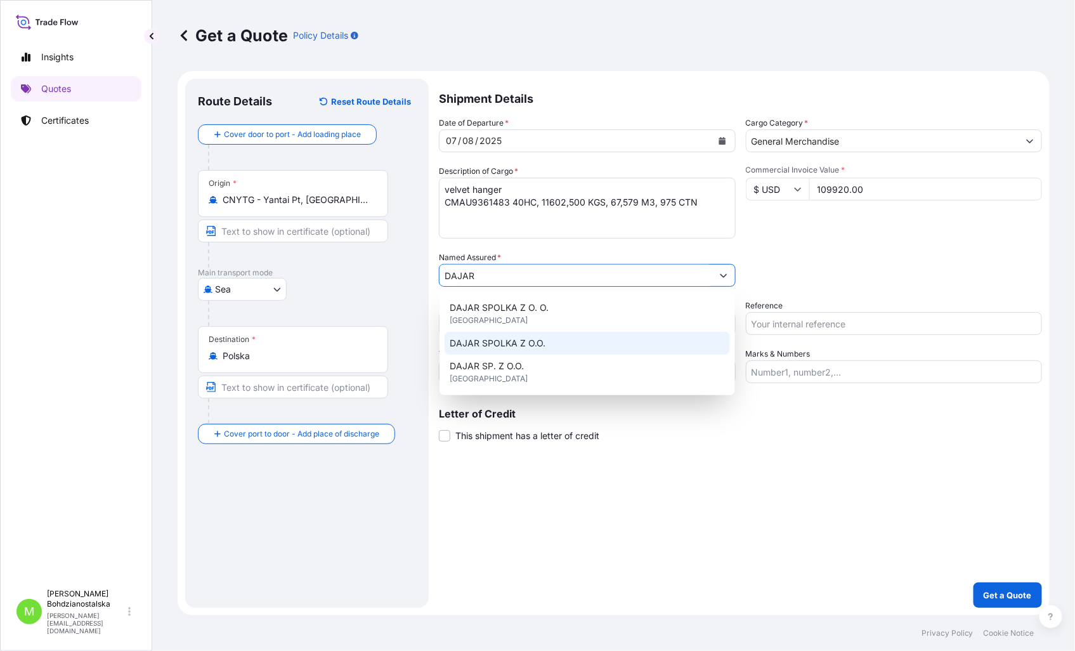
click at [540, 347] on span "DAJAR SPOLKA Z O.O." at bounding box center [498, 343] width 96 height 13
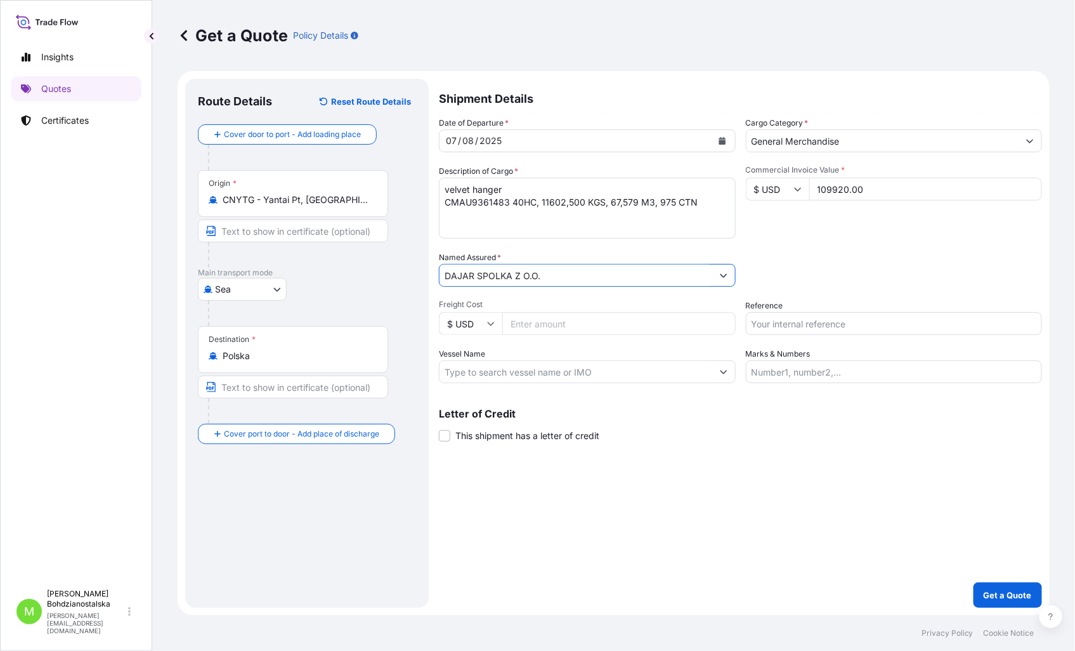
type input "DAJAR SPOLKA Z O.O."
click at [504, 325] on input "Freight Cost" at bounding box center [618, 323] width 233 height 23
type input "3025"
click at [788, 328] on input "Reference" at bounding box center [894, 323] width 297 height 23
click at [841, 326] on input "Reference" at bounding box center [894, 323] width 297 height 23
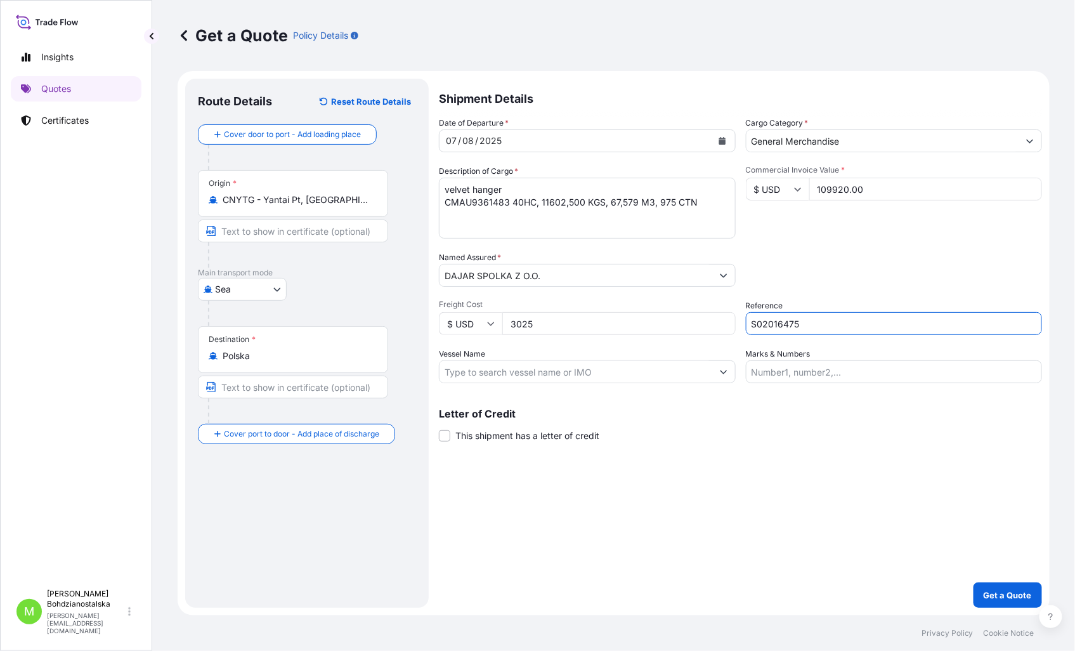
type input "S02016475"
click at [613, 489] on div "Shipment Details Date of Departure * [DATE] Cargo Category * General Merchandis…" at bounding box center [740, 343] width 603 height 529
click at [1002, 597] on p "Get a Quote" at bounding box center [1007, 594] width 48 height 13
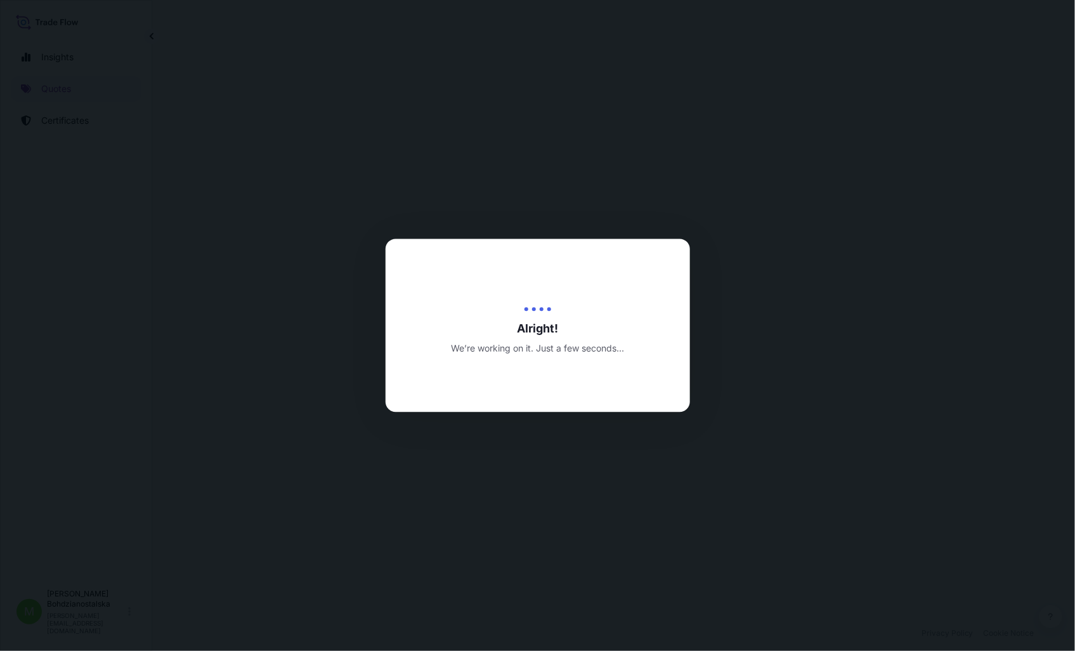
select select "Sea"
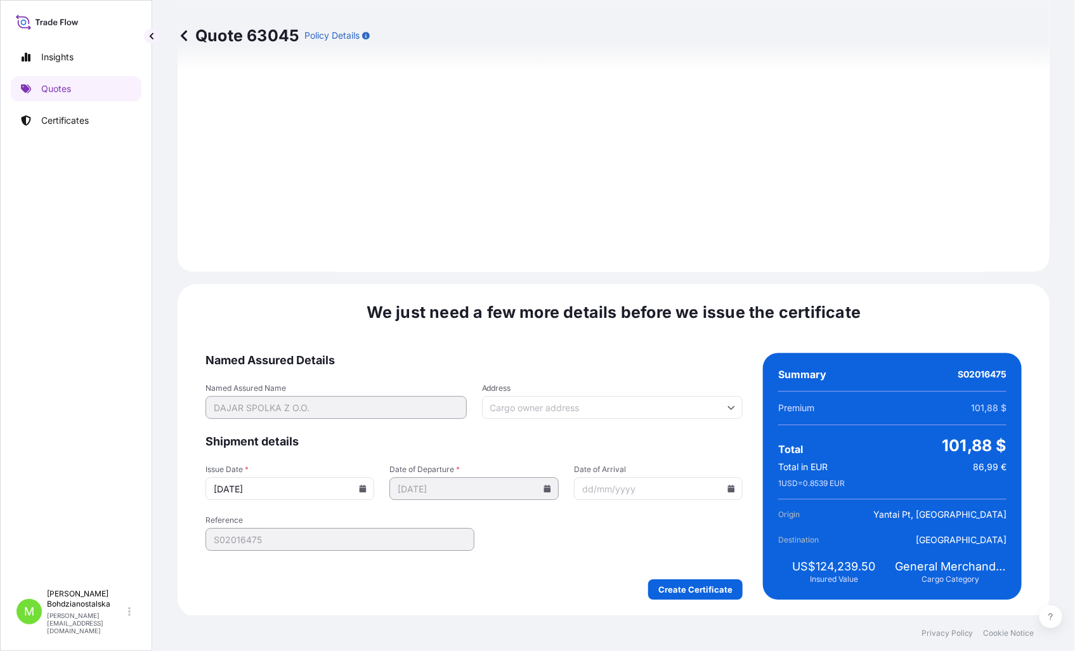
scroll to position [1297, 0]
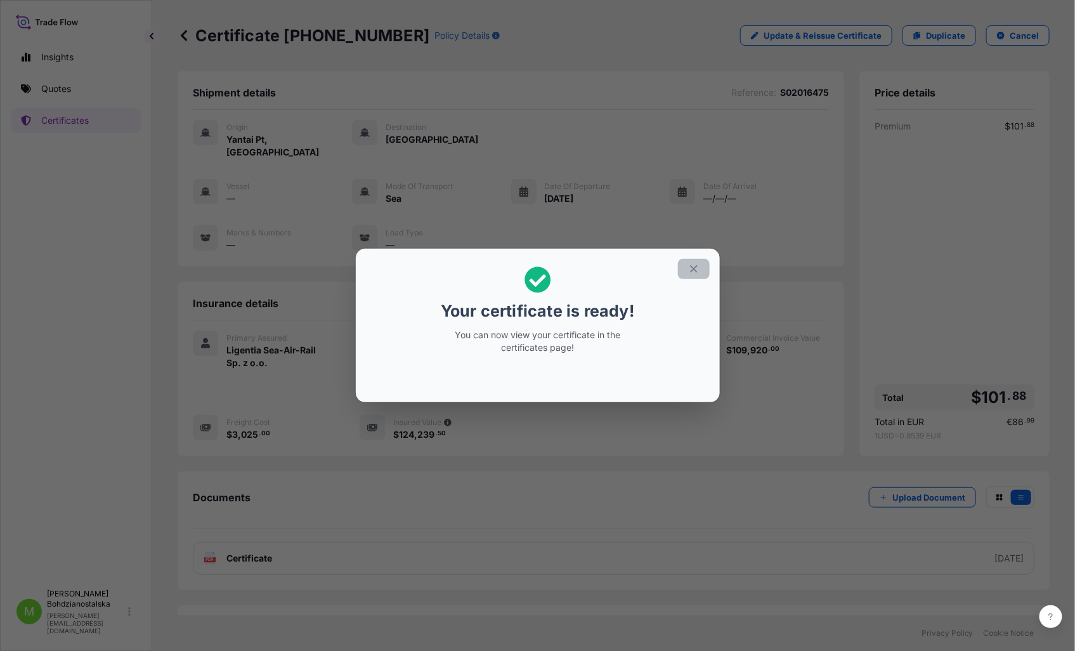
click at [696, 269] on icon "button" at bounding box center [693, 268] width 11 height 11
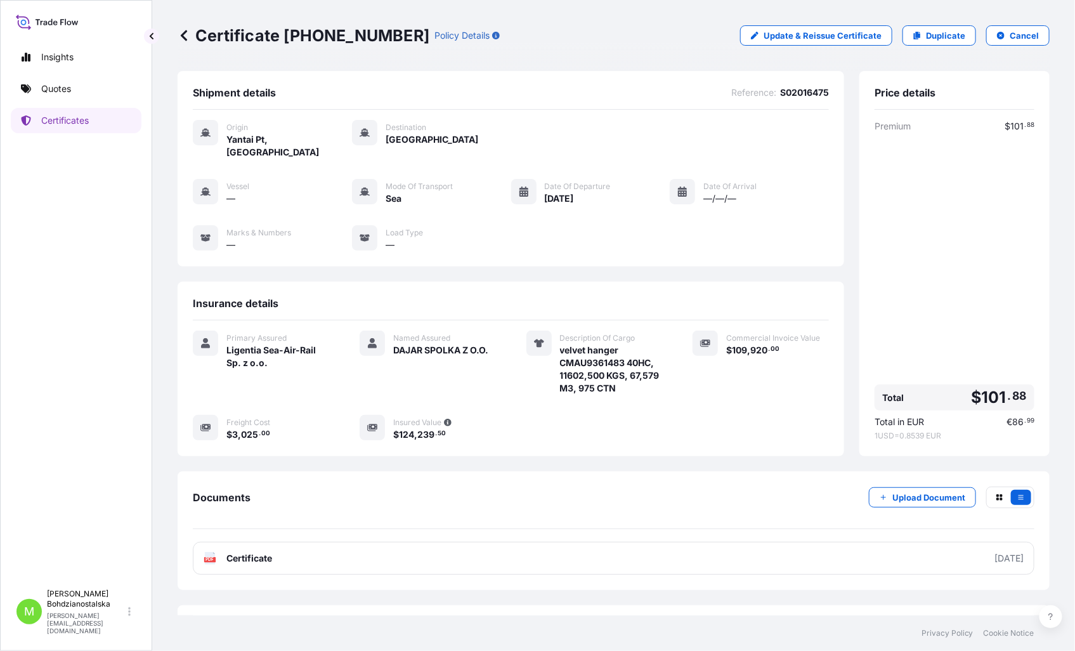
scroll to position [19, 0]
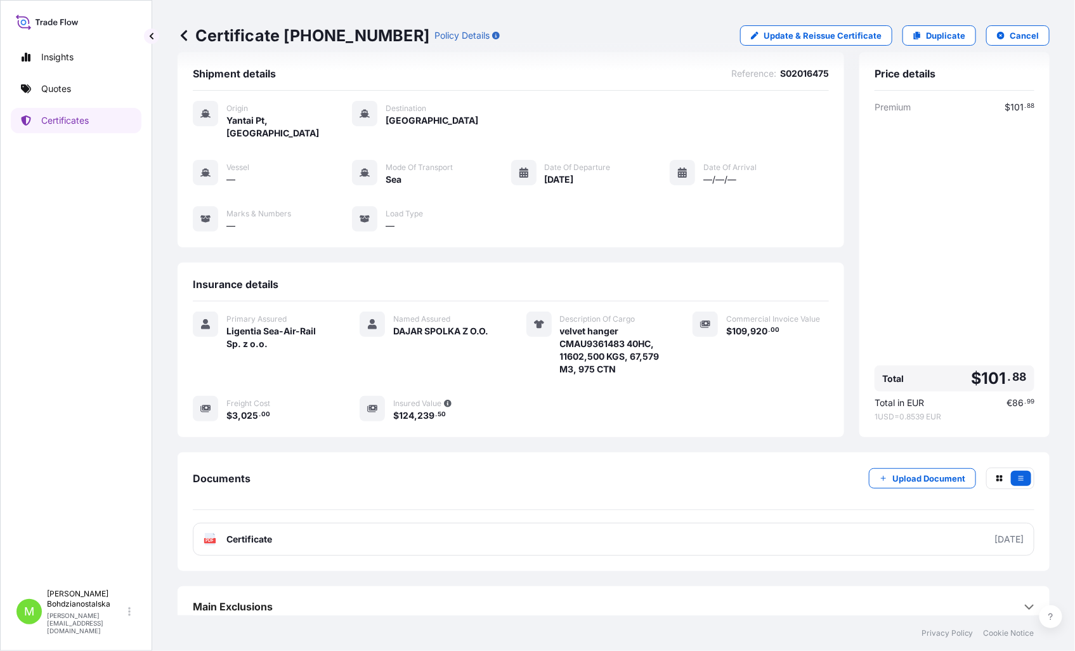
click at [615, 334] on span "velvet hanger CMAU9361483 40HC, 11602,500 KGS, 67,579 M3, 975 CTN" at bounding box center [611, 350] width 103 height 51
copy span "CMAU9361483"
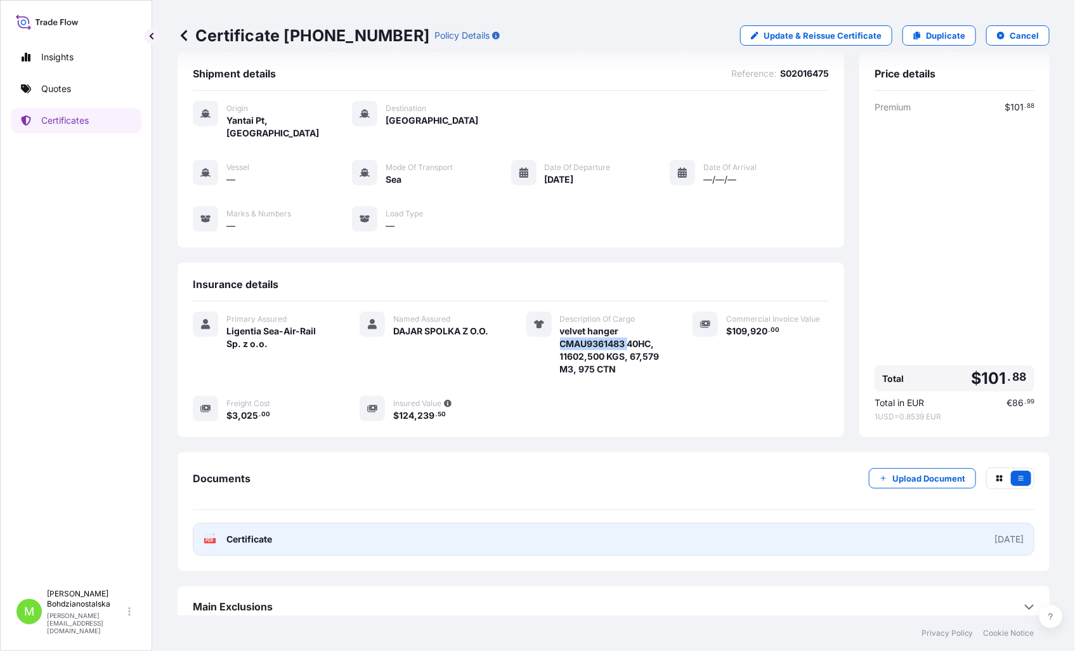
click at [285, 533] on link "PDF Certificate [DATE]" at bounding box center [613, 538] width 841 height 33
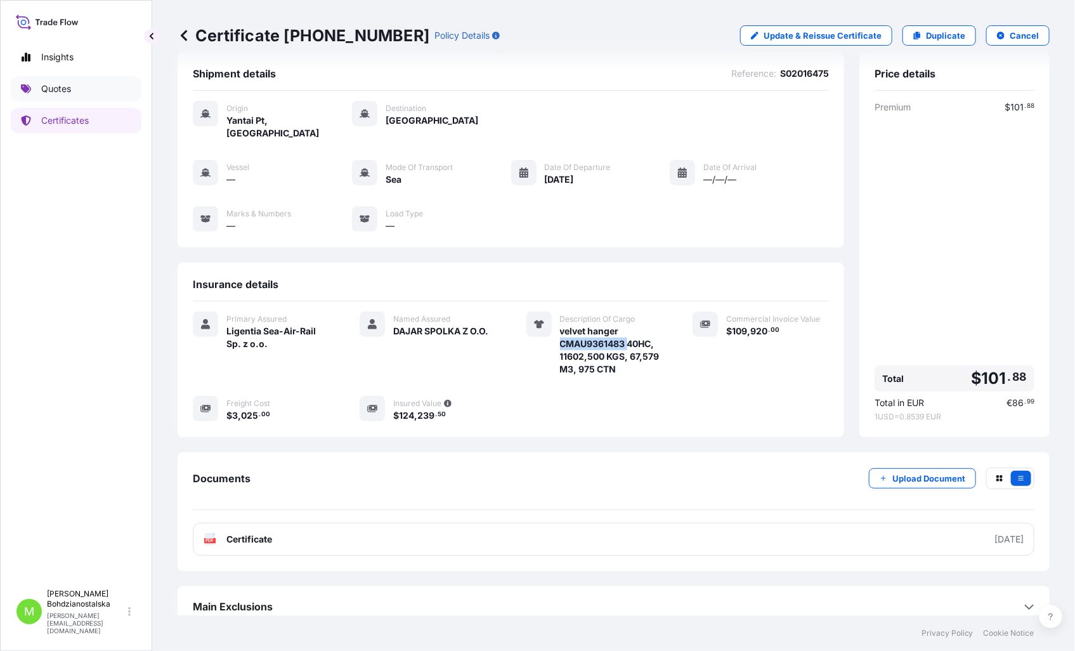
click at [53, 89] on p "Quotes" at bounding box center [56, 88] width 30 height 13
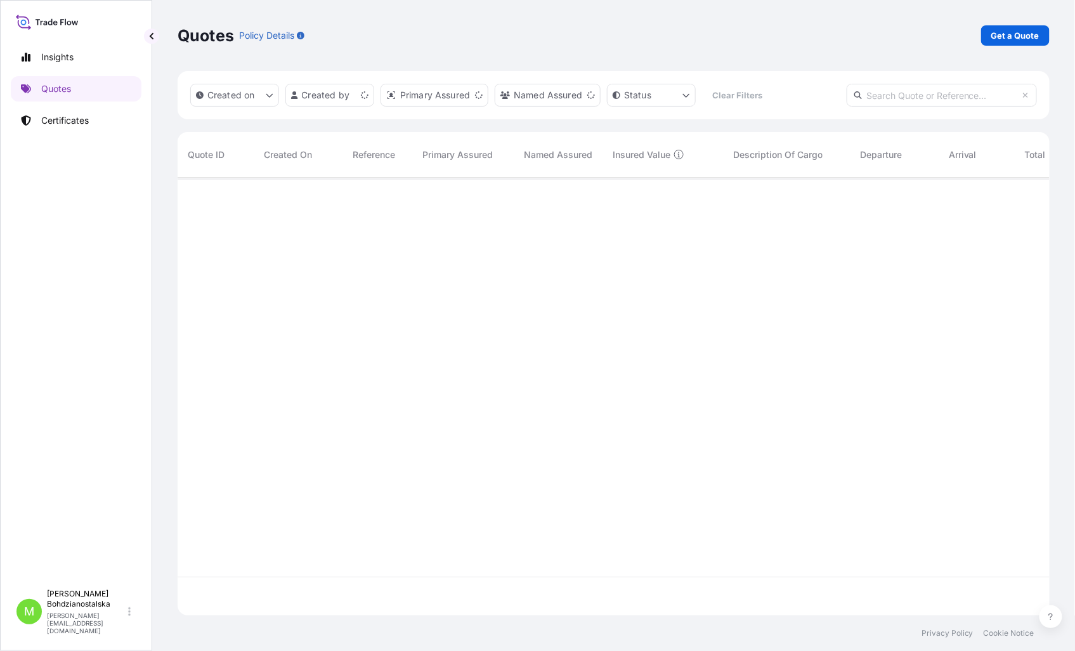
scroll to position [434, 861]
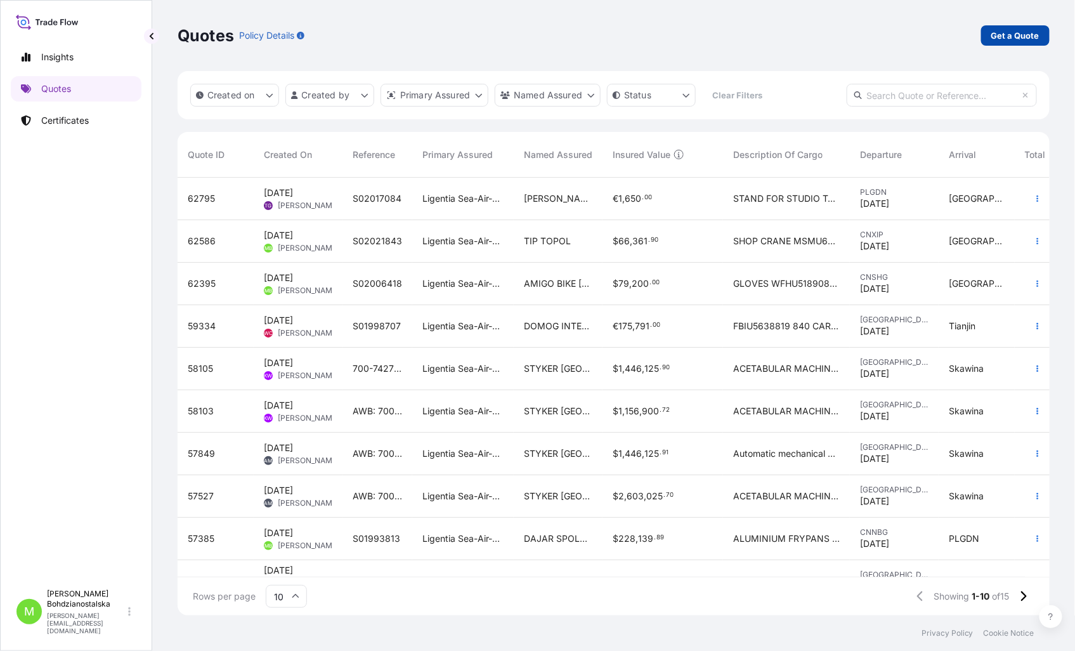
click at [1032, 35] on p "Get a Quote" at bounding box center [1015, 35] width 48 height 13
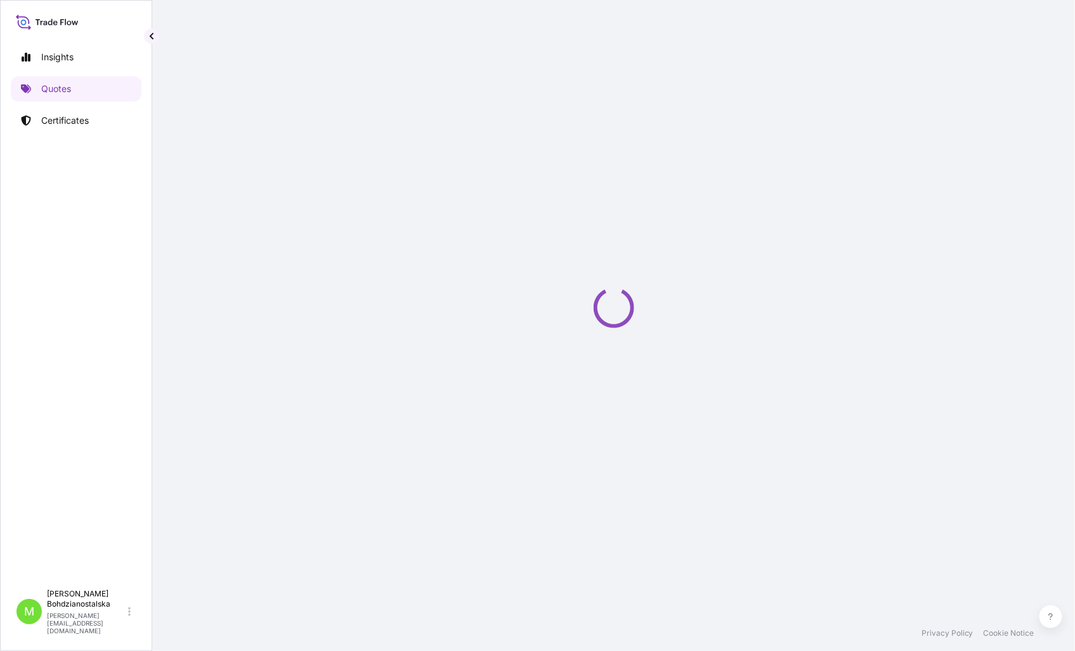
select select "Sea"
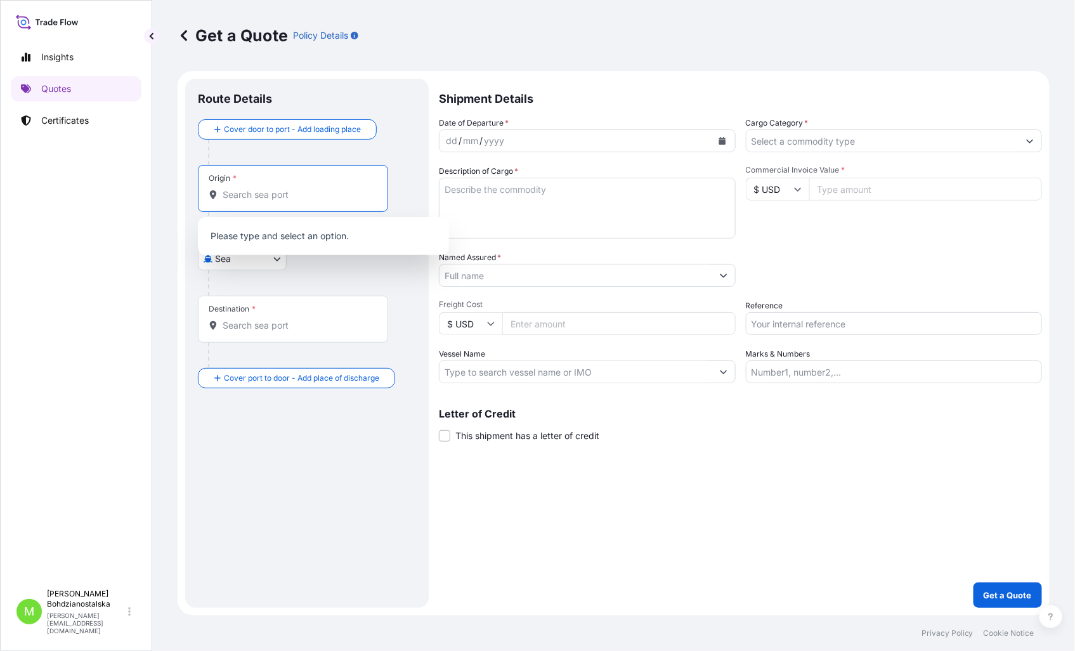
click at [328, 195] on input "Origin *" at bounding box center [298, 194] width 150 height 13
click at [308, 193] on input "Origin * Please select an origin" at bounding box center [298, 194] width 150 height 13
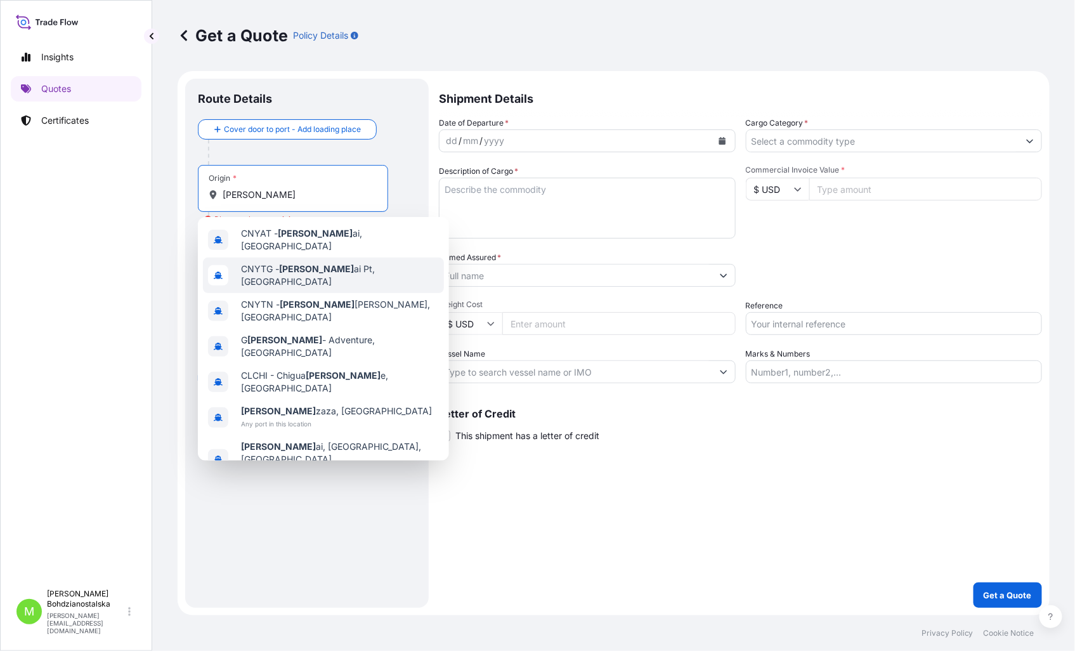
click at [313, 263] on span "CNYTG - [PERSON_NAME] Pt, [GEOGRAPHIC_DATA]" at bounding box center [340, 275] width 198 height 25
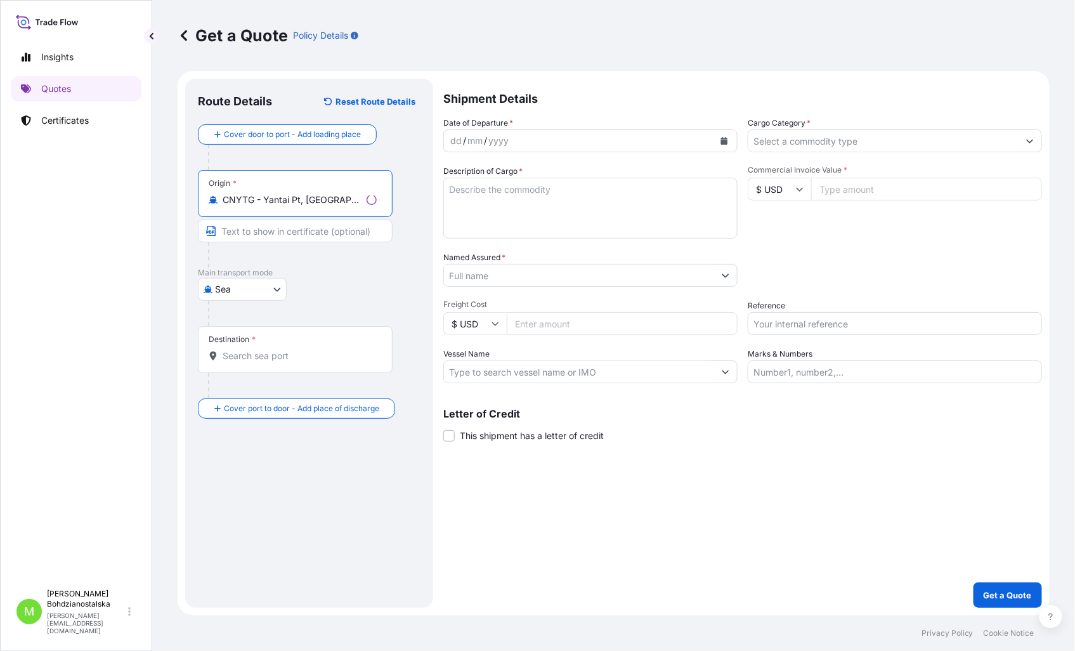
type input "CNYTG - Yantai Pt, [GEOGRAPHIC_DATA]"
click at [252, 357] on input "Destination *" at bounding box center [300, 355] width 154 height 13
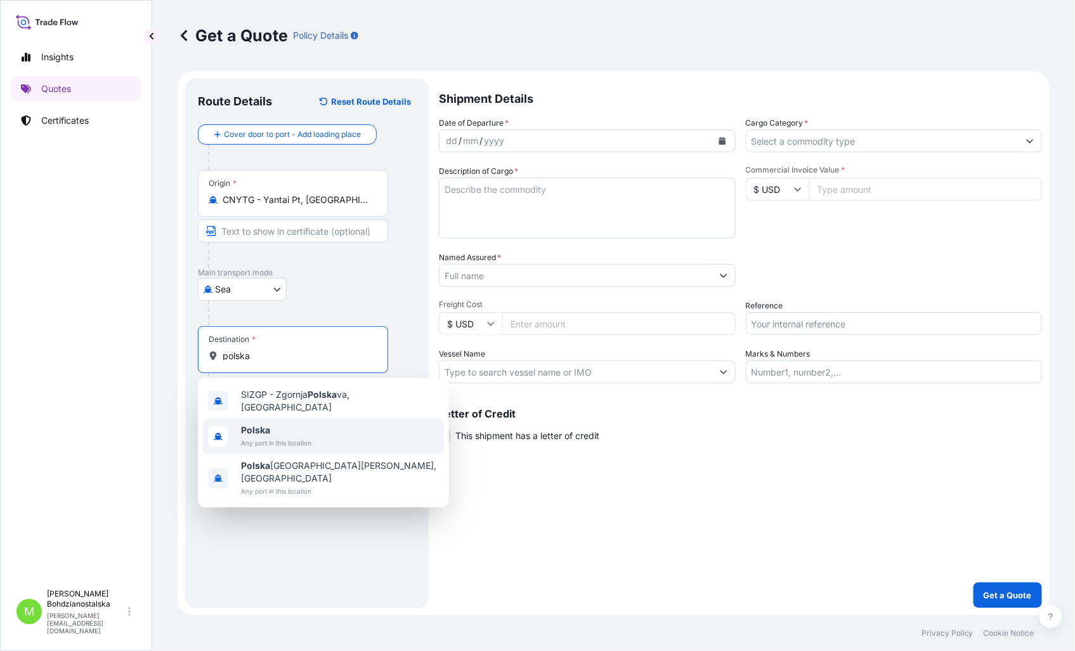
click at [306, 439] on span "Any port in this location" at bounding box center [276, 442] width 70 height 13
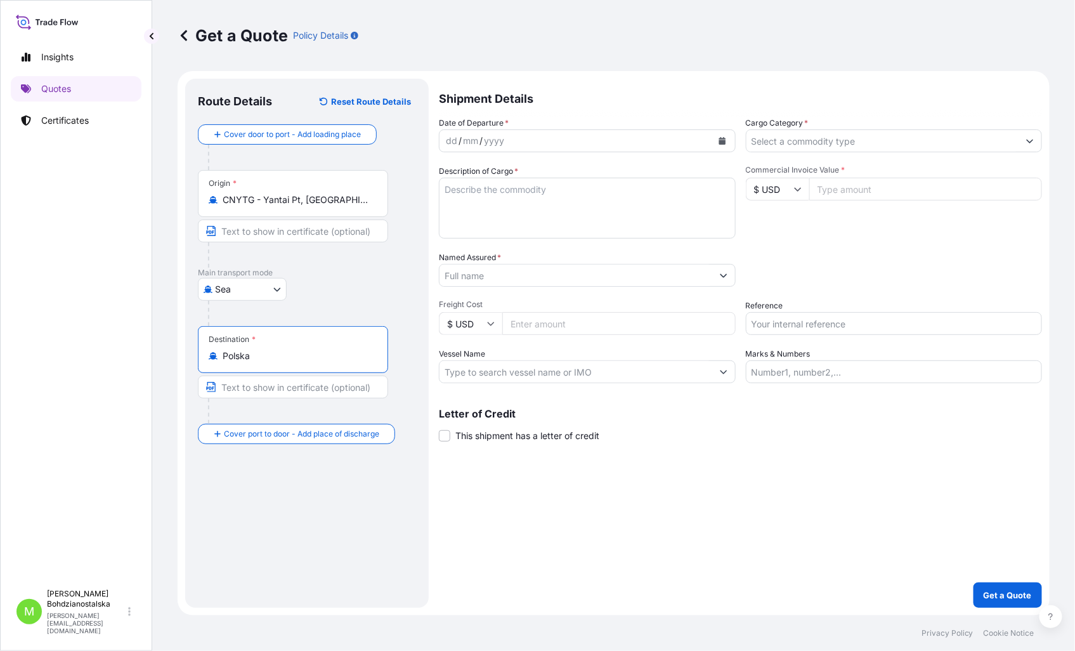
type input "Polska"
click at [451, 141] on div "dd" at bounding box center [451, 140] width 14 height 15
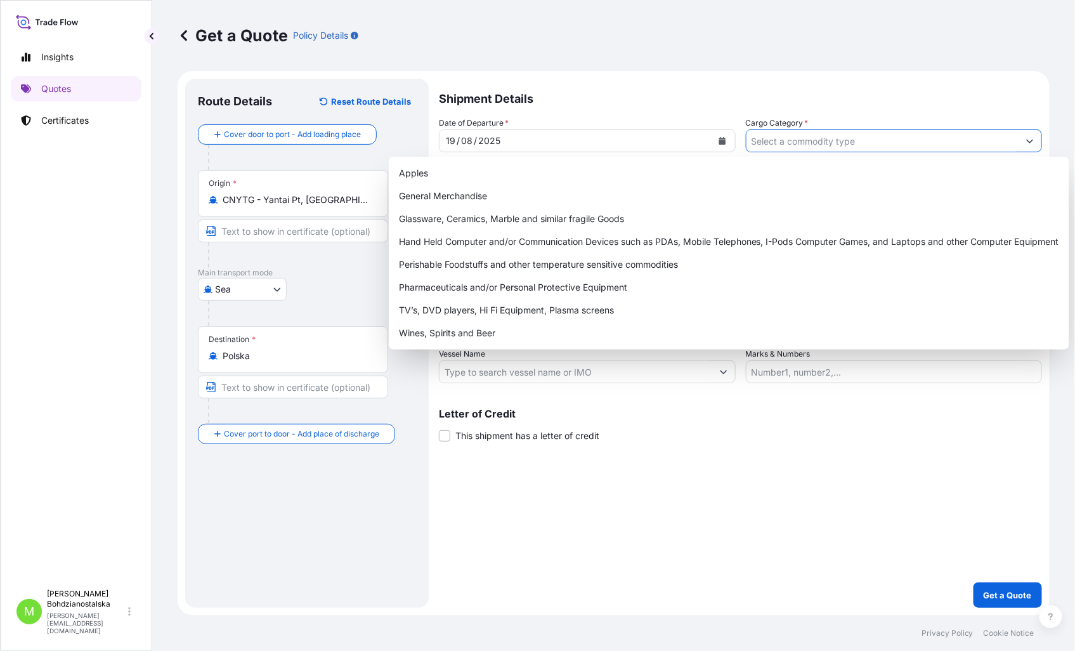
click at [812, 141] on input "Cargo Category *" at bounding box center [882, 140] width 273 height 23
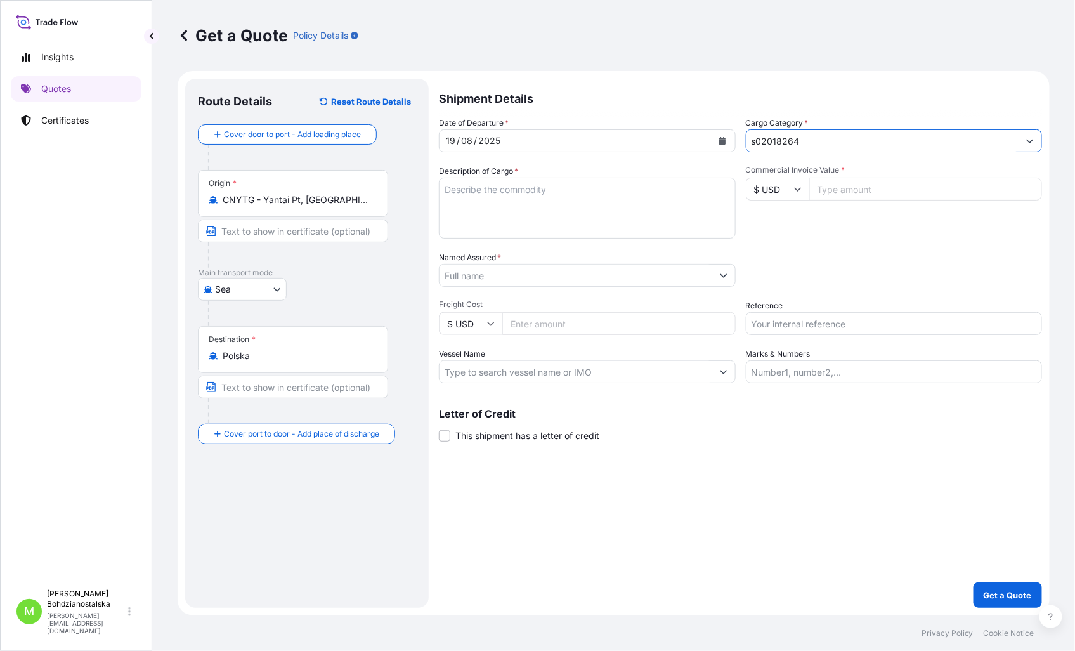
type input "s02018264"
click at [550, 205] on textarea "Description of Cargo *" at bounding box center [587, 208] width 297 height 61
click at [547, 194] on textarea "Description of Cargo *" at bounding box center [587, 208] width 297 height 61
paste textarea "WORK GLOVES"
type textarea "WORK GLOVES"
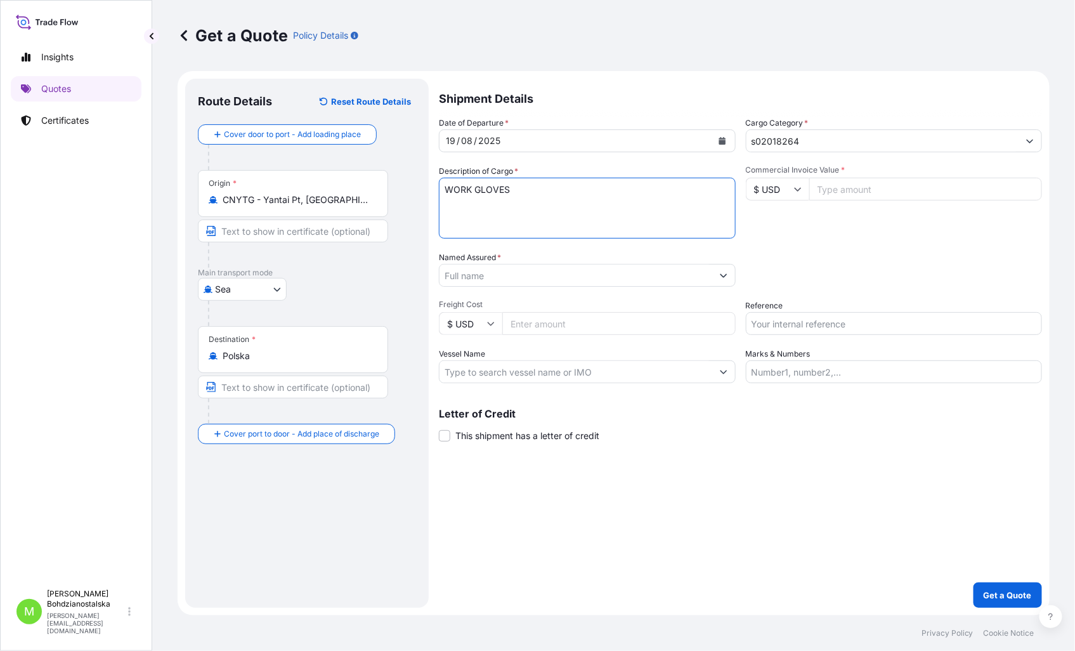
click at [755, 143] on input "s02018264" at bounding box center [882, 140] width 273 height 23
type input "S02018264"
click at [526, 212] on textarea "WORK GLOVES" at bounding box center [587, 208] width 297 height 61
click at [492, 205] on textarea "WORK GLOVES" at bounding box center [587, 208] width 297 height 61
paste textarea "CSNU8087727"
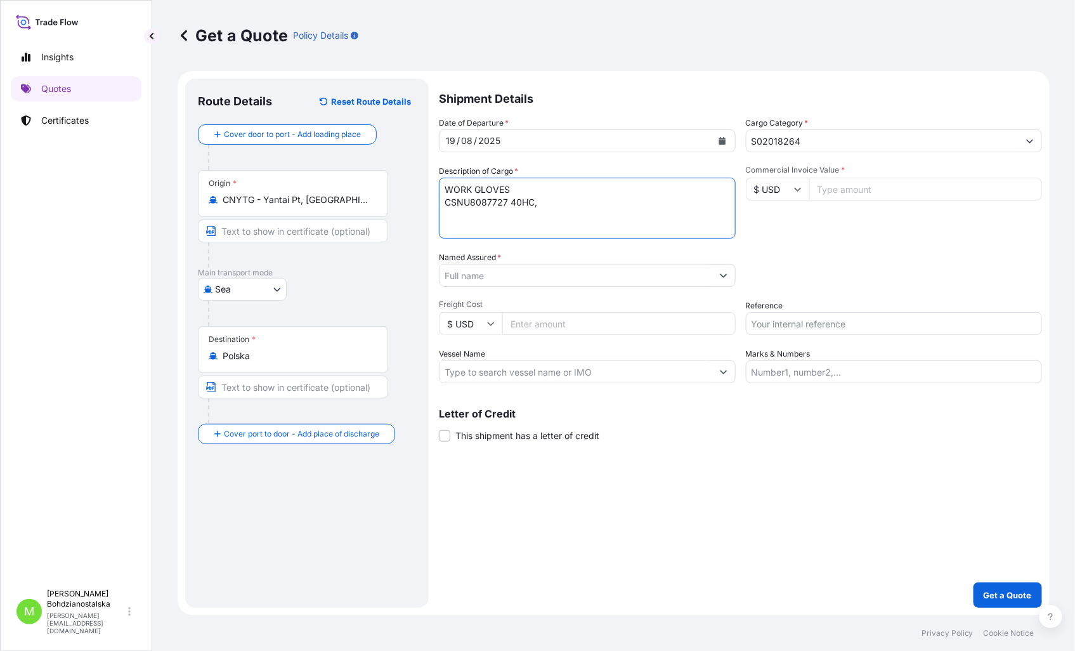
click at [678, 203] on textarea "WORK GLOVES CSNU8087727 40HC," at bounding box center [587, 208] width 297 height 61
paste textarea "662,980"
type textarea "WORK GLOVES CSNU8087727 40HC, 662,980 KGS, 3,332 M3, 56 CTN"
click at [788, 140] on input "S02018264" at bounding box center [882, 140] width 273 height 23
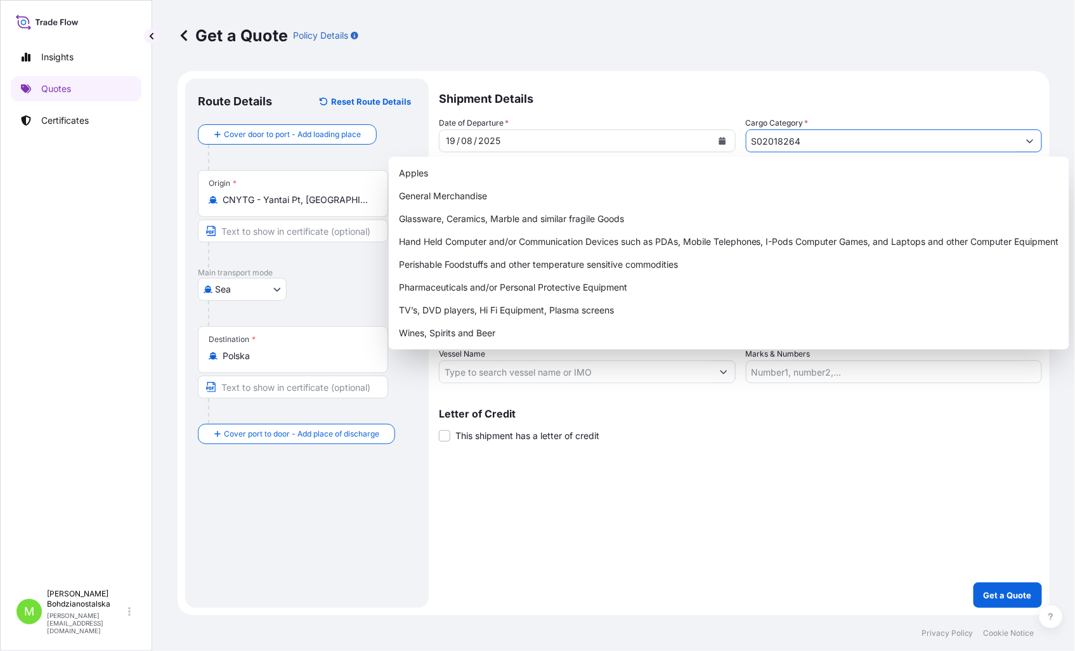
click at [788, 140] on input "S02018264" at bounding box center [882, 140] width 273 height 23
click at [838, 474] on div "Shipment Details Date of Departure * [DATE] Cargo Category * Description of Car…" at bounding box center [740, 343] width 603 height 529
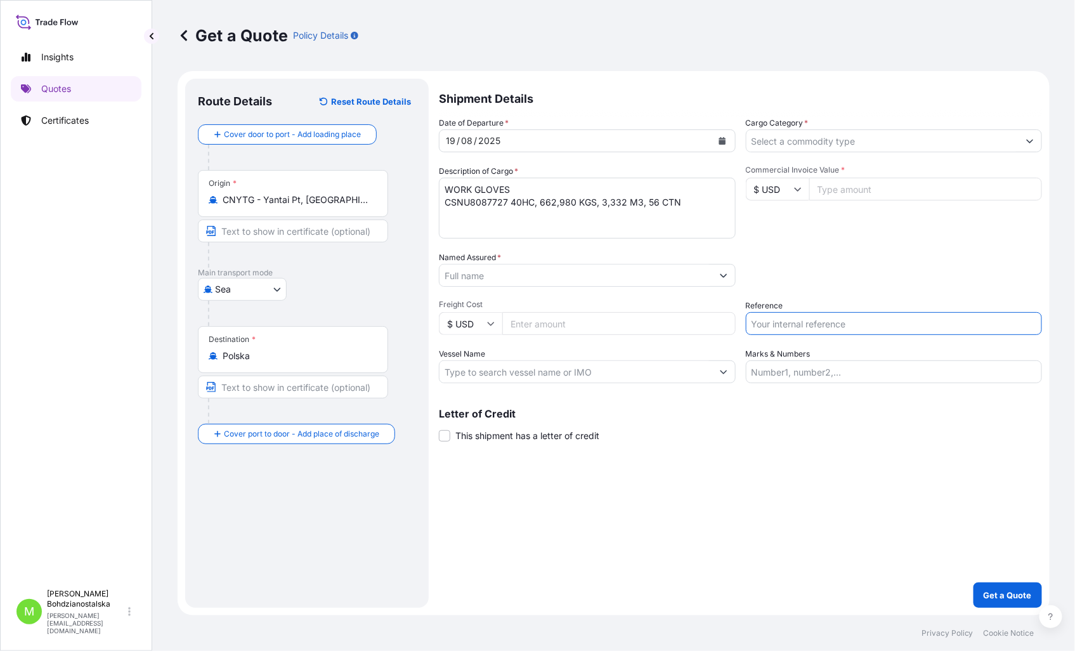
click at [779, 321] on input "Reference" at bounding box center [894, 323] width 297 height 23
paste input "S02018264"
type input "S02018264"
click at [840, 138] on input "Cargo Category *" at bounding box center [882, 140] width 273 height 23
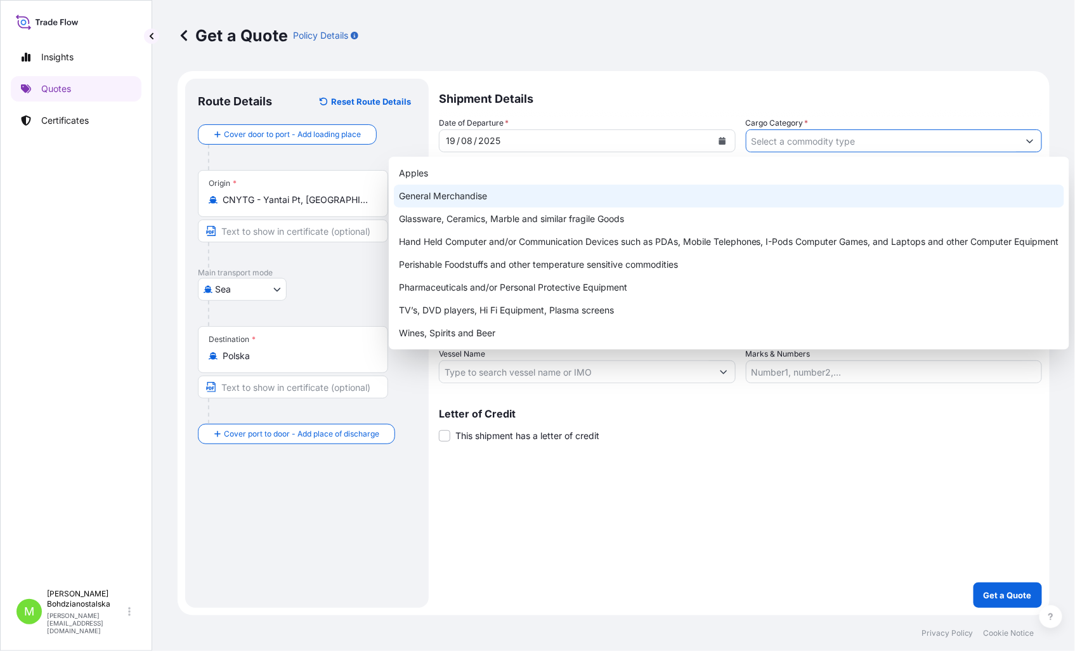
click at [541, 202] on div "General Merchandise" at bounding box center [729, 196] width 670 height 23
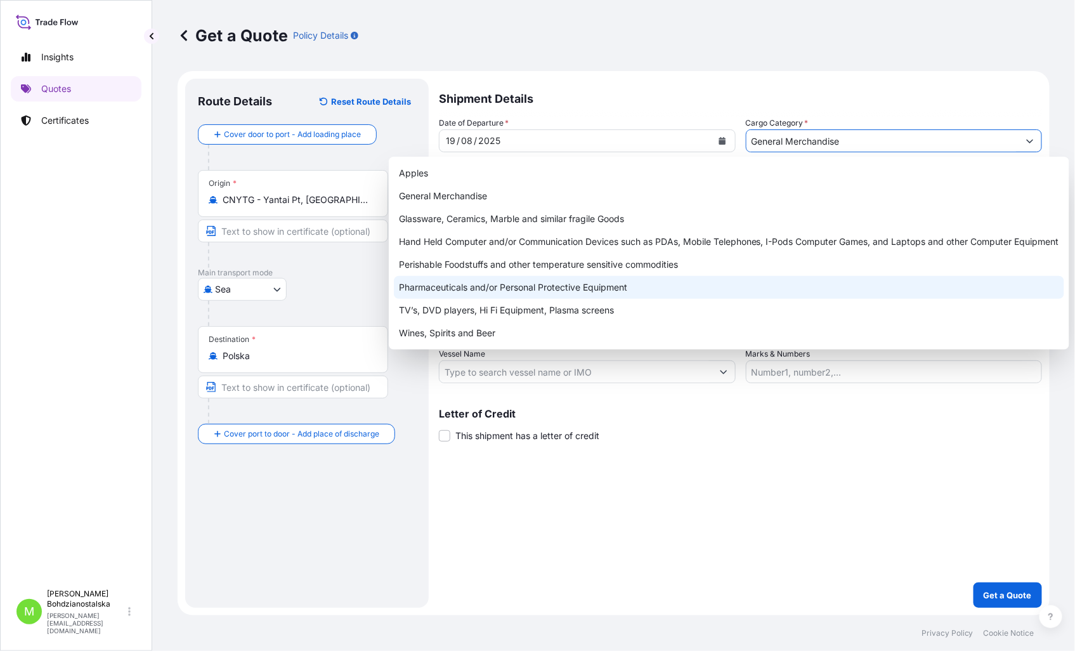
click at [509, 276] on div "Pharmaceuticals and/or Personal Protective Equipment" at bounding box center [729, 287] width 670 height 23
type input "Pharmaceuticals and/or Personal Protective Equipment"
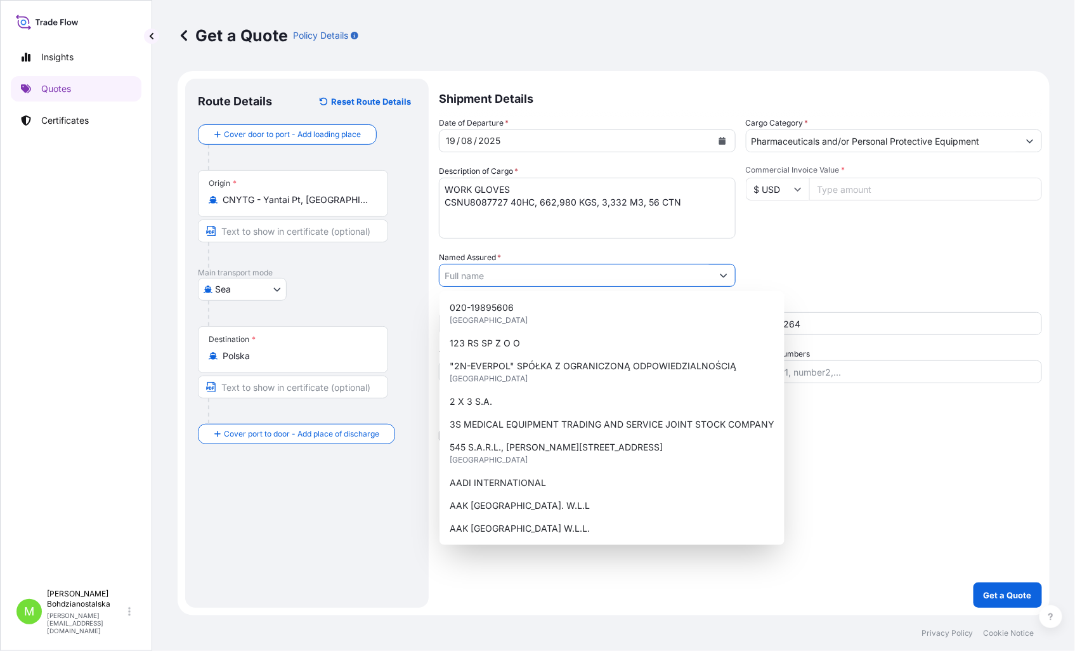
click at [489, 282] on input "Named Assured *" at bounding box center [575, 275] width 273 height 23
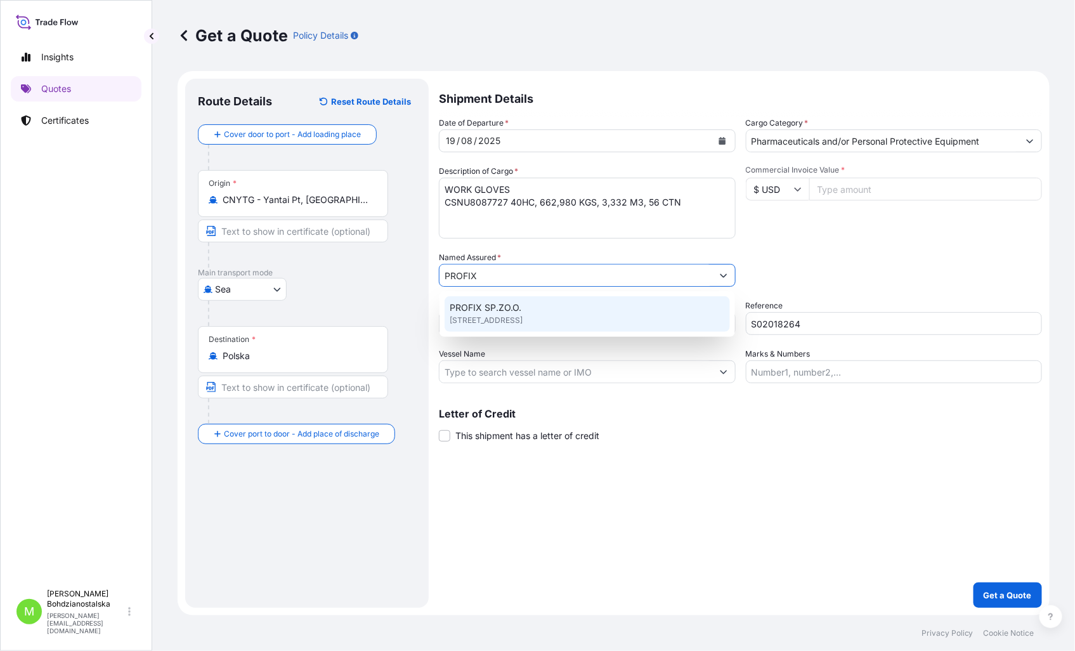
click at [521, 303] on div "PROFIX SP.ZO.O. [STREET_ADDRESS]" at bounding box center [586, 314] width 285 height 36
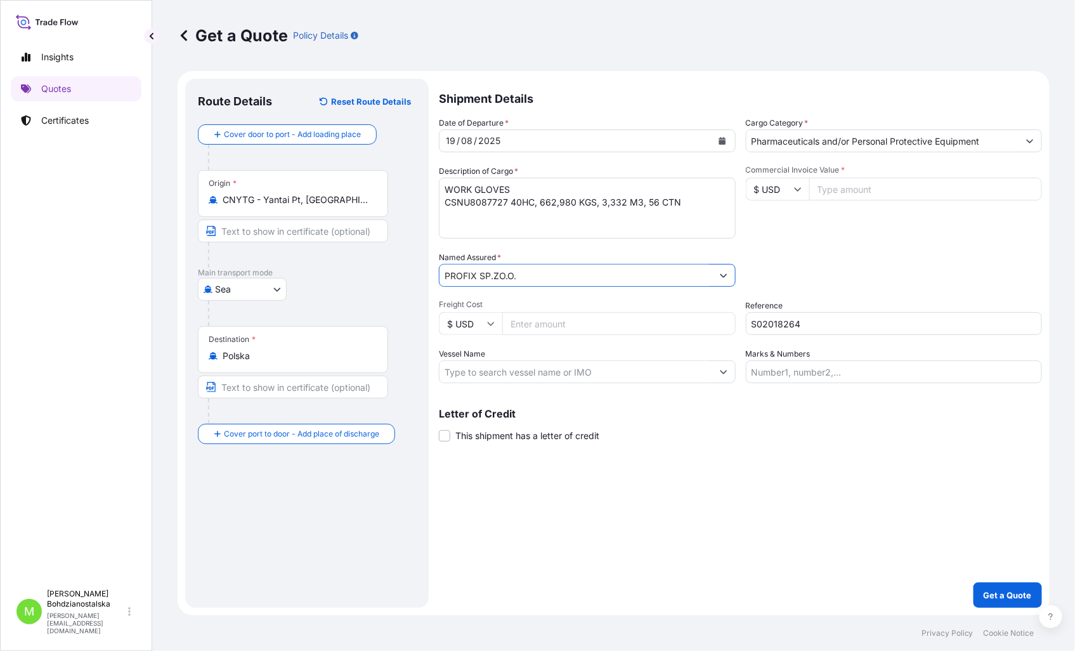
type input "PROFIX SP.ZO.O."
click at [776, 487] on div "Shipment Details Date of Departure * [DATE] Cargo Category * Pharmaceuticals an…" at bounding box center [740, 343] width 603 height 529
click at [866, 188] on input "Commercial Invoice Value *" at bounding box center [925, 189] width 233 height 23
paste input "12885.60"
type input "12885.60"
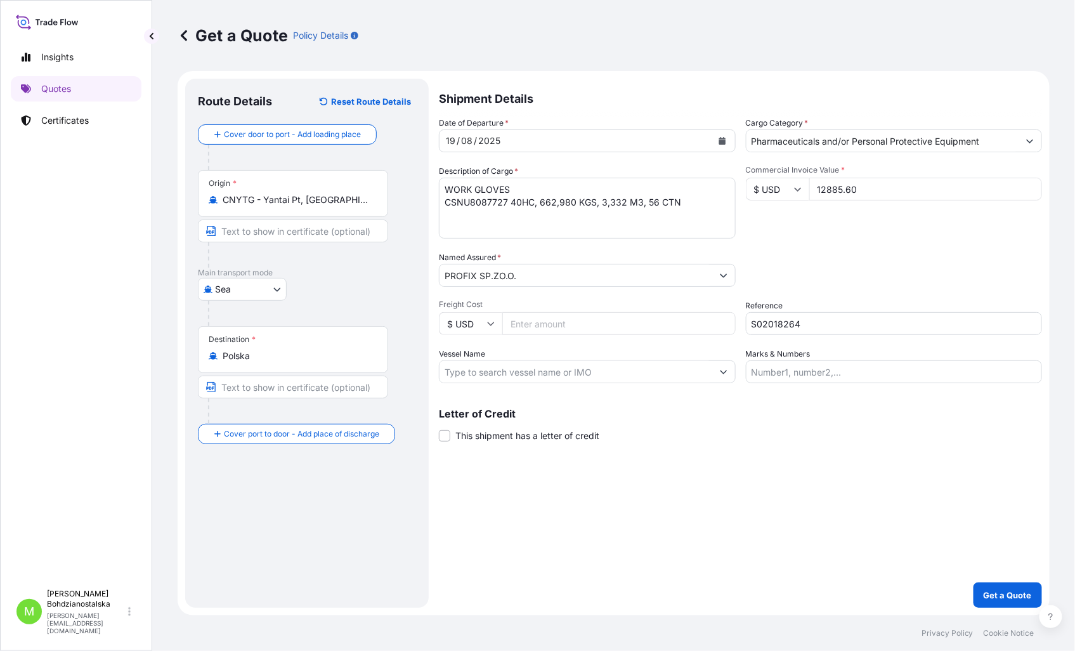
click at [806, 598] on div "Shipment Details Date of Departure * [DATE] Cargo Category * Pharmaceuticals an…" at bounding box center [740, 343] width 603 height 529
click at [1000, 594] on p "Get a Quote" at bounding box center [1007, 594] width 48 height 13
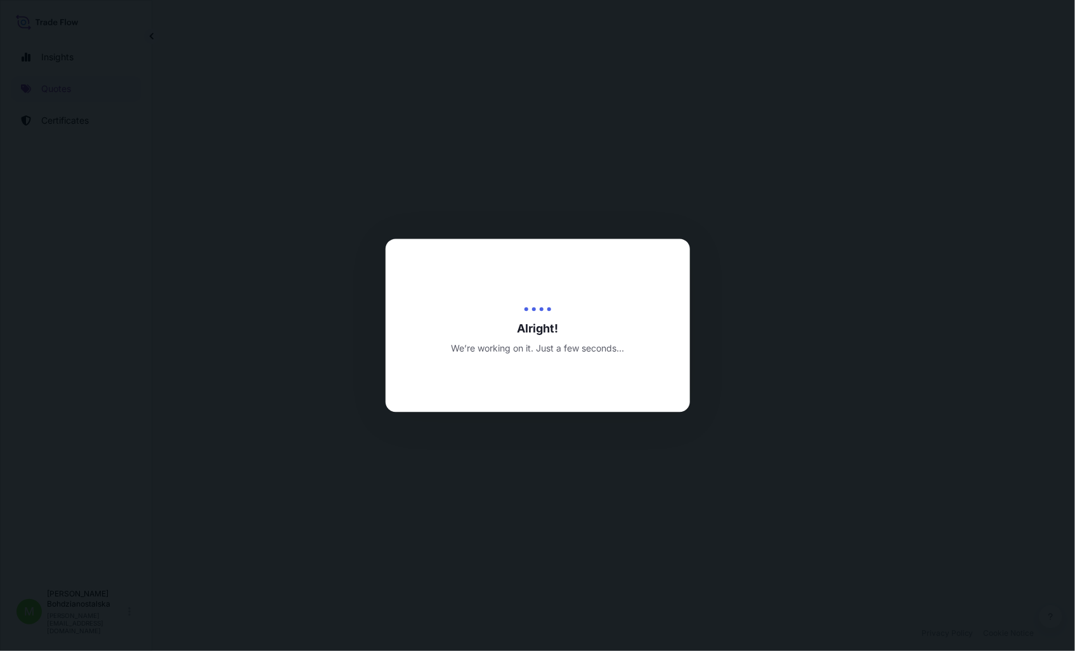
select select "Sea"
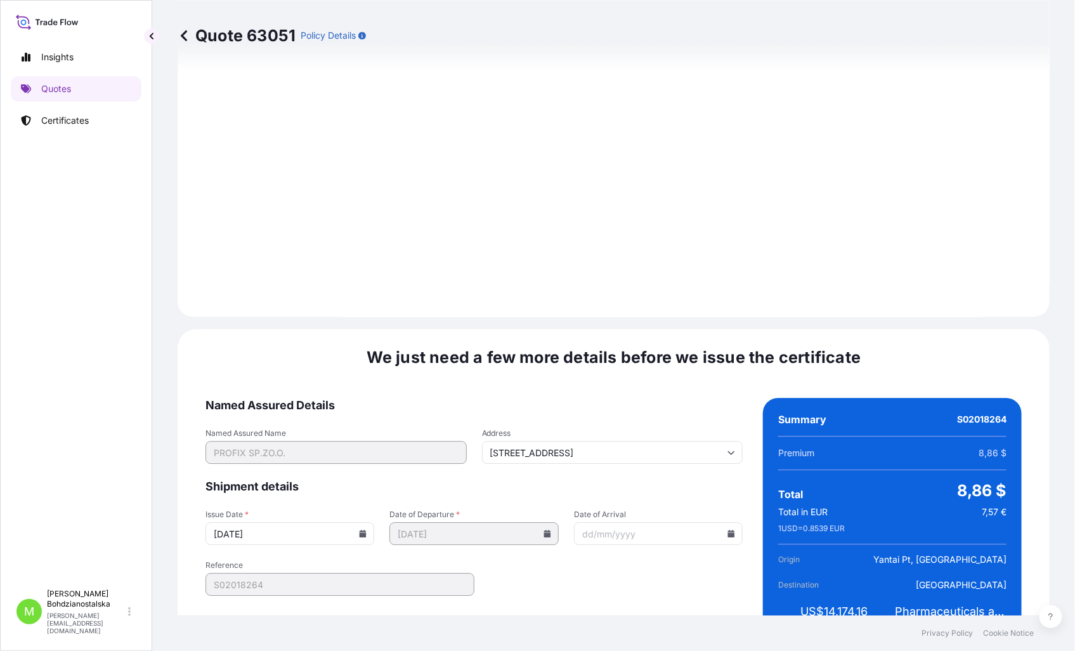
scroll to position [1284, 0]
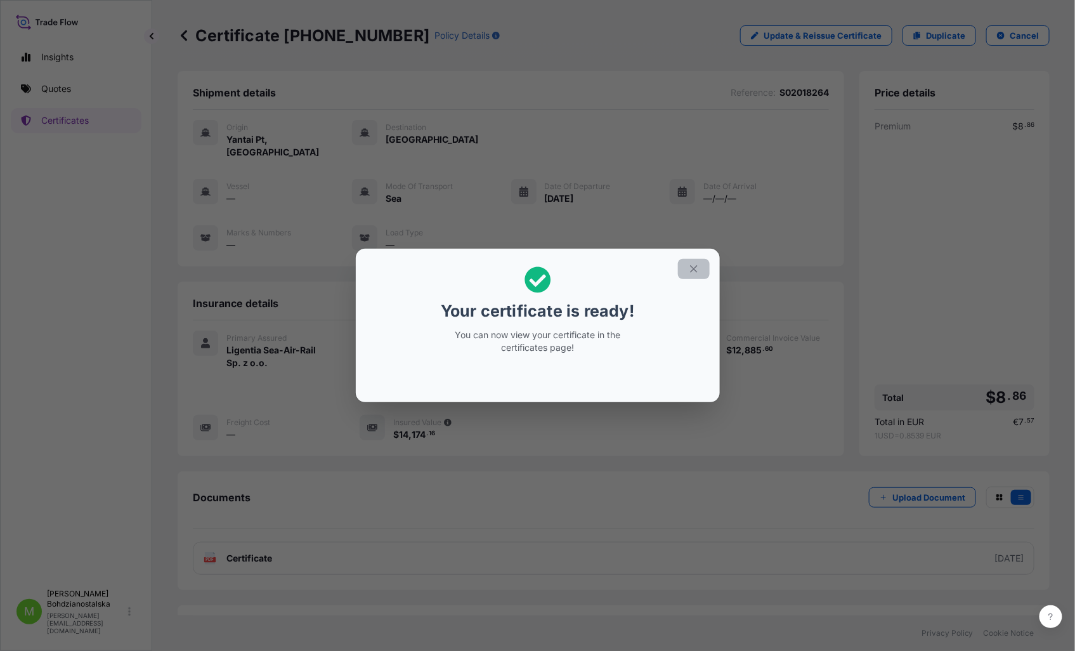
click at [691, 264] on icon "button" at bounding box center [693, 268] width 11 height 11
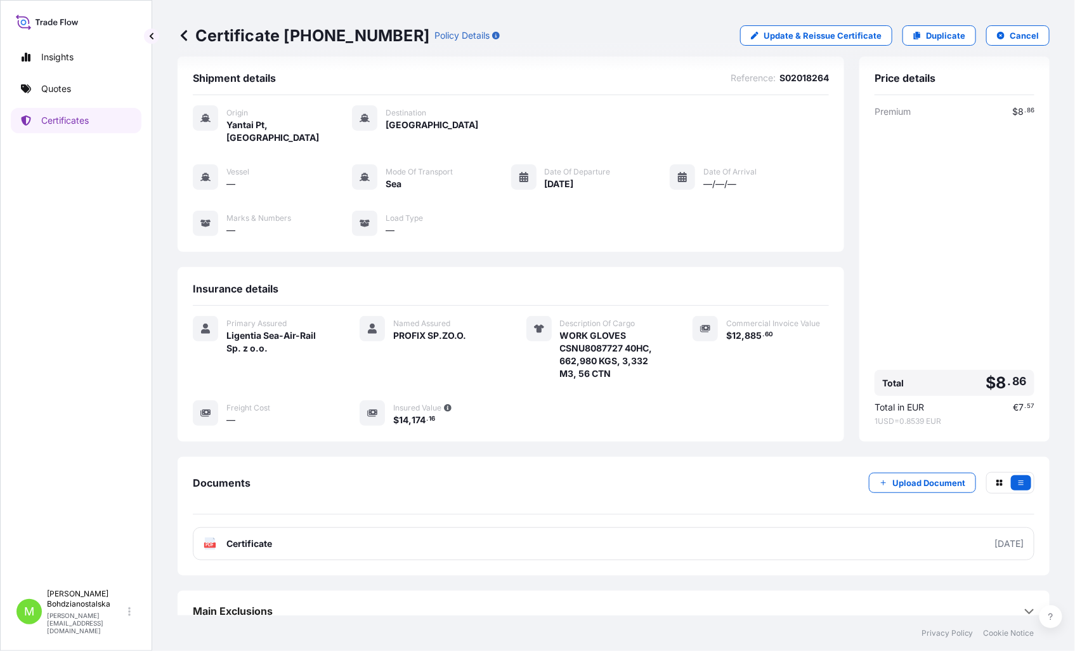
scroll to position [19, 0]
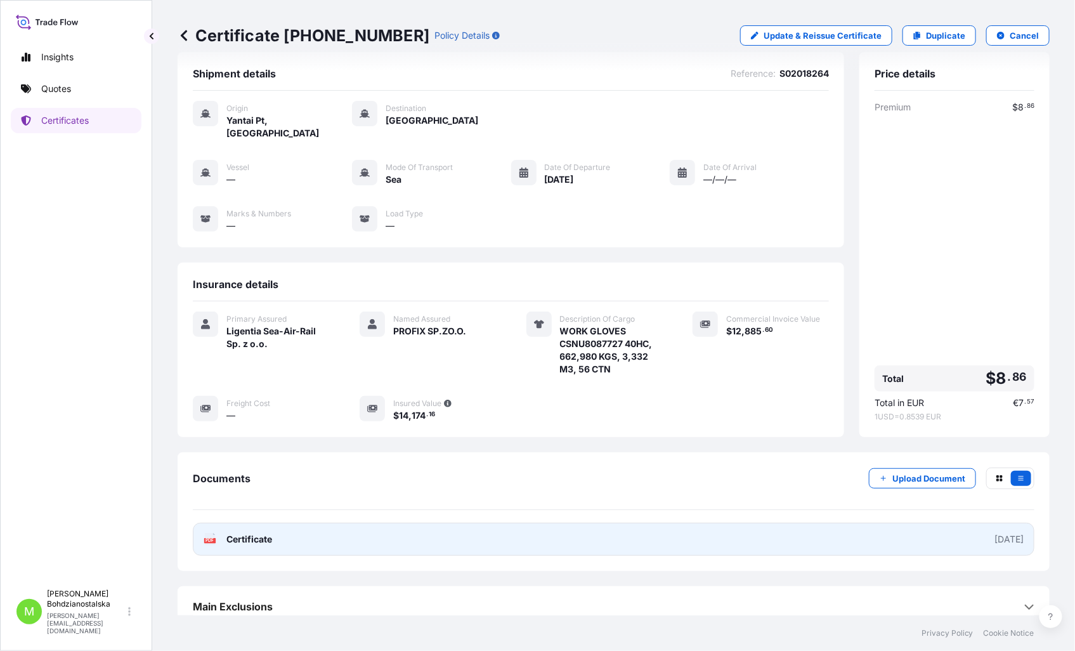
click at [341, 522] on link "PDF Certificate [DATE]" at bounding box center [613, 538] width 841 height 33
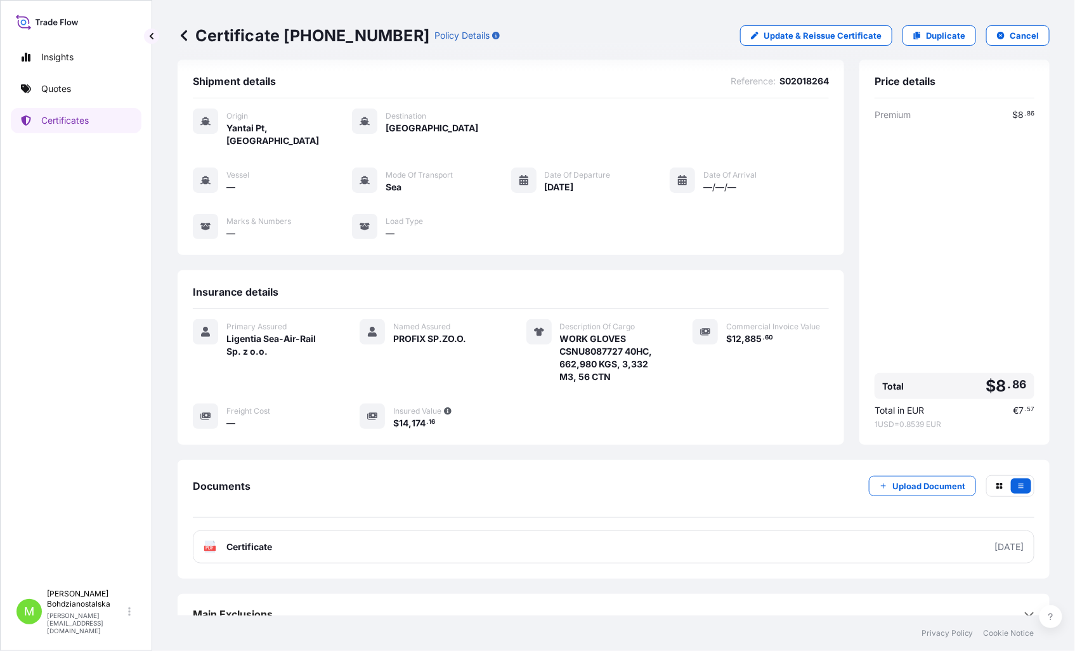
scroll to position [0, 0]
